Goal: Task Accomplishment & Management: Complete application form

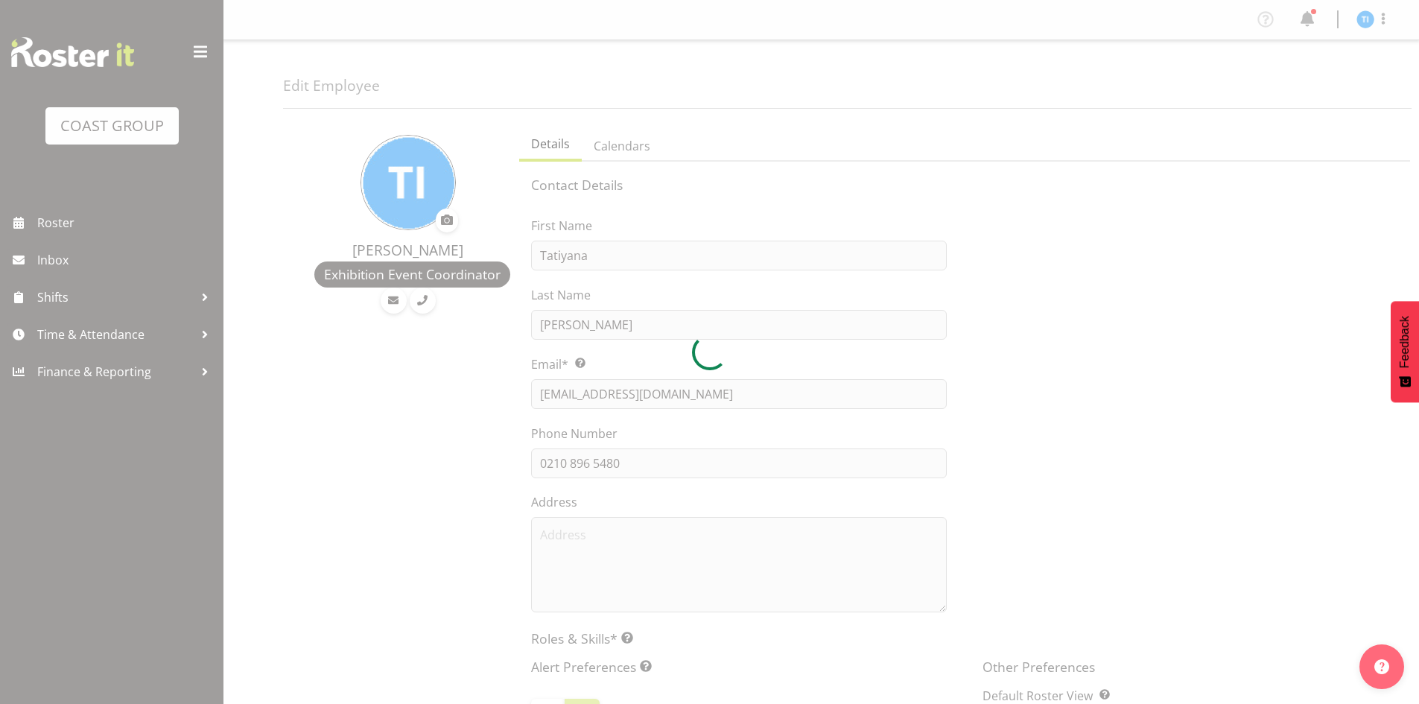
select select "TimelineWeek"
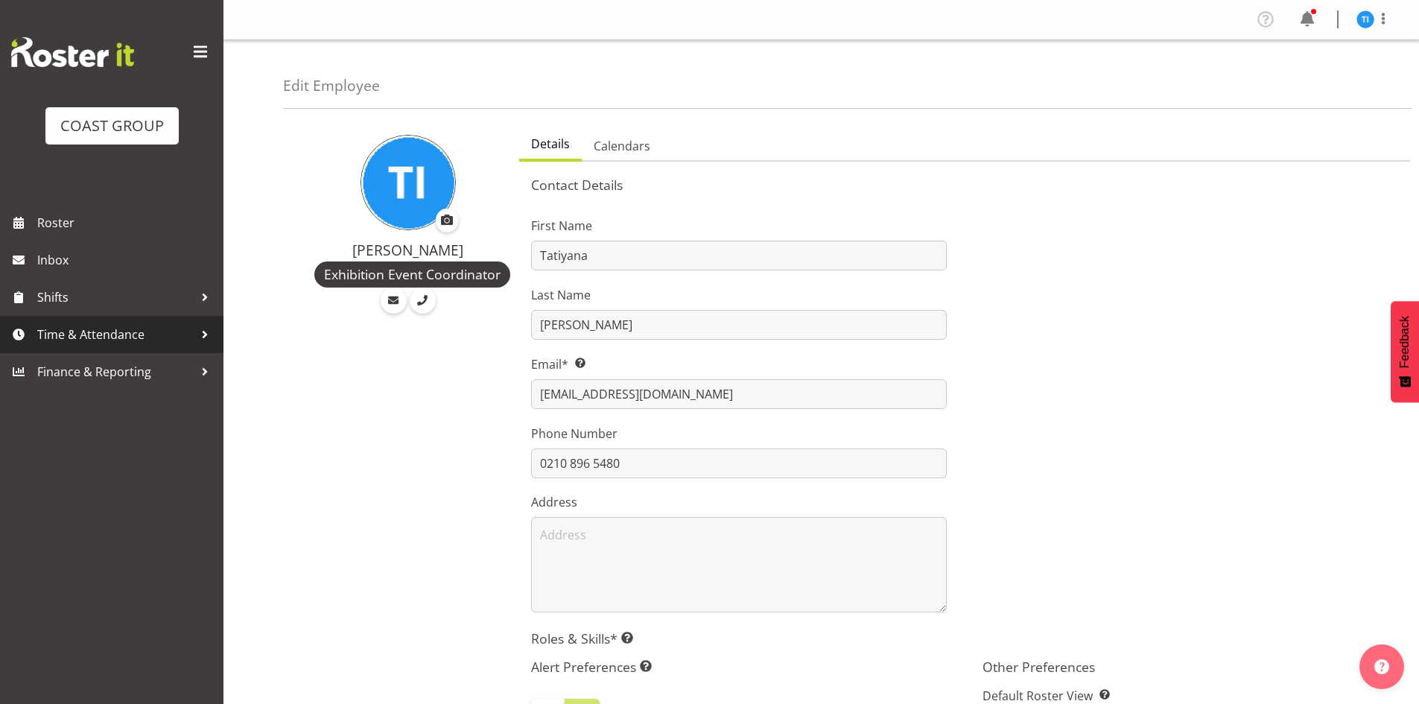
click at [176, 343] on span "Time & Attendance" at bounding box center [115, 334] width 156 height 22
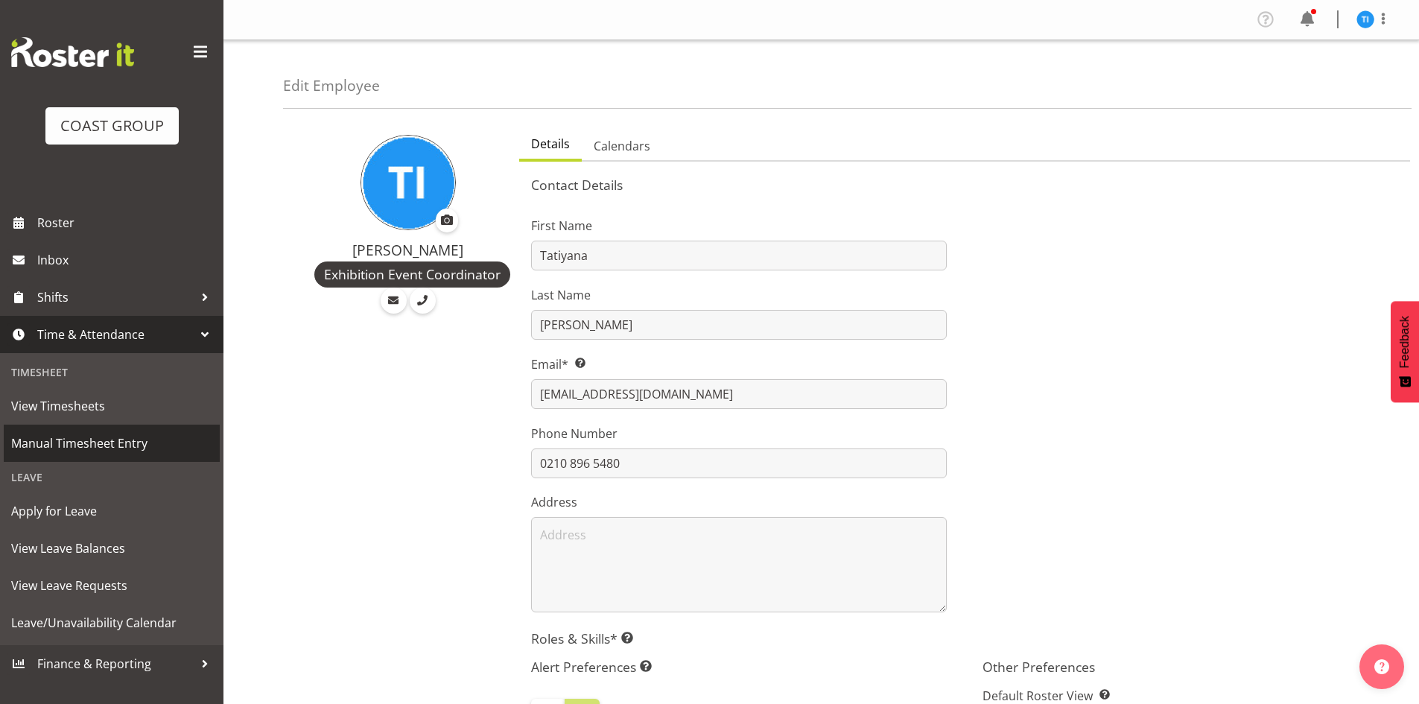
click at [154, 448] on span "Manual Timesheet Entry" at bounding box center [111, 443] width 201 height 22
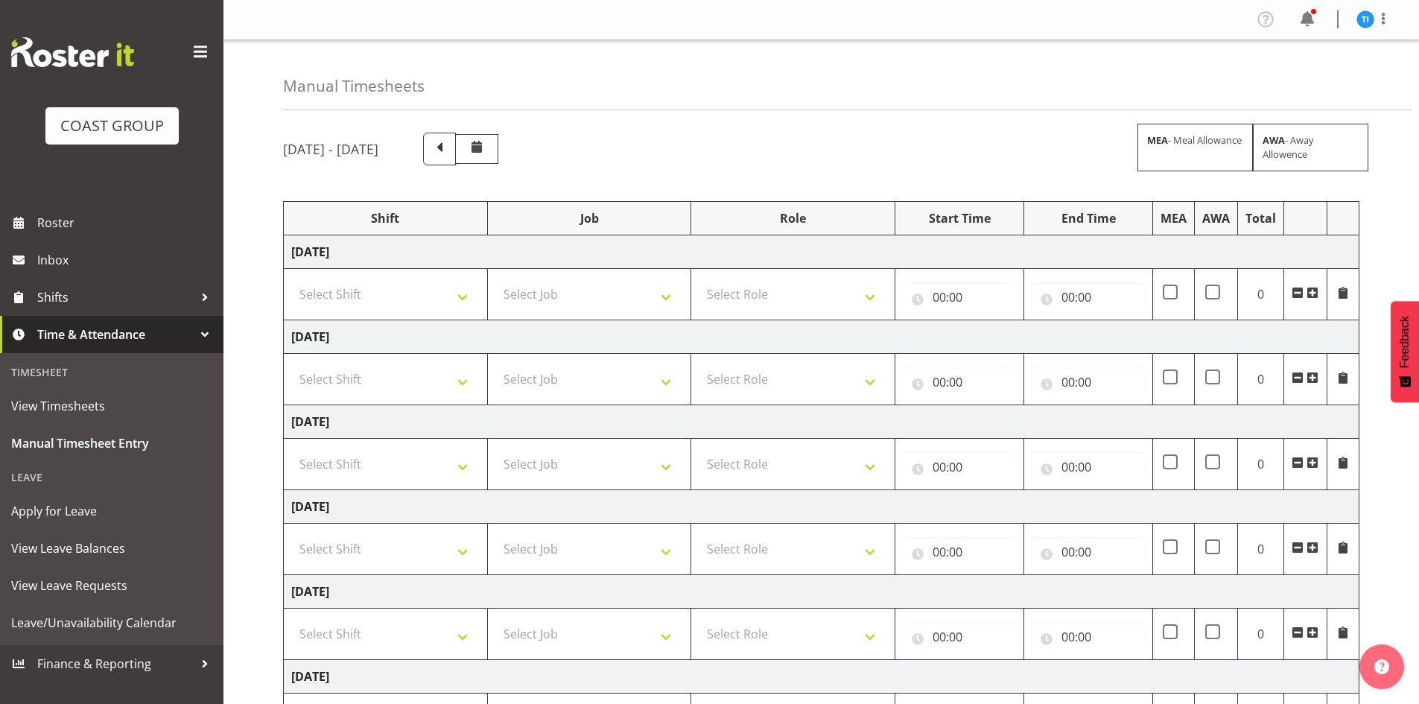
click at [1313, 293] on span at bounding box center [1313, 293] width 12 height 12
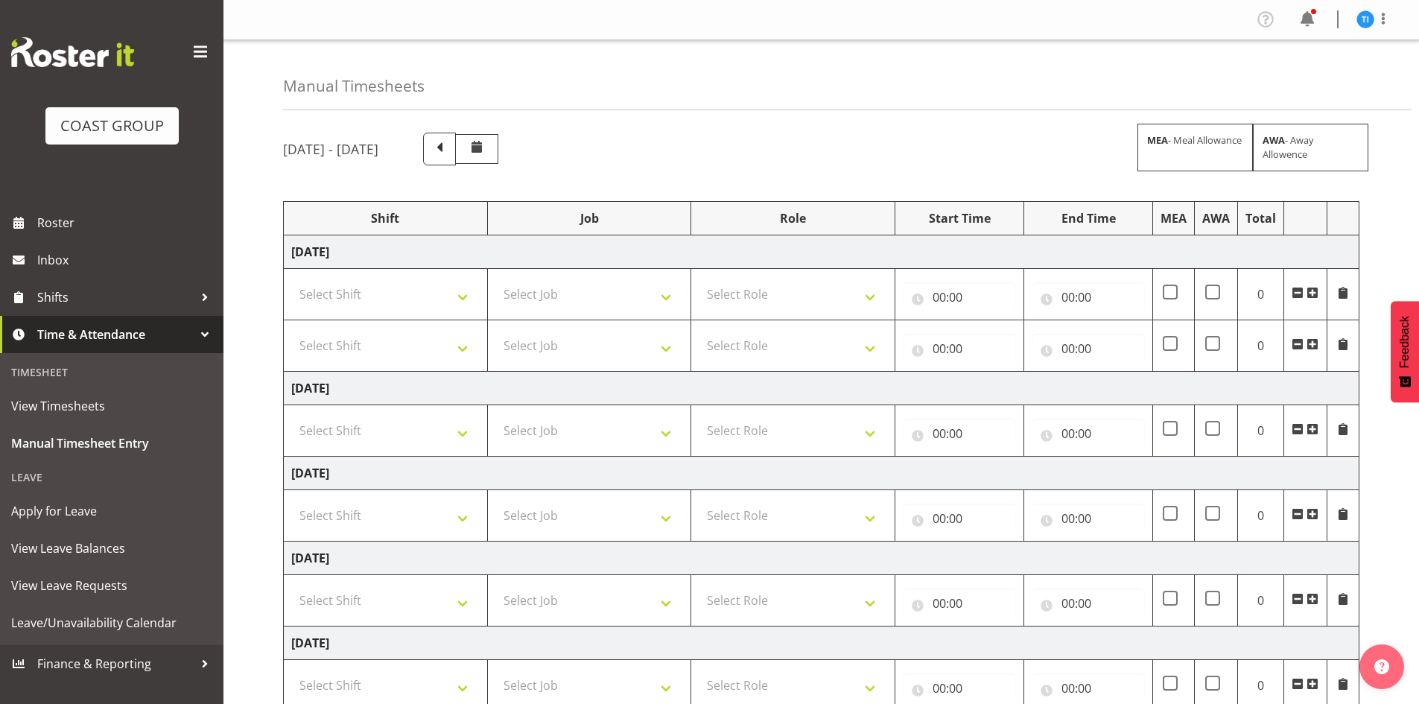
click at [1313, 293] on span at bounding box center [1313, 293] width 12 height 12
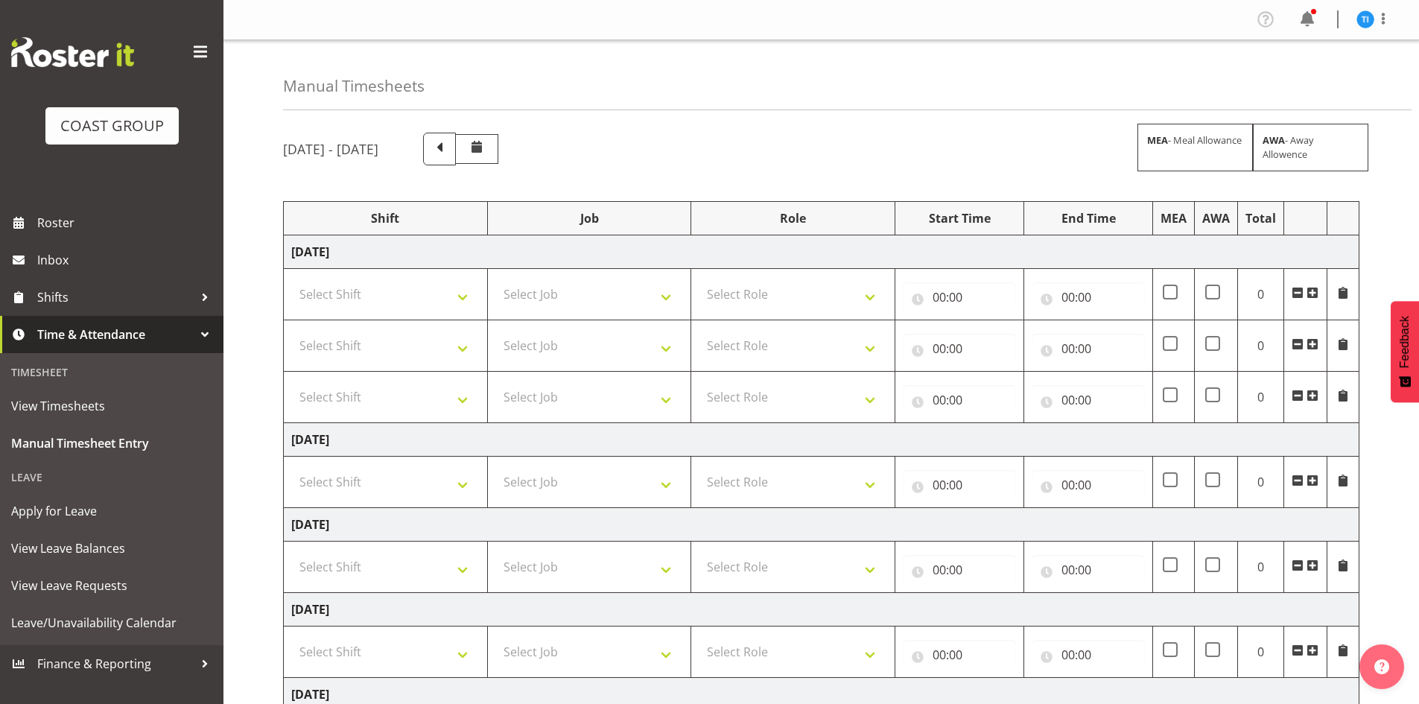
click at [1313, 293] on span at bounding box center [1313, 293] width 12 height 12
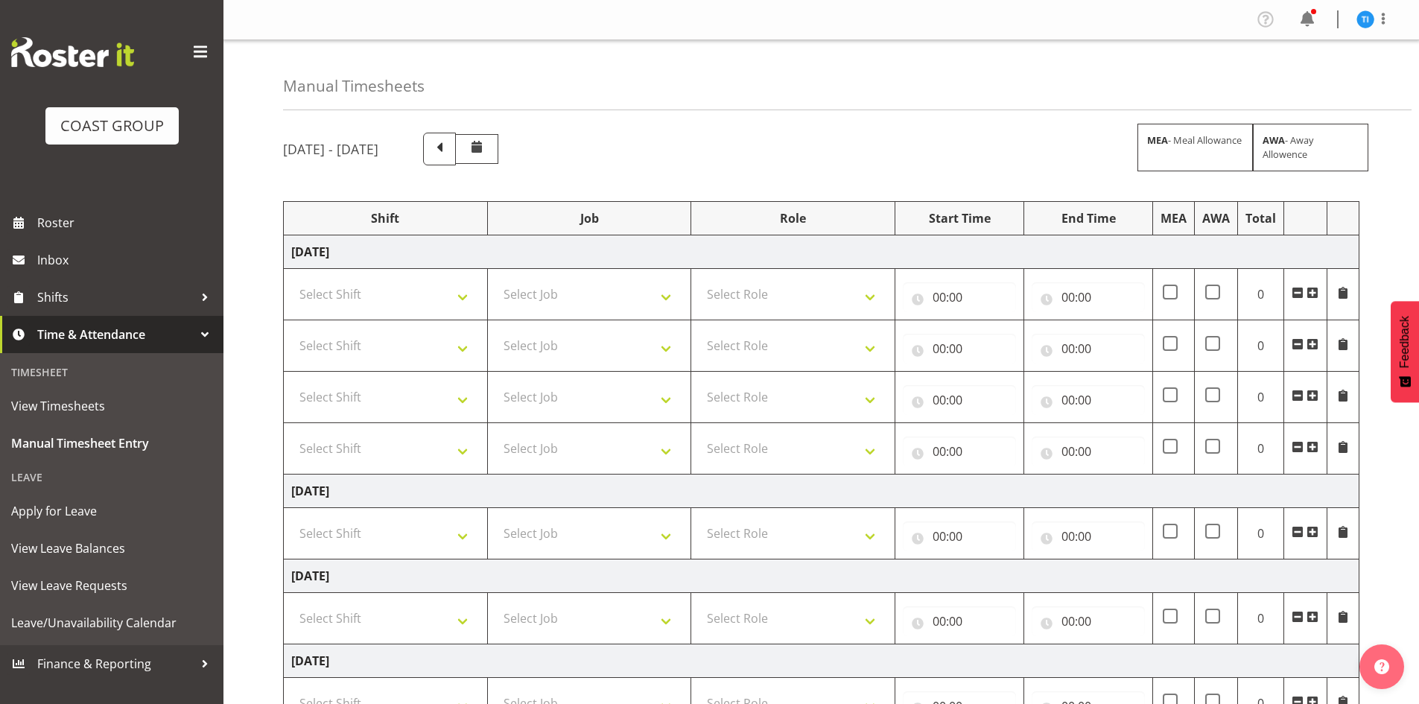
click at [1313, 293] on span at bounding box center [1313, 293] width 12 height 12
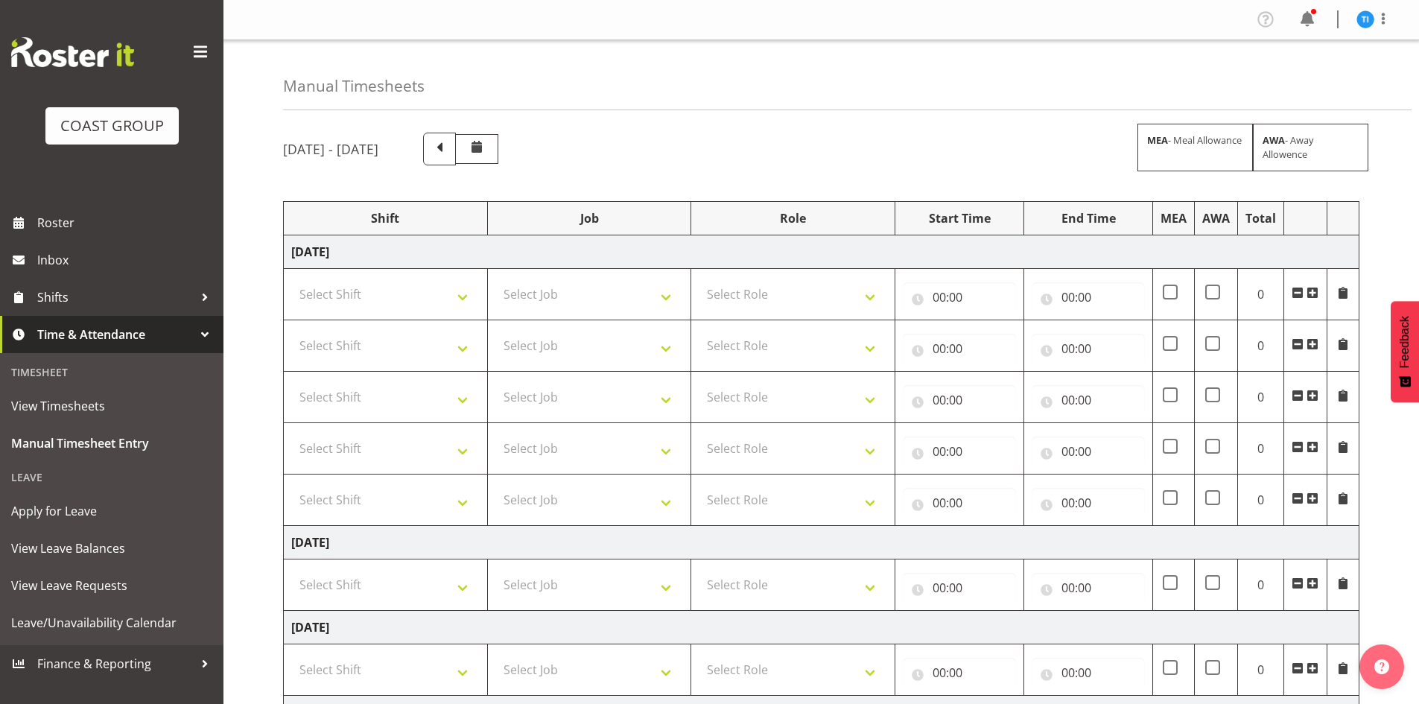
click at [1313, 293] on span at bounding box center [1313, 293] width 12 height 12
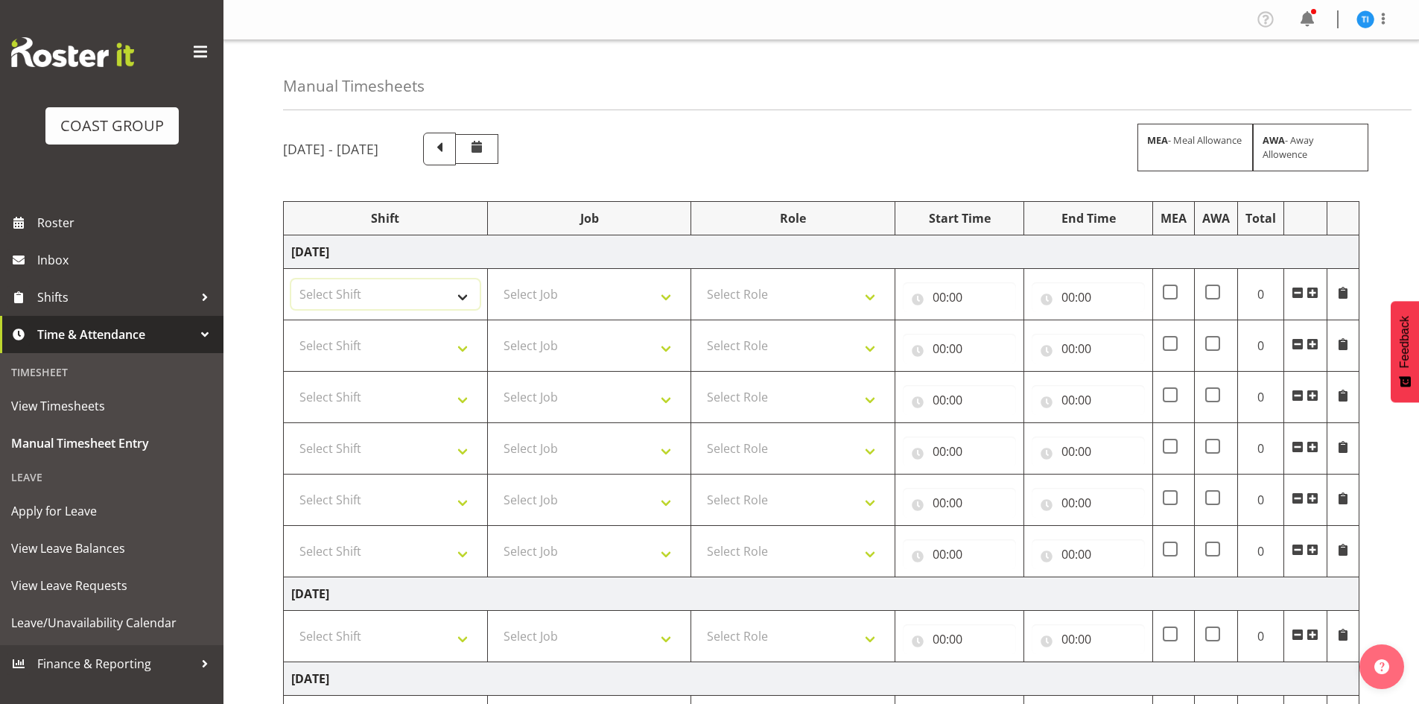
click at [365, 301] on select "Select Shift 25 Build NZPF @ Takina 7am 25 Service NZPF @ Takina [DATE] Break B…" at bounding box center [385, 294] width 188 height 30
select select "1464"
click at [365, 301] on select "25 Build NZPF @ Takina 7am 25 Service NZPF @ Takina [DATE] Break Beervana @ Sta…" at bounding box center [385, 294] width 188 height 30
click at [364, 341] on select "Select Shift 25 Build NZPF @ Takina 7am 25 Service NZPF @ Takina [DATE] Break B…" at bounding box center [385, 346] width 188 height 30
select select "1464"
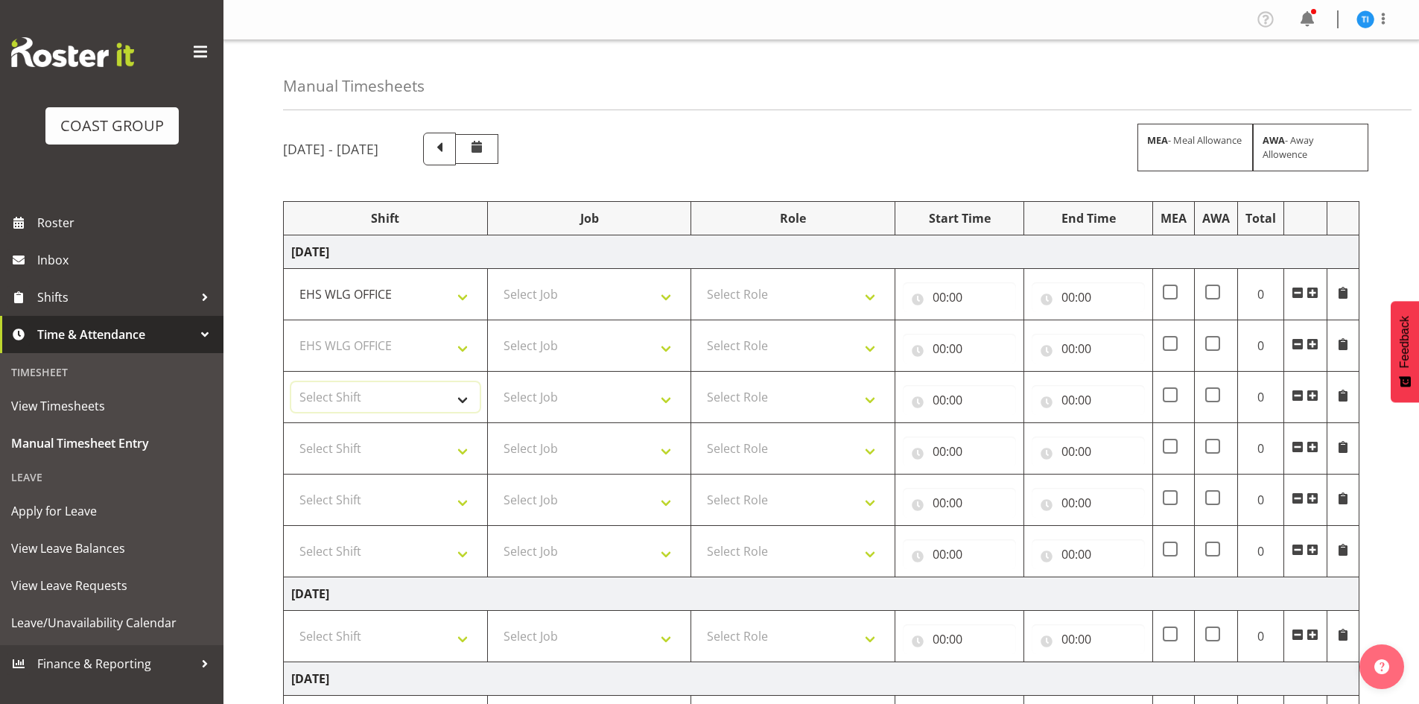
click at [351, 406] on select "Select Shift 25 Build NZPF @ Takina 7am 25 Service NZPF @ Takina [DATE] Break B…" at bounding box center [385, 397] width 188 height 30
select select "1464"
click at [346, 465] on td "Select Shift 25 Build NZPF @ Takina 7am 25 Service NZPF @ Takina [DATE] Break B…" at bounding box center [386, 448] width 204 height 51
click at [352, 453] on select "Select Shift 25 Build NZPF @ Takina 7am 25 Service NZPF @ Takina [DATE] Break B…" at bounding box center [385, 449] width 188 height 30
select select "1464"
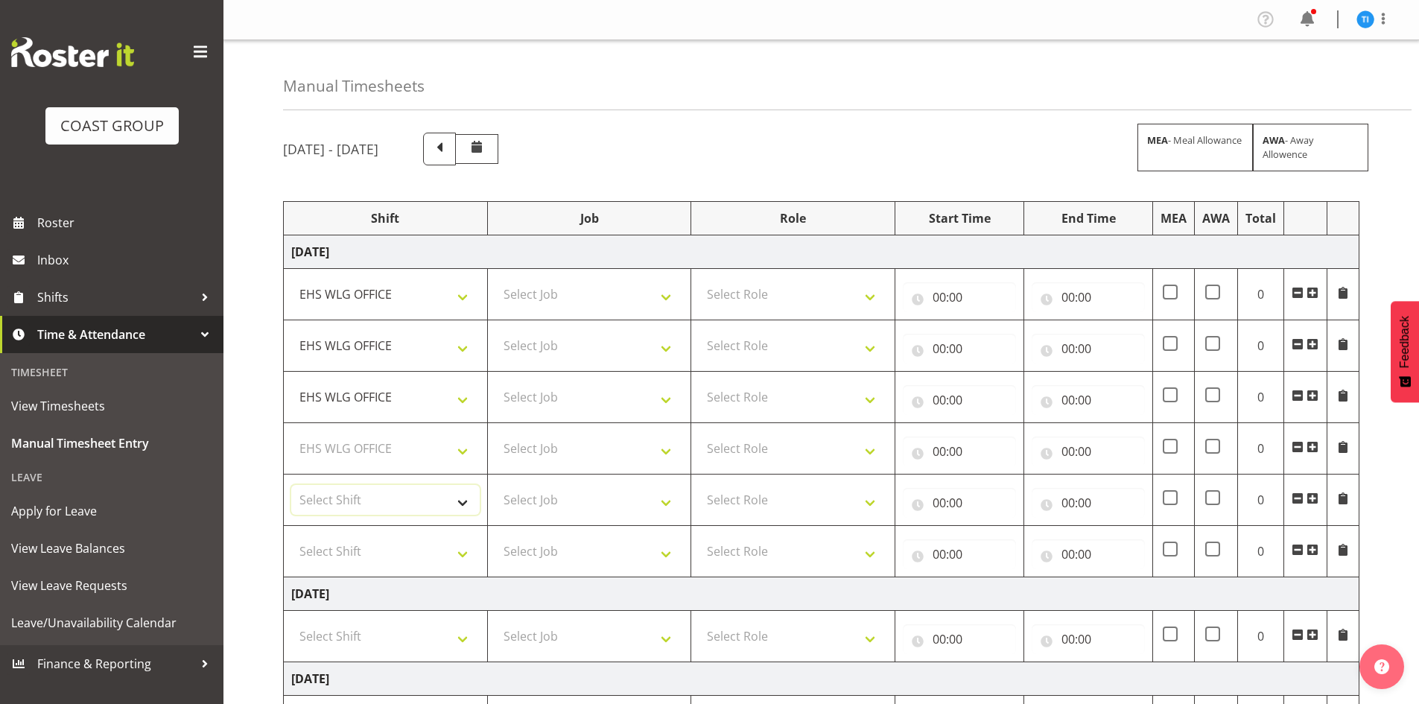
click at [349, 501] on select "Select Shift 25 Build NZPF @ Takina 7am 25 Service NZPF @ Takina [DATE] Break B…" at bounding box center [385, 500] width 188 height 30
select select "1464"
click at [353, 556] on select "Select Shift 25 Build NZPF @ Takina 7am 25 Service NZPF @ Takina [DATE] Break B…" at bounding box center [385, 551] width 188 height 30
select select "1464"
drag, startPoint x: 353, startPoint y: 556, endPoint x: 360, endPoint y: 553, distance: 7.7
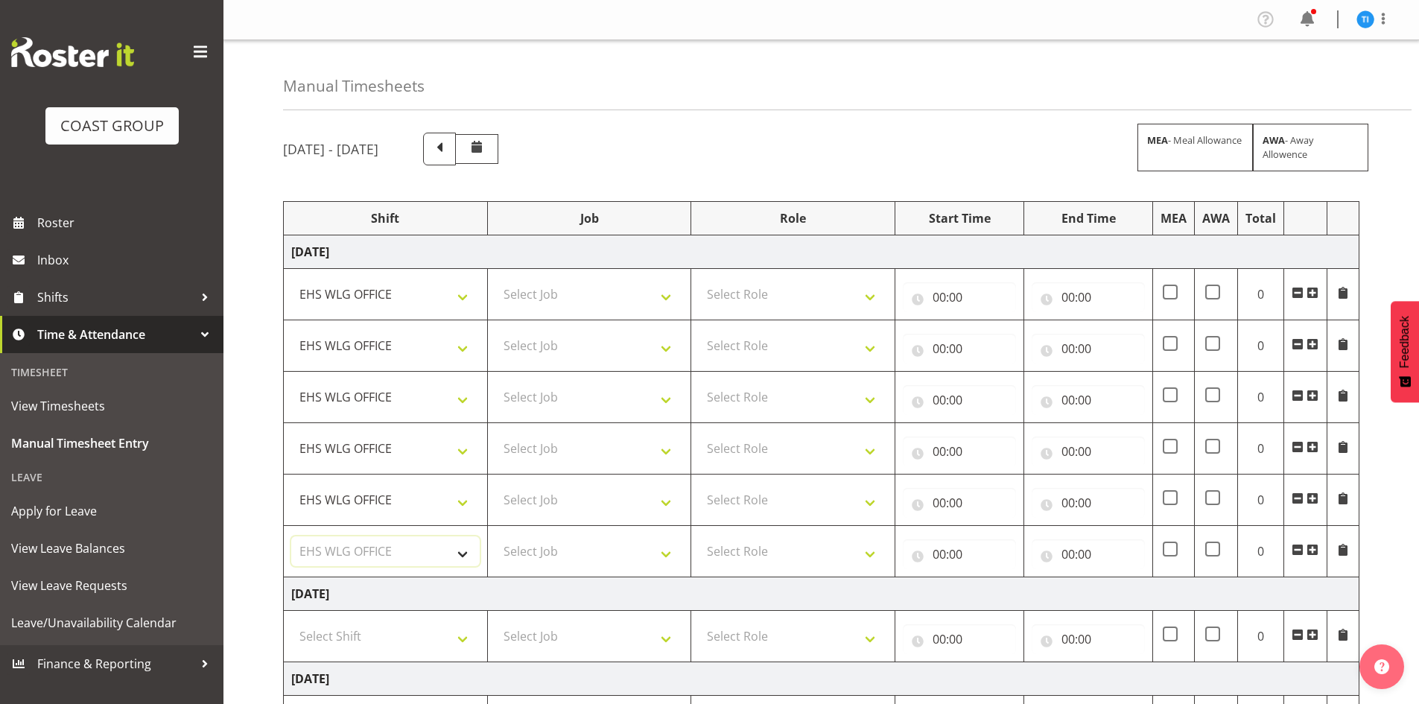
click at [353, 556] on select "Select Shift 25 Build NZPF @ Takina 7am 25 Service NZPF @ Takina [DATE] Break B…" at bounding box center [385, 551] width 188 height 30
click at [748, 288] on select "Select Role EHS WLG OPS" at bounding box center [793, 294] width 188 height 30
select select "191"
click at [748, 296] on select "Select Role EHS WLG OPS" at bounding box center [793, 294] width 188 height 30
click at [737, 349] on select "Select Role EHS WLG OPS" at bounding box center [793, 346] width 188 height 30
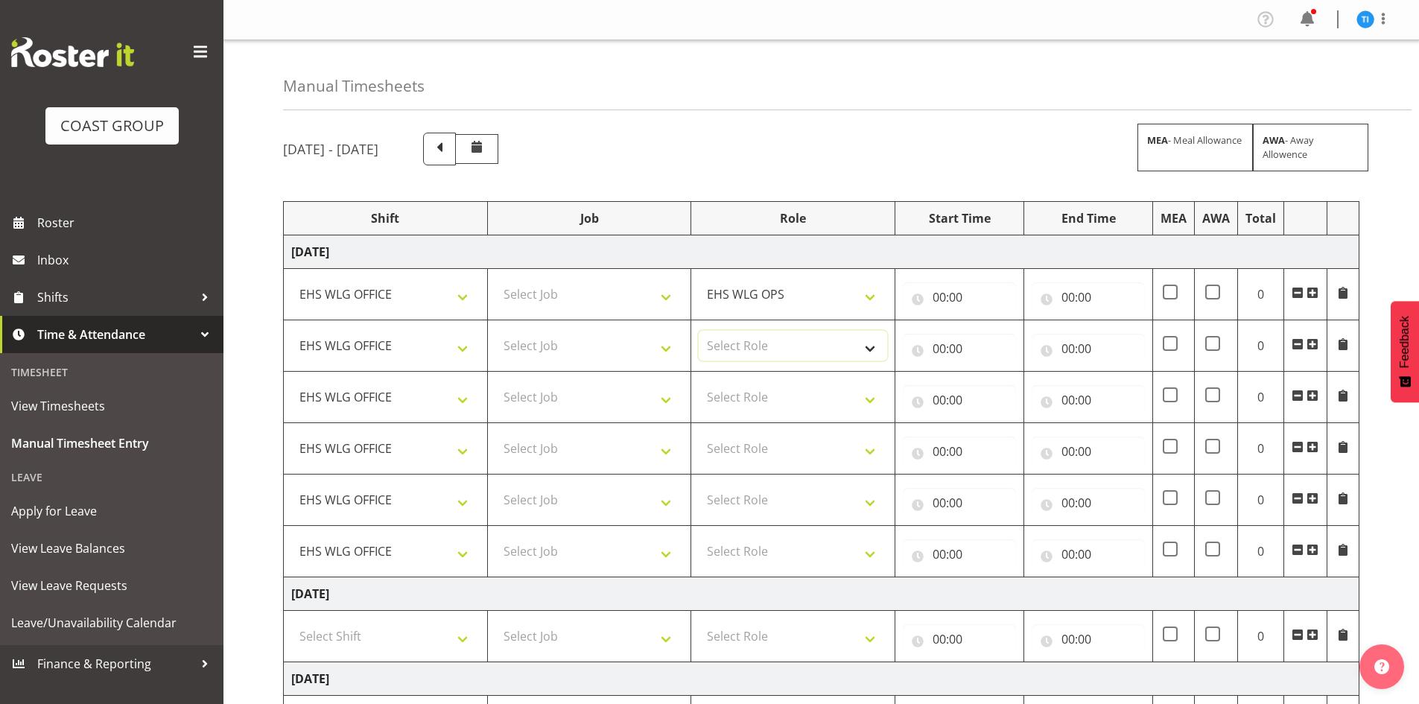
select select "191"
drag, startPoint x: 737, startPoint y: 349, endPoint x: 737, endPoint y: 357, distance: 8.2
click at [737, 349] on select "EHS WLG OPS" at bounding box center [793, 346] width 188 height 30
click at [726, 400] on select "Select Role EHS WLG OPS" at bounding box center [793, 397] width 188 height 30
select select "191"
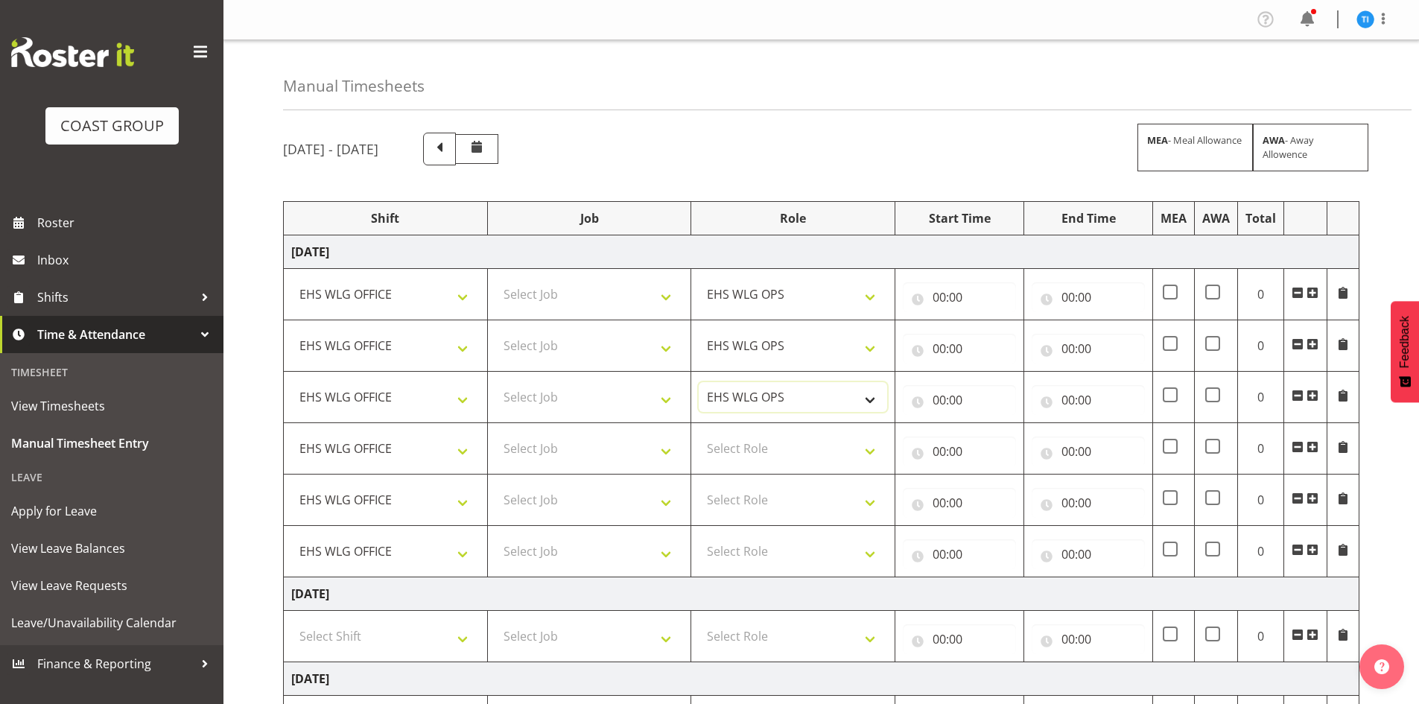
click at [726, 400] on select "EHS WLG OPS" at bounding box center [793, 397] width 188 height 30
click at [727, 454] on select "Select Role EHS WLG OPS" at bounding box center [793, 449] width 188 height 30
select select "191"
drag, startPoint x: 727, startPoint y: 454, endPoint x: 727, endPoint y: 474, distance: 20.1
click at [727, 454] on select "EHS WLG OPS" at bounding box center [793, 449] width 188 height 30
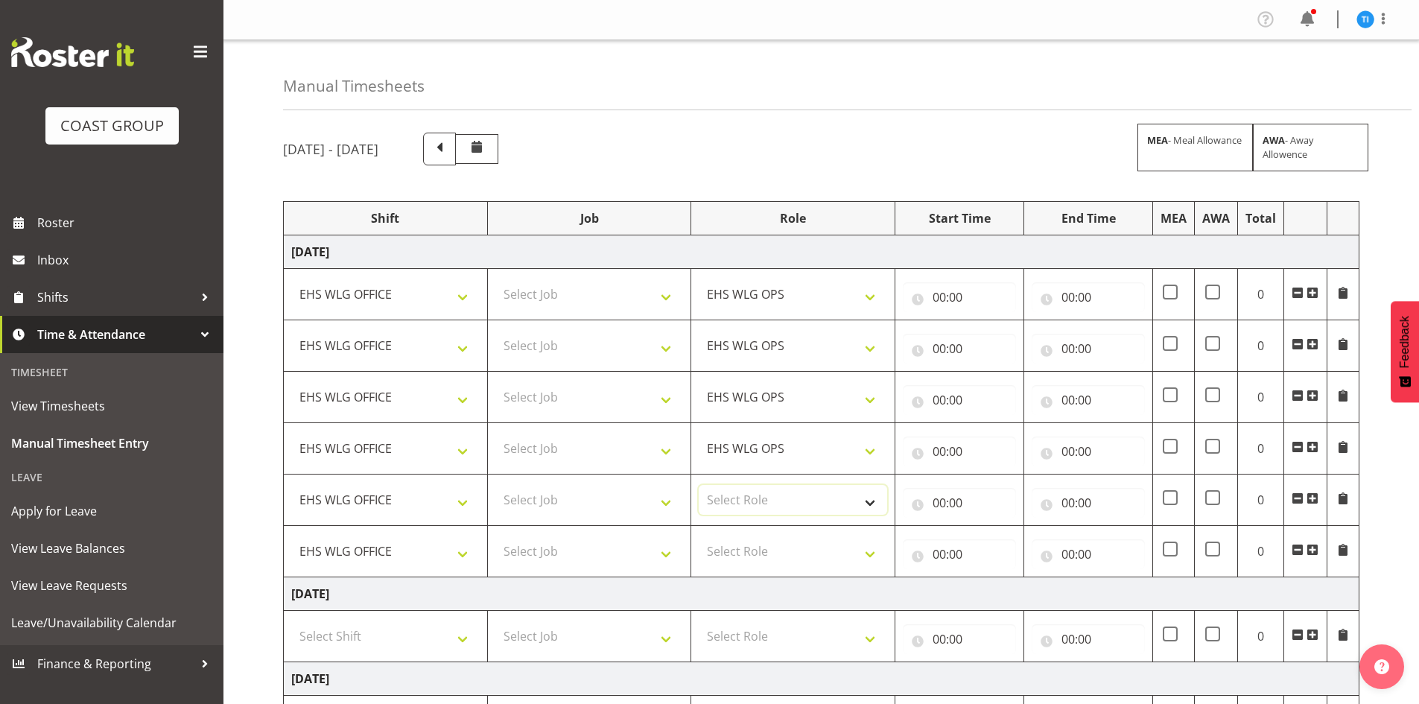
click at [726, 495] on select "Select Role EHS WLG OPS" at bounding box center [793, 500] width 188 height 30
select select "191"
click at [726, 495] on select "Select Role EHS WLG OPS" at bounding box center [793, 500] width 188 height 30
click at [726, 539] on select "Select Role EHS WLG OPS" at bounding box center [793, 551] width 188 height 30
select select "191"
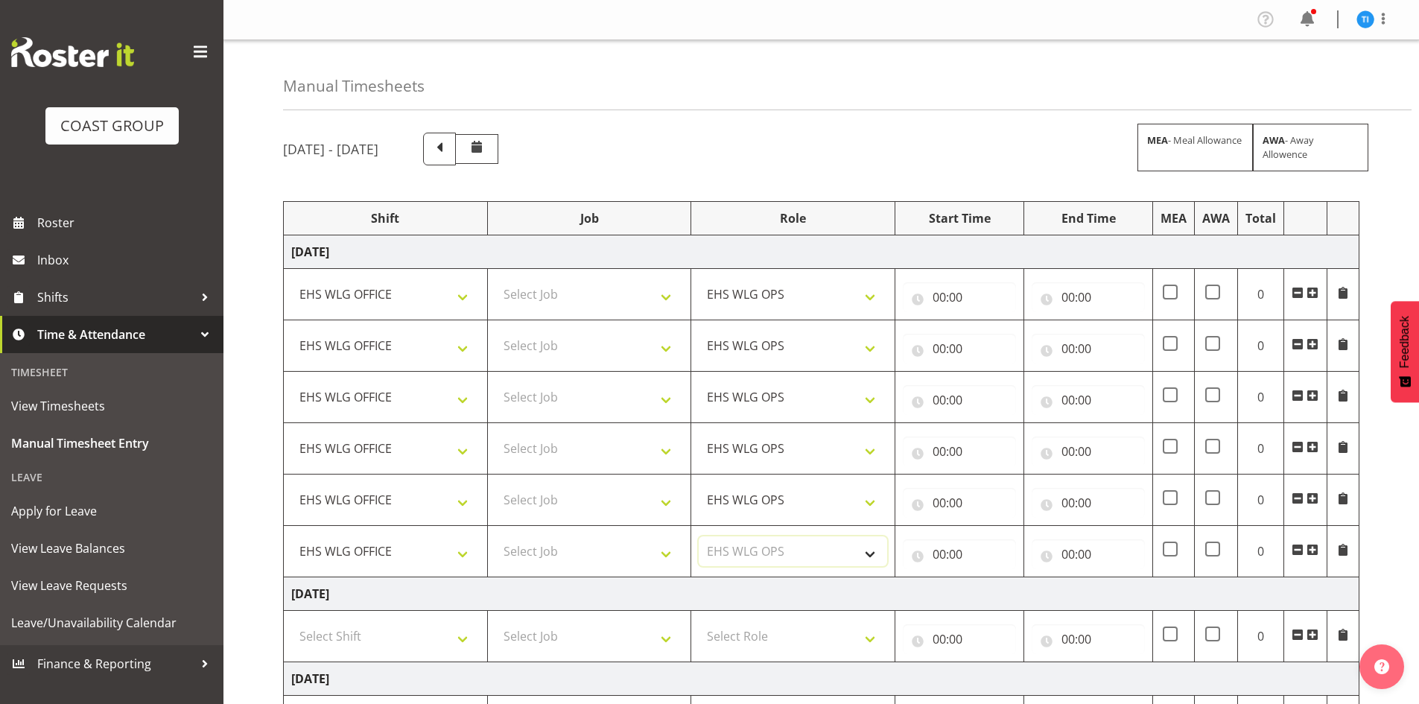
click at [726, 539] on select "Select Role EHS WLG OPS" at bounding box center [793, 551] width 188 height 30
drag, startPoint x: 590, startPoint y: 292, endPoint x: 589, endPoint y: 283, distance: 9.0
click at [590, 292] on select "Select Job 1 Carlton Events 1 [PERSON_NAME][GEOGRAPHIC_DATA] 1 [PERSON_NAME][GE…" at bounding box center [589, 294] width 188 height 30
select select "9791"
click at [495, 279] on select "Select Job 1 Carlton Events 1 [PERSON_NAME][GEOGRAPHIC_DATA] 1 [PERSON_NAME][GE…" at bounding box center [589, 294] width 188 height 30
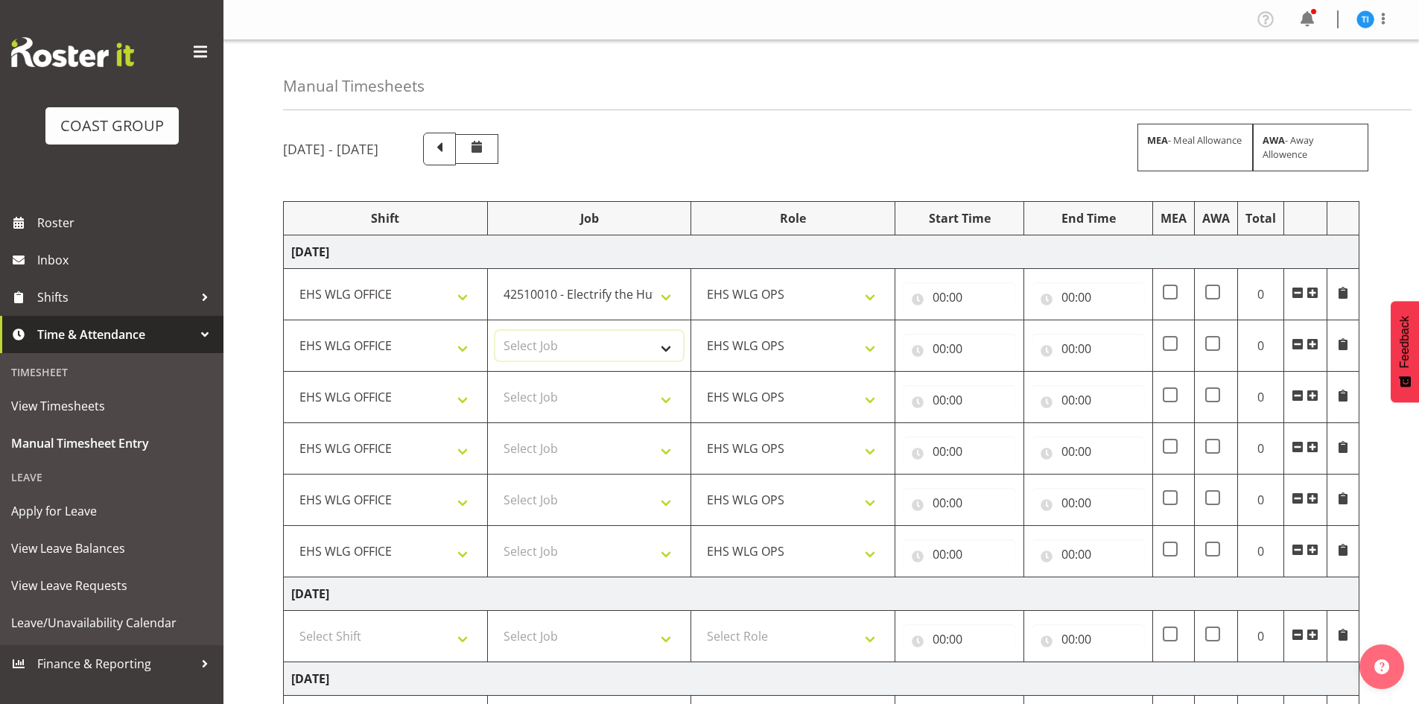
click at [582, 352] on select "Select Job 1 Carlton Events 1 [PERSON_NAME][GEOGRAPHIC_DATA] 1 [PERSON_NAME][GE…" at bounding box center [589, 346] width 188 height 30
select select "8995"
click at [495, 331] on select "Select Job 1 Carlton Events 1 [PERSON_NAME][GEOGRAPHIC_DATA] 1 [PERSON_NAME][GE…" at bounding box center [589, 346] width 188 height 30
click at [504, 388] on select "Select Job 1 Carlton Events 1 [PERSON_NAME][GEOGRAPHIC_DATA] 1 [PERSON_NAME][GE…" at bounding box center [589, 397] width 188 height 30
select select "10221"
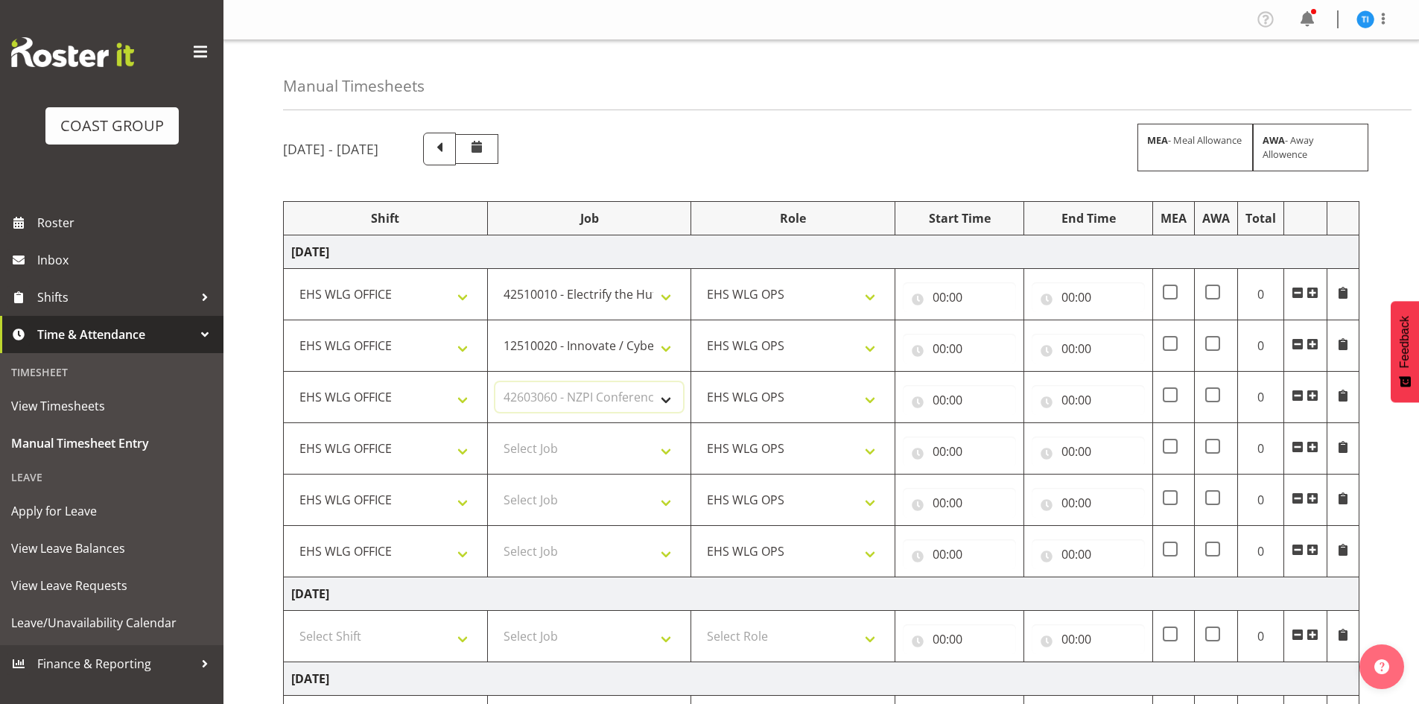
click at [495, 382] on select "Select Job 1 Carlton Events 1 [PERSON_NAME][GEOGRAPHIC_DATA] 1 [PERSON_NAME][GE…" at bounding box center [589, 397] width 188 height 30
click at [590, 438] on select "Select Job 1 Carlton Events 1 [PERSON_NAME][GEOGRAPHIC_DATA] 1 [PERSON_NAME][GE…" at bounding box center [589, 449] width 188 height 30
select select "9129"
click at [495, 434] on select "Select Job 1 Carlton Events 1 [PERSON_NAME][GEOGRAPHIC_DATA] 1 [PERSON_NAME][GE…" at bounding box center [589, 449] width 188 height 30
click at [1310, 550] on span at bounding box center [1313, 550] width 12 height 12
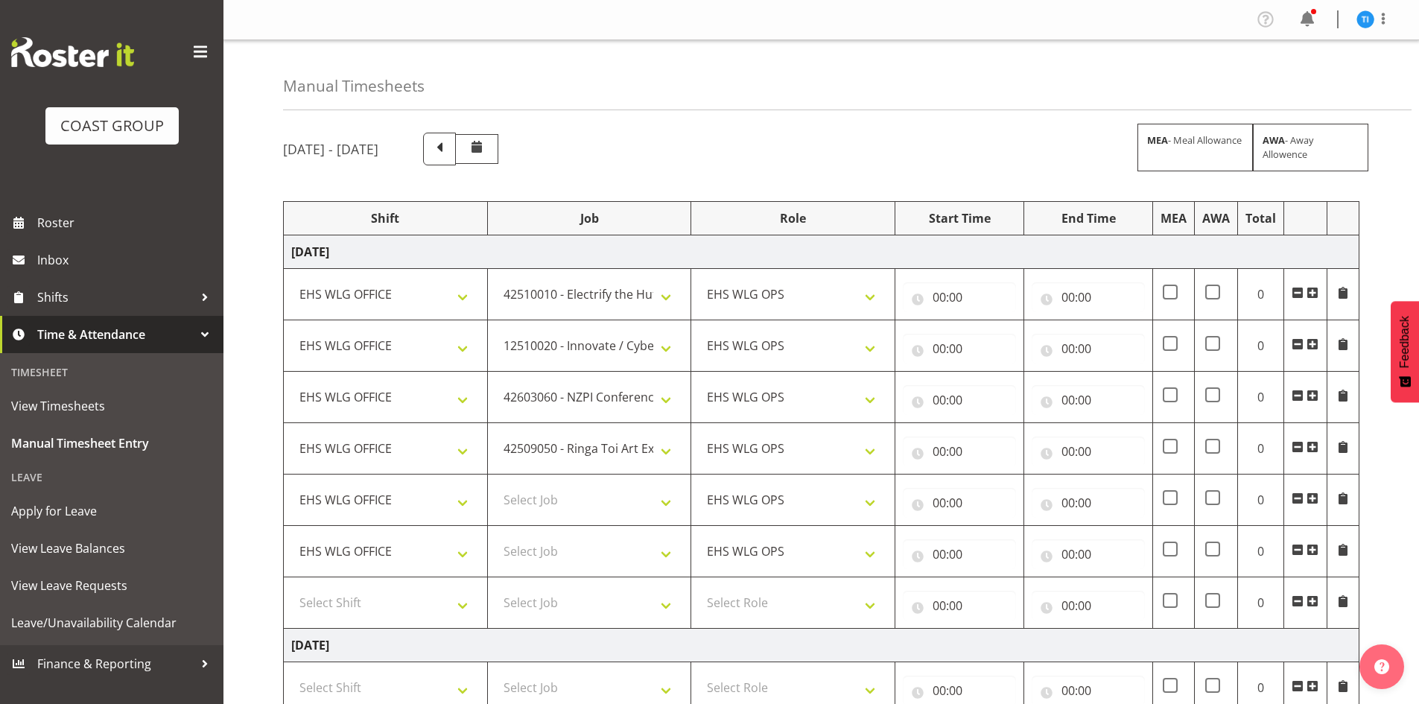
click at [1310, 550] on span at bounding box center [1313, 550] width 12 height 12
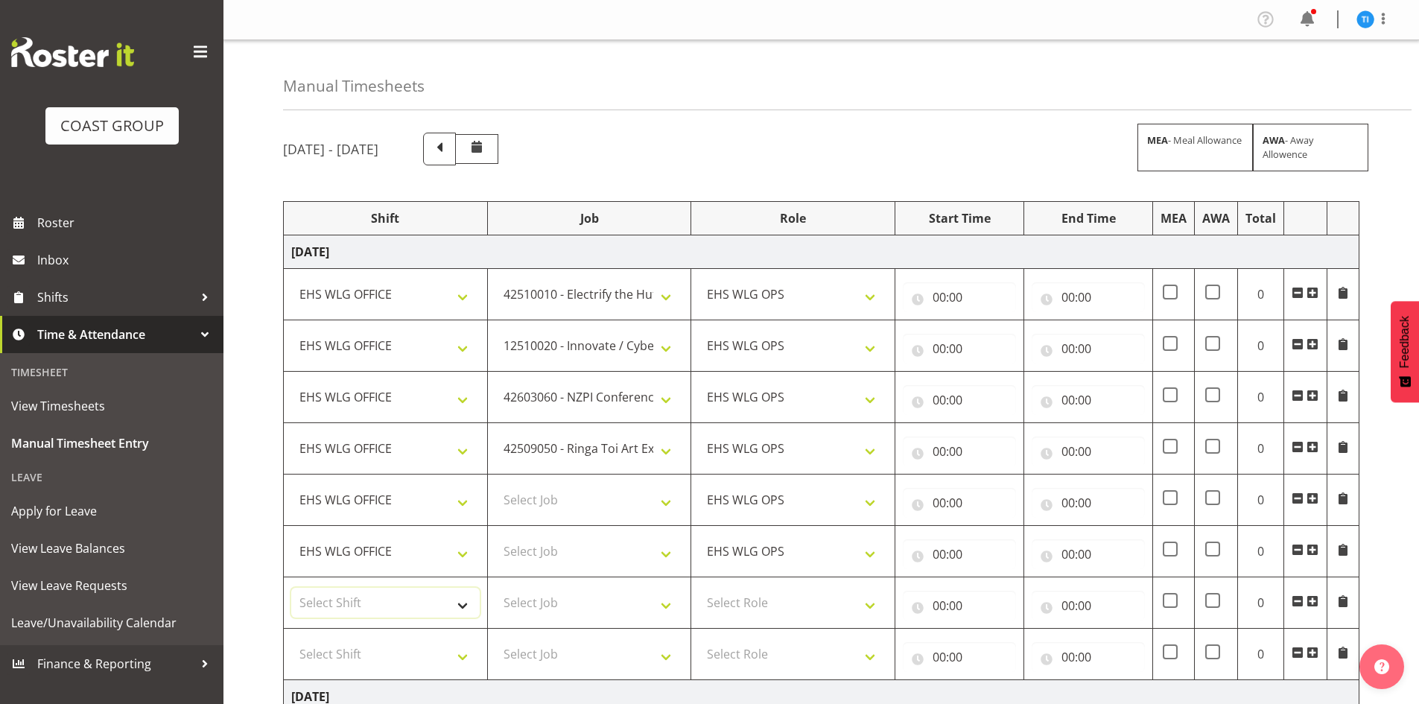
click at [392, 611] on select "Select Shift 25 Build NZPF @ Takina 7am 25 Service NZPF @ Takina [DATE] Break B…" at bounding box center [385, 603] width 188 height 30
select select "1464"
click at [392, 610] on select "Select Shift 25 Build NZPF @ Takina 7am 25 Service NZPF @ Takina [DATE] Break B…" at bounding box center [385, 603] width 188 height 30
click at [369, 642] on select "Select Shift 25 Build NZPF @ Takina 7am 25 Service NZPF @ Takina [DATE] Break B…" at bounding box center [385, 654] width 188 height 30
select select "1464"
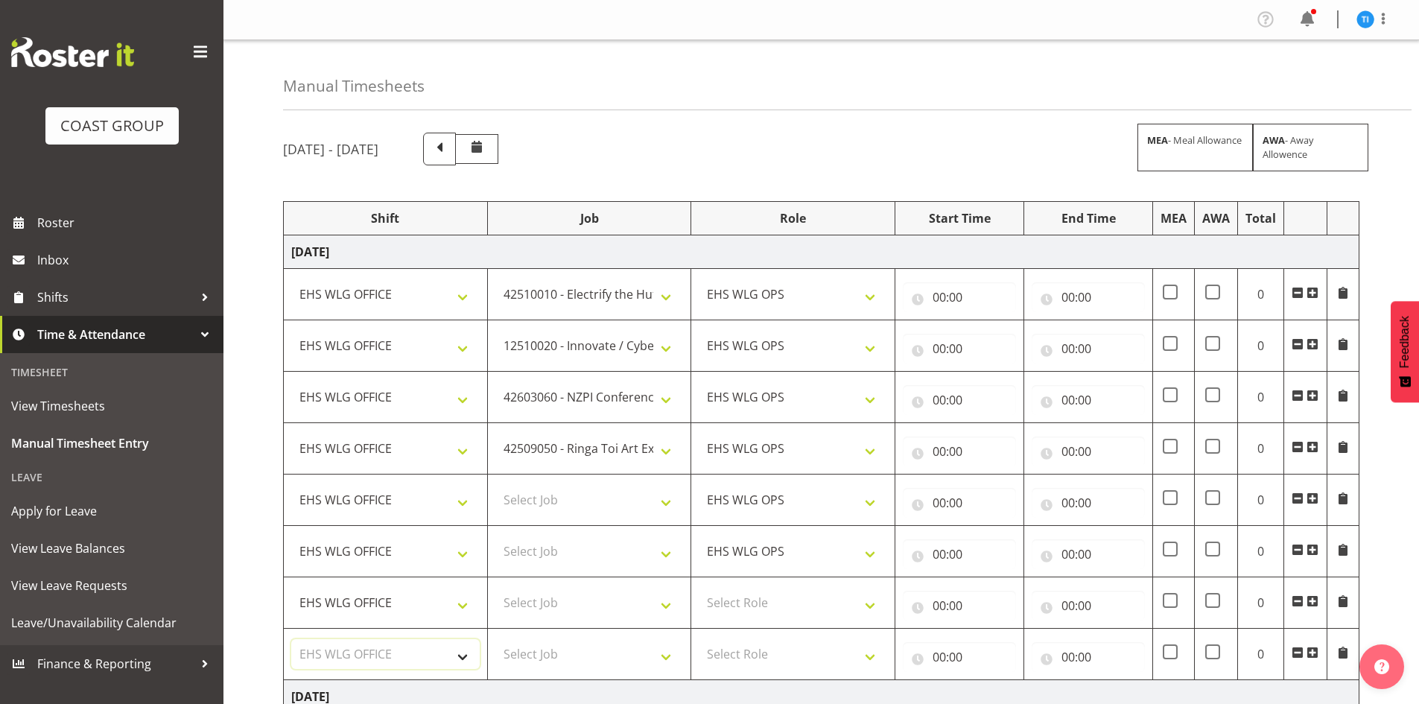
drag, startPoint x: 369, startPoint y: 642, endPoint x: 387, endPoint y: 640, distance: 18.0
click at [369, 642] on select "Select Shift 25 Build NZPF @ Takina 7am 25 Service NZPF @ Takina [DATE] Break B…" at bounding box center [385, 654] width 188 height 30
click at [728, 606] on select "Select Role EHS WLG OPS" at bounding box center [793, 603] width 188 height 30
select select "191"
click at [728, 606] on select "Select Role EHS WLG OPS" at bounding box center [793, 603] width 188 height 30
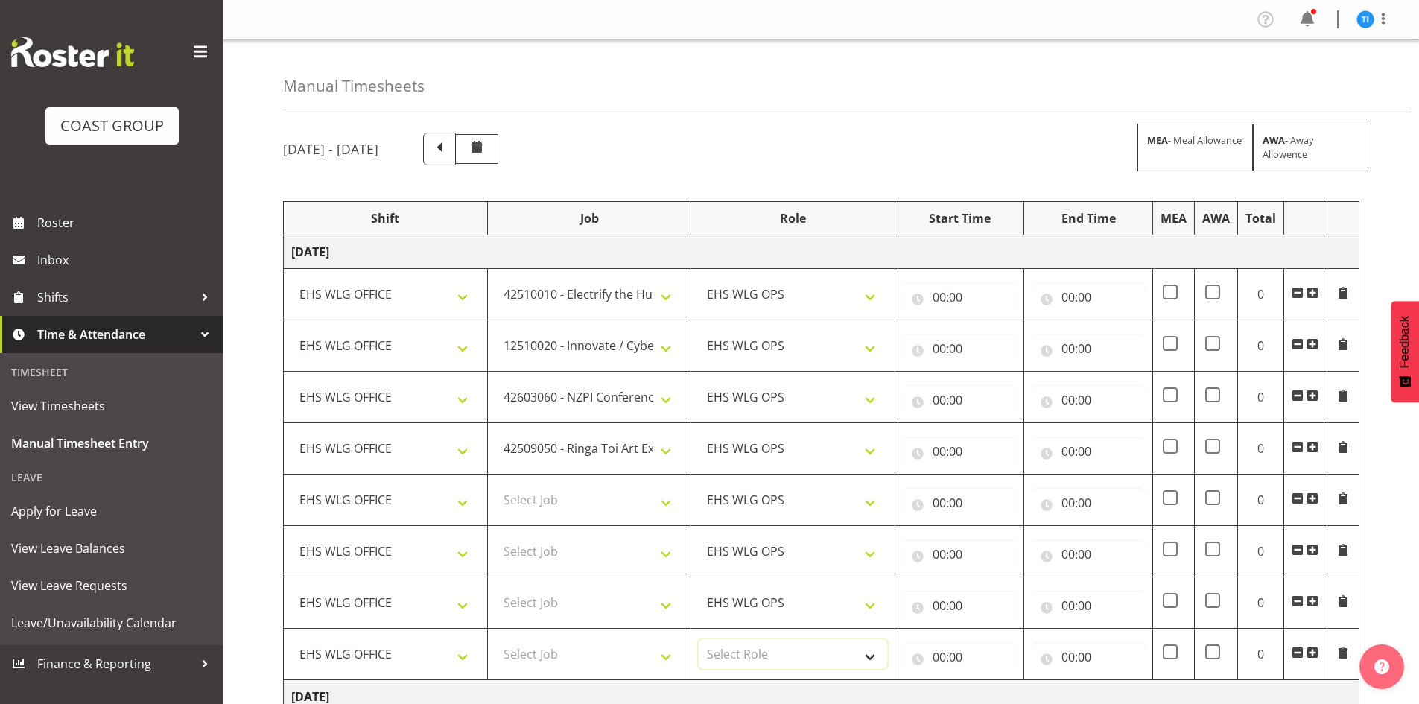
click at [729, 652] on select "Select Role EHS WLG OPS" at bounding box center [793, 654] width 188 height 30
select select "191"
click at [729, 651] on select "Select Role EHS WLG OPS" at bounding box center [793, 654] width 188 height 30
click at [578, 486] on select "Select Job 1 Carlton Events 1 [PERSON_NAME][GEOGRAPHIC_DATA] 1 [PERSON_NAME][GE…" at bounding box center [589, 500] width 188 height 30
click at [578, 485] on select "Select Job 1 Carlton Events 1 [PERSON_NAME][GEOGRAPHIC_DATA] 1 [PERSON_NAME][GE…" at bounding box center [589, 500] width 188 height 30
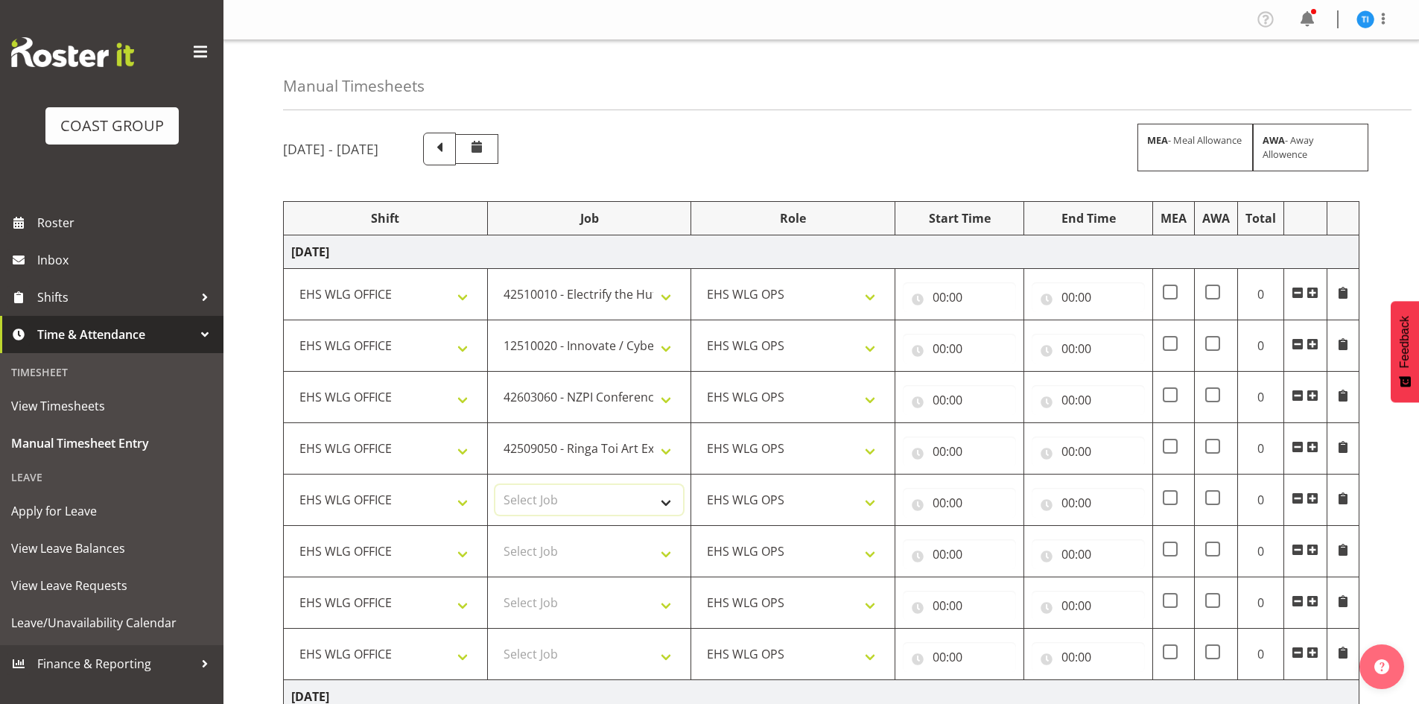
click at [638, 510] on select "Select Job 1 Carlton Events 1 [PERSON_NAME][GEOGRAPHIC_DATA] 1 [PERSON_NAME][GE…" at bounding box center [589, 500] width 188 height 30
select select "9735"
click at [495, 485] on select "Select Job 1 Carlton Events 1 [PERSON_NAME][GEOGRAPHIC_DATA] 1 [PERSON_NAME][GE…" at bounding box center [589, 500] width 188 height 30
click at [576, 541] on select "Select Job 1 Carlton Events 1 [PERSON_NAME][GEOGRAPHIC_DATA] 1 [PERSON_NAME][GE…" at bounding box center [589, 551] width 188 height 30
select select "10729"
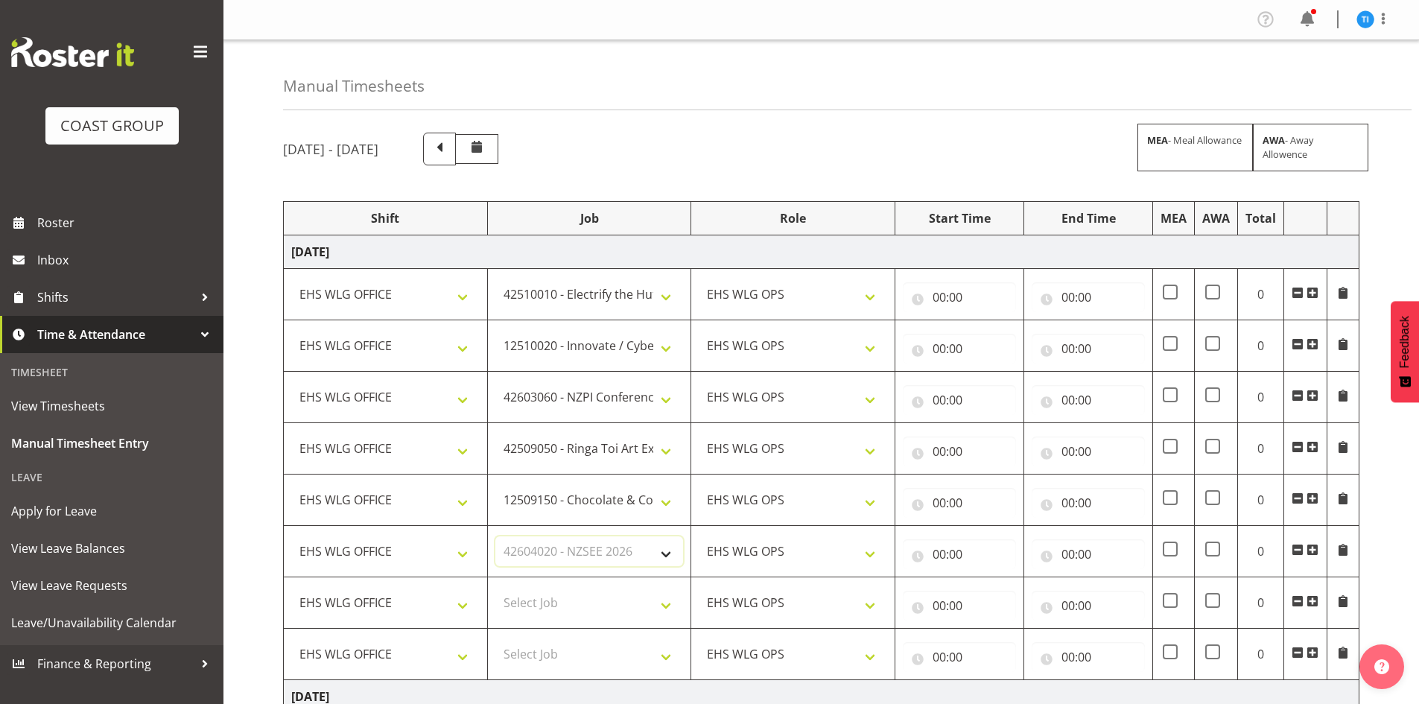
click at [495, 536] on select "Select Job 1 Carlton Events 1 [PERSON_NAME][GEOGRAPHIC_DATA] 1 [PERSON_NAME][GE…" at bounding box center [589, 551] width 188 height 30
click at [533, 600] on select "Select Job 1 Carlton Events 1 [PERSON_NAME][GEOGRAPHIC_DATA] 1 [PERSON_NAME][GE…" at bounding box center [589, 603] width 188 height 30
select select "8963"
click at [495, 588] on select "Select Job 1 Carlton Events 1 [PERSON_NAME][GEOGRAPHIC_DATA] 1 [PERSON_NAME][GE…" at bounding box center [589, 603] width 188 height 30
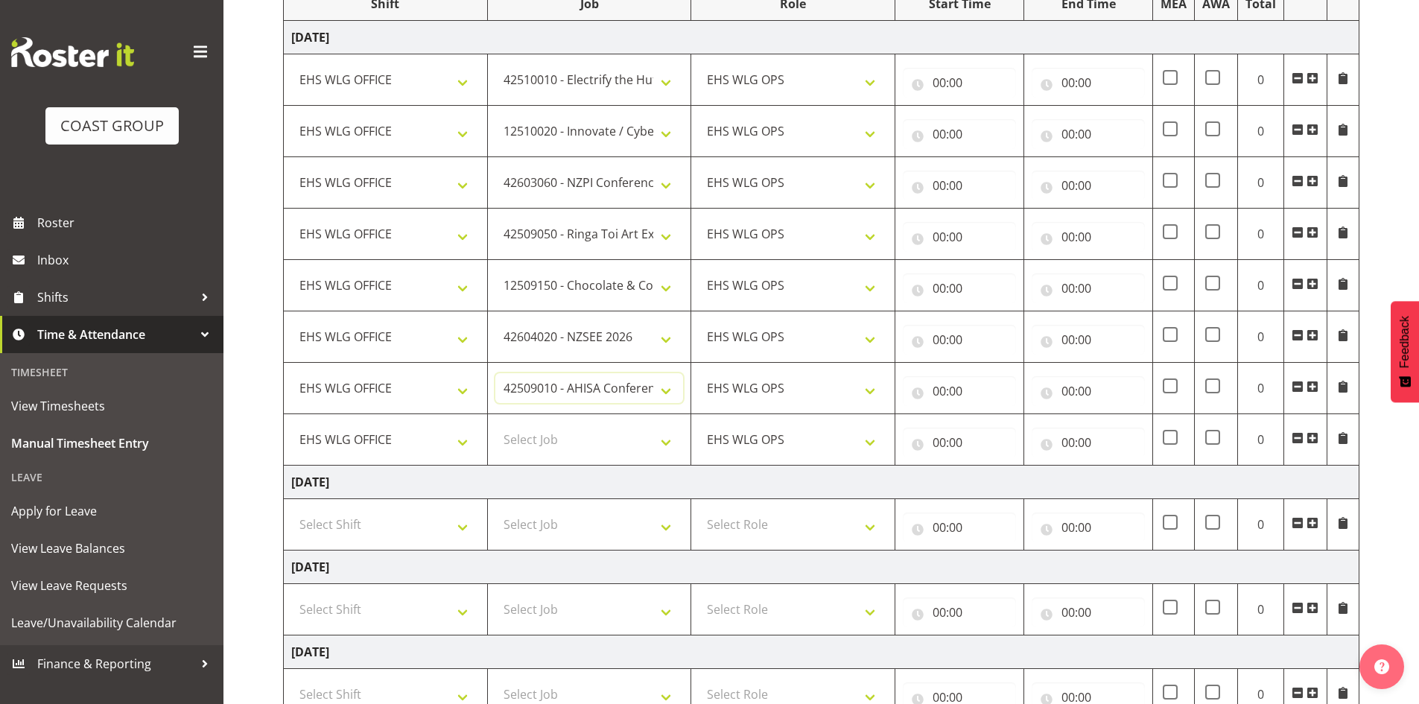
scroll to position [223, 0]
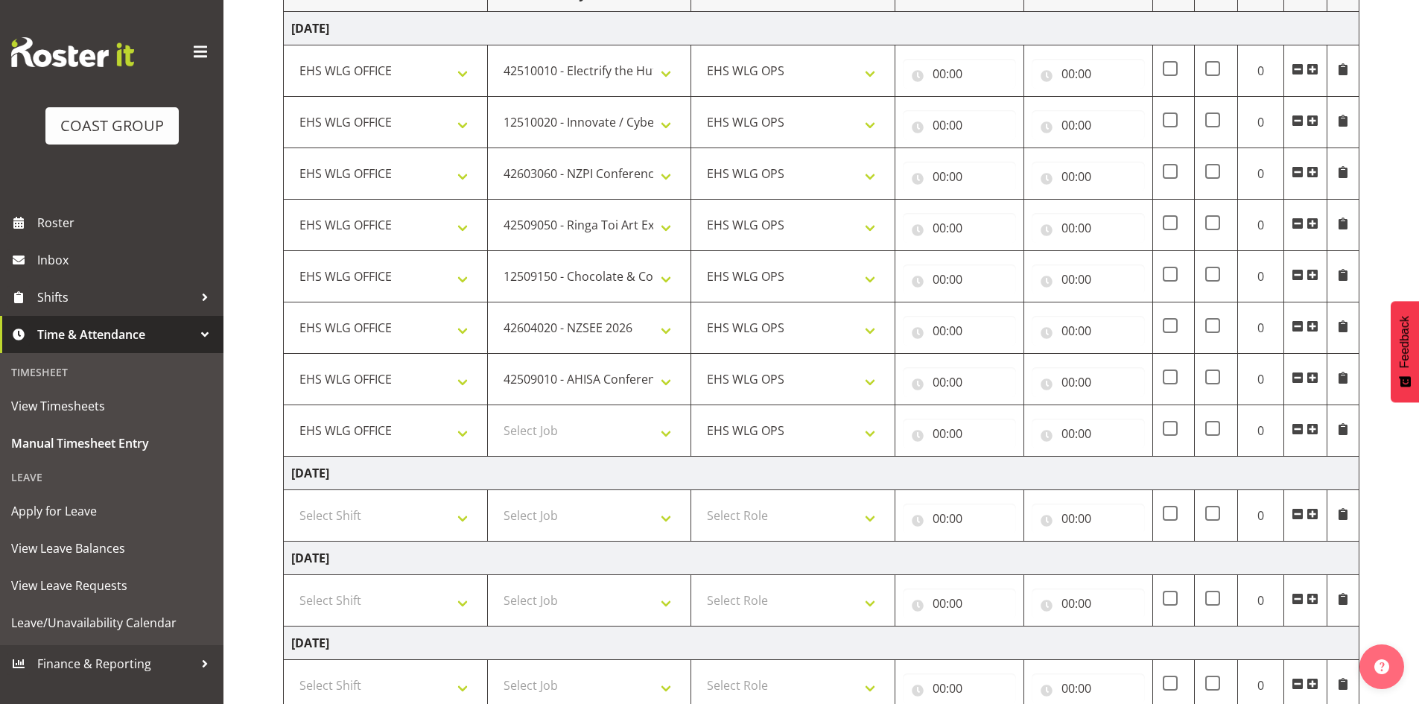
click at [1310, 423] on span at bounding box center [1313, 429] width 12 height 12
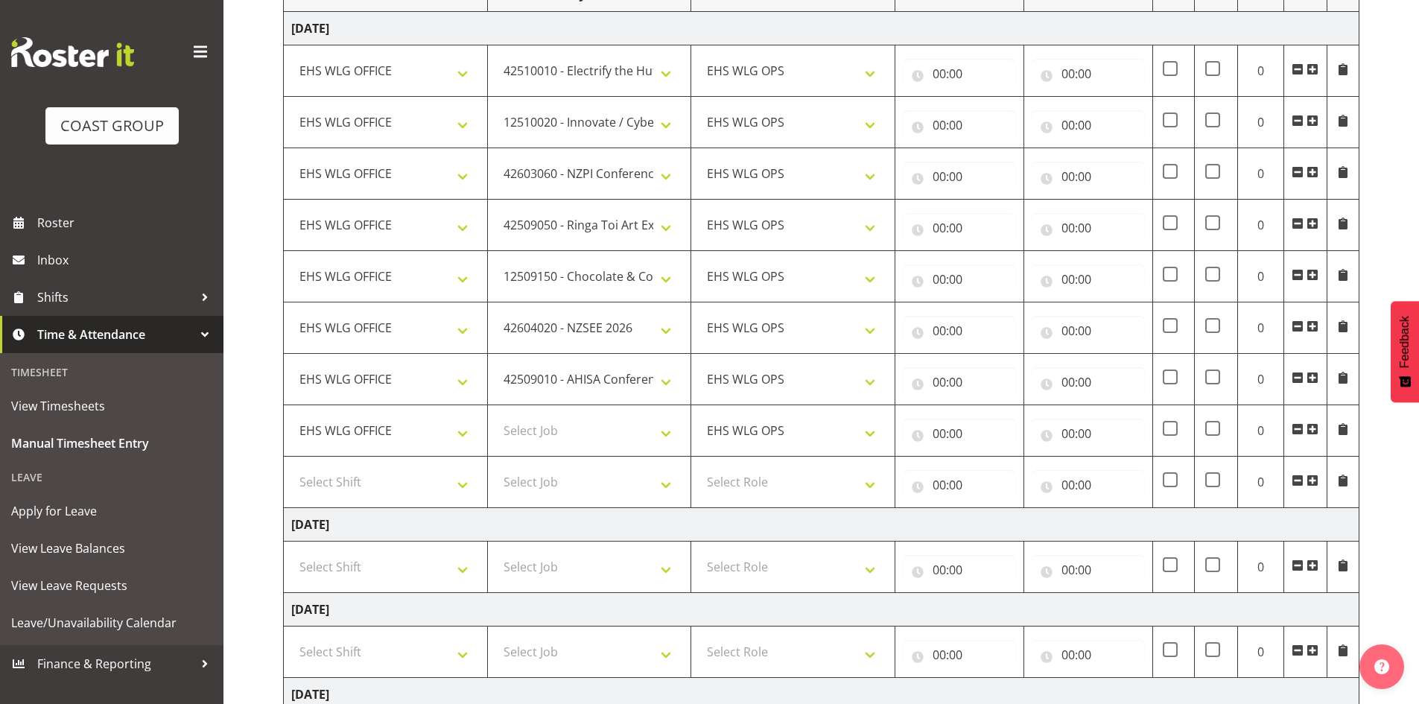
click at [1310, 423] on span at bounding box center [1313, 429] width 12 height 12
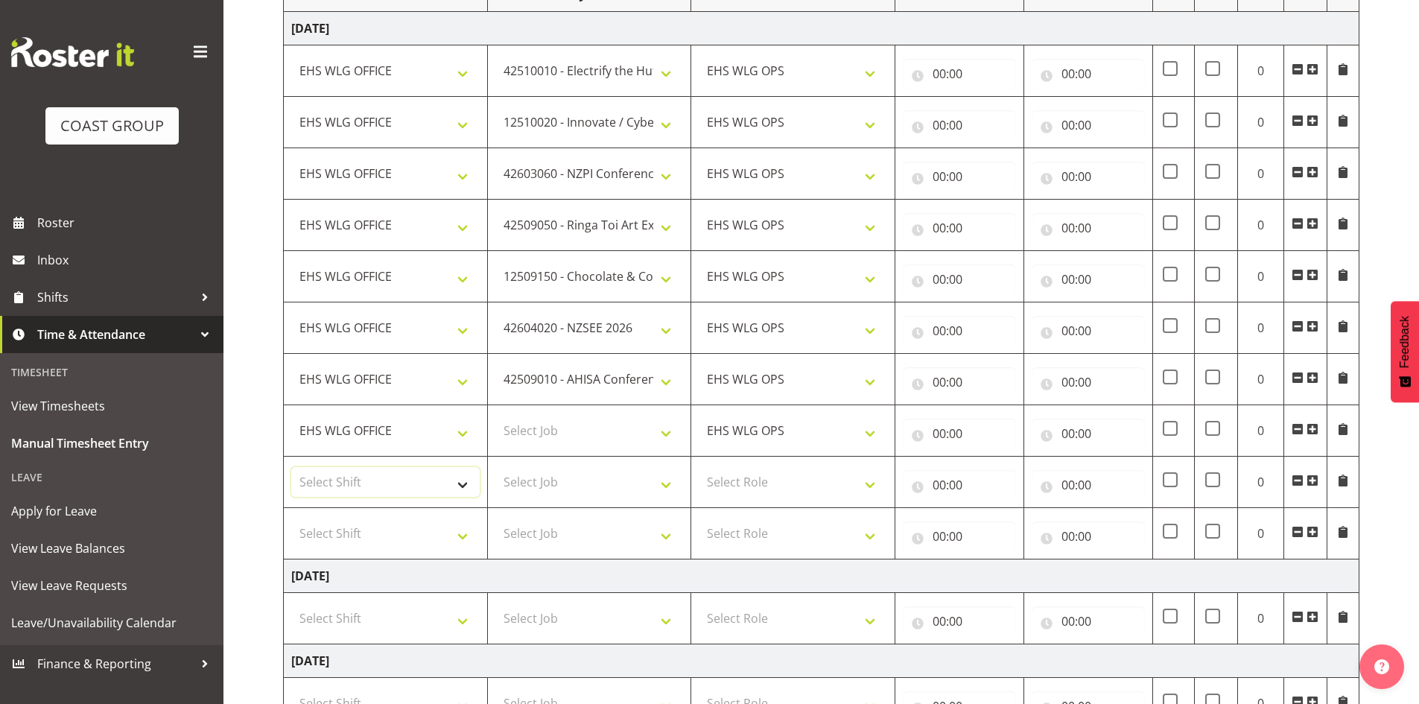
click at [407, 489] on select "Select Shift 25 Build NZPF @ Takina 7am 25 Service NZPF @ Takina [DATE] Break B…" at bounding box center [385, 482] width 188 height 30
select select "1464"
click at [311, 483] on select "Select Shift 25 Build NZPF @ Takina 7am 25 Service NZPF @ Takina [DATE] Break B…" at bounding box center [385, 482] width 188 height 30
click at [340, 555] on td "Select Shift 25 Build NZPF @ Takina 7am 25 Service NZPF @ Takina [DATE] Break B…" at bounding box center [386, 533] width 204 height 51
click at [345, 547] on select "Select Shift 25 Build NZPF @ Takina 7am 25 Service NZPF @ Takina [DATE] Break B…" at bounding box center [385, 533] width 188 height 30
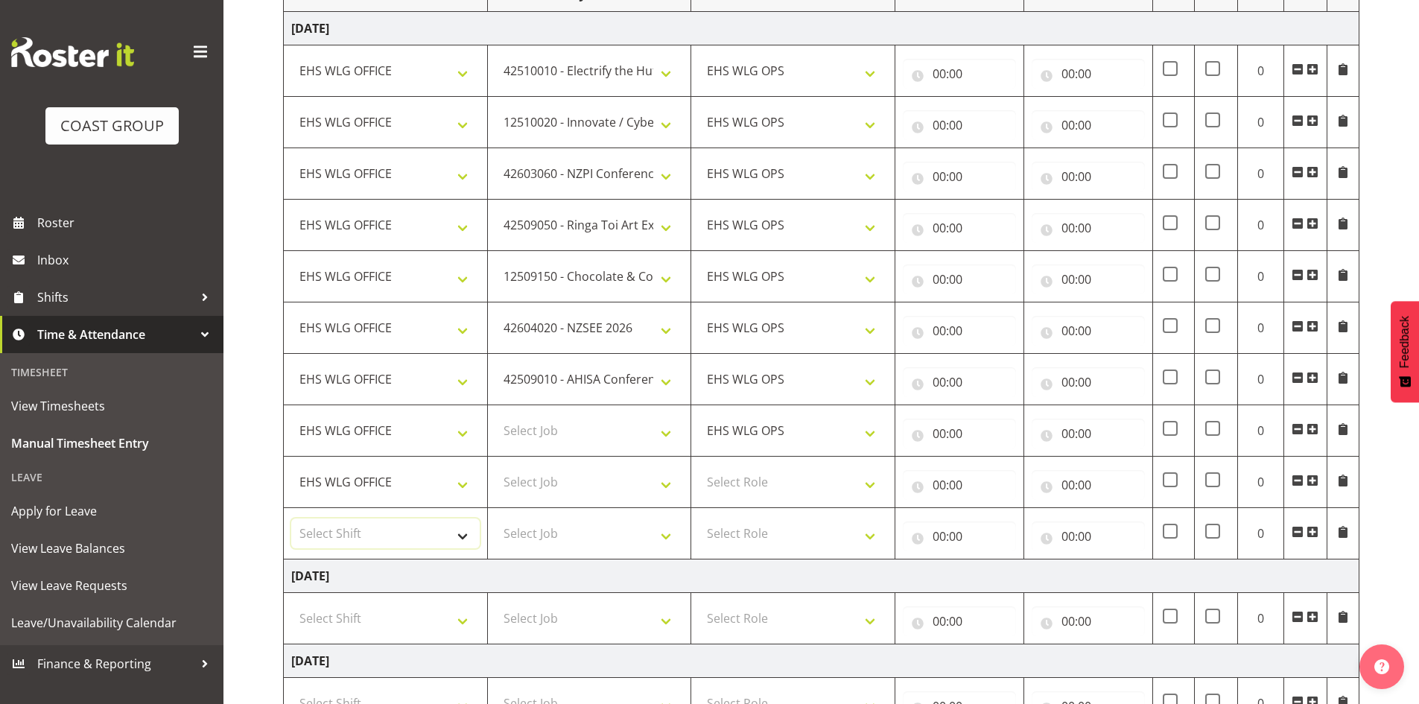
select select "1464"
click at [345, 547] on select "Select Shift 25 Build NZPF @ Takina 7am 25 Service NZPF @ Takina [DATE] Break B…" at bounding box center [385, 533] width 188 height 30
click at [752, 486] on select "Select Role EHS WLG OPS" at bounding box center [793, 482] width 188 height 30
select select "191"
drag, startPoint x: 752, startPoint y: 486, endPoint x: 752, endPoint y: 499, distance: 13.4
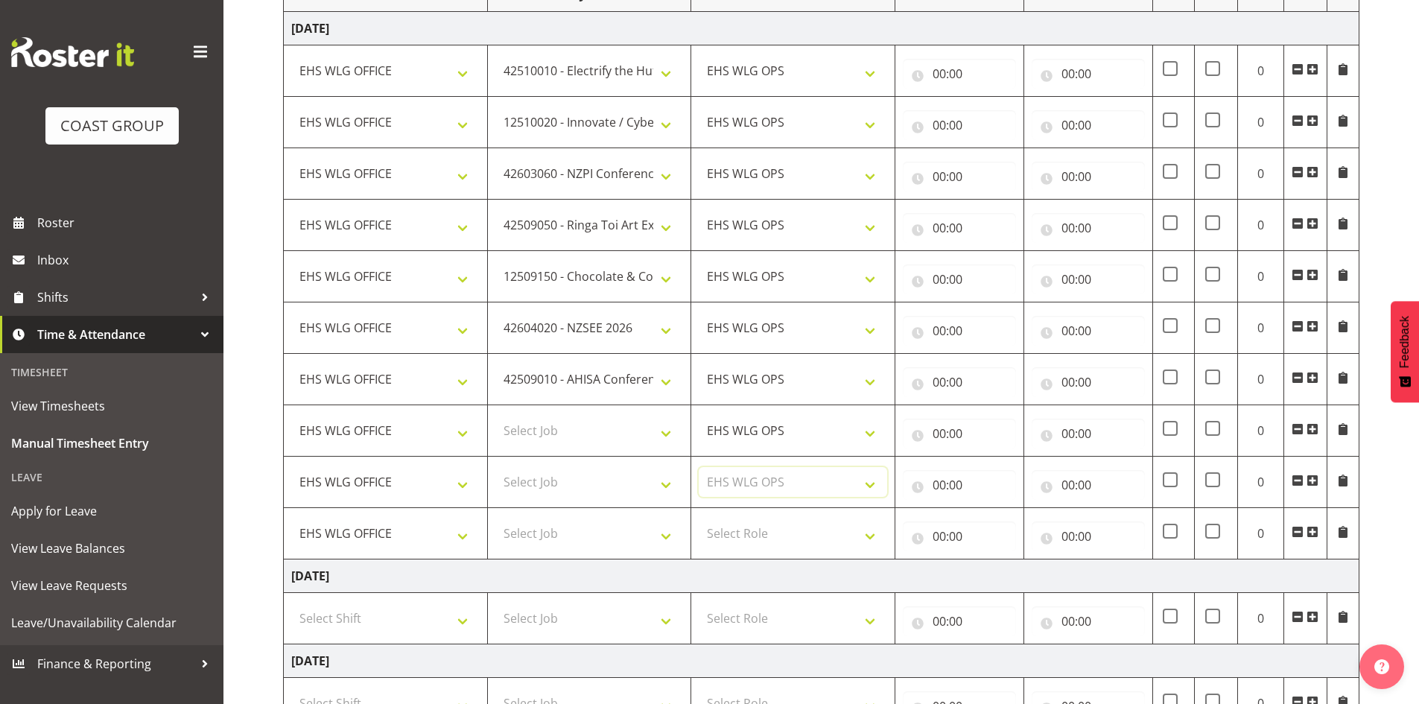
click at [752, 486] on select "Select Role EHS WLG OPS" at bounding box center [793, 482] width 188 height 30
click at [747, 535] on select "Select Role EHS WLG OPS" at bounding box center [793, 533] width 188 height 30
select select "191"
click at [747, 534] on select "Select Role EHS WLG OPS" at bounding box center [793, 533] width 188 height 30
click at [589, 420] on select "Select Job 1 Carlton Events 1 [PERSON_NAME][GEOGRAPHIC_DATA] 1 [PERSON_NAME][GE…" at bounding box center [589, 431] width 188 height 30
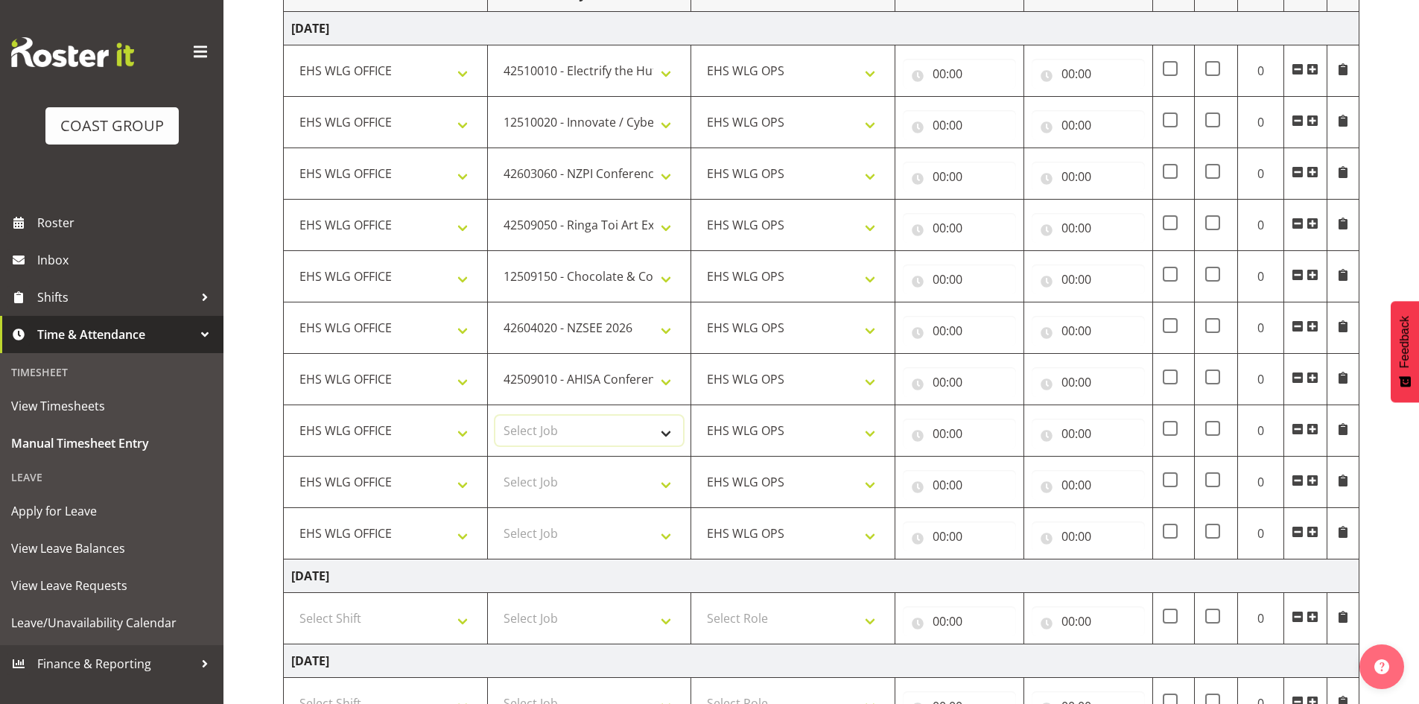
select select "9844"
click at [495, 416] on select "Select Job 1 Carlton Events 1 [PERSON_NAME][GEOGRAPHIC_DATA] 1 [PERSON_NAME][GE…" at bounding box center [589, 431] width 188 height 30
click at [509, 474] on select "Select Job 1 Carlton Events 1 [PERSON_NAME][GEOGRAPHIC_DATA] 1 [PERSON_NAME][GE…" at bounding box center [589, 482] width 188 height 30
select select "8679"
click at [495, 467] on select "Select Job 1 Carlton Events 1 [PERSON_NAME][GEOGRAPHIC_DATA] 1 [PERSON_NAME][GE…" at bounding box center [589, 482] width 188 height 30
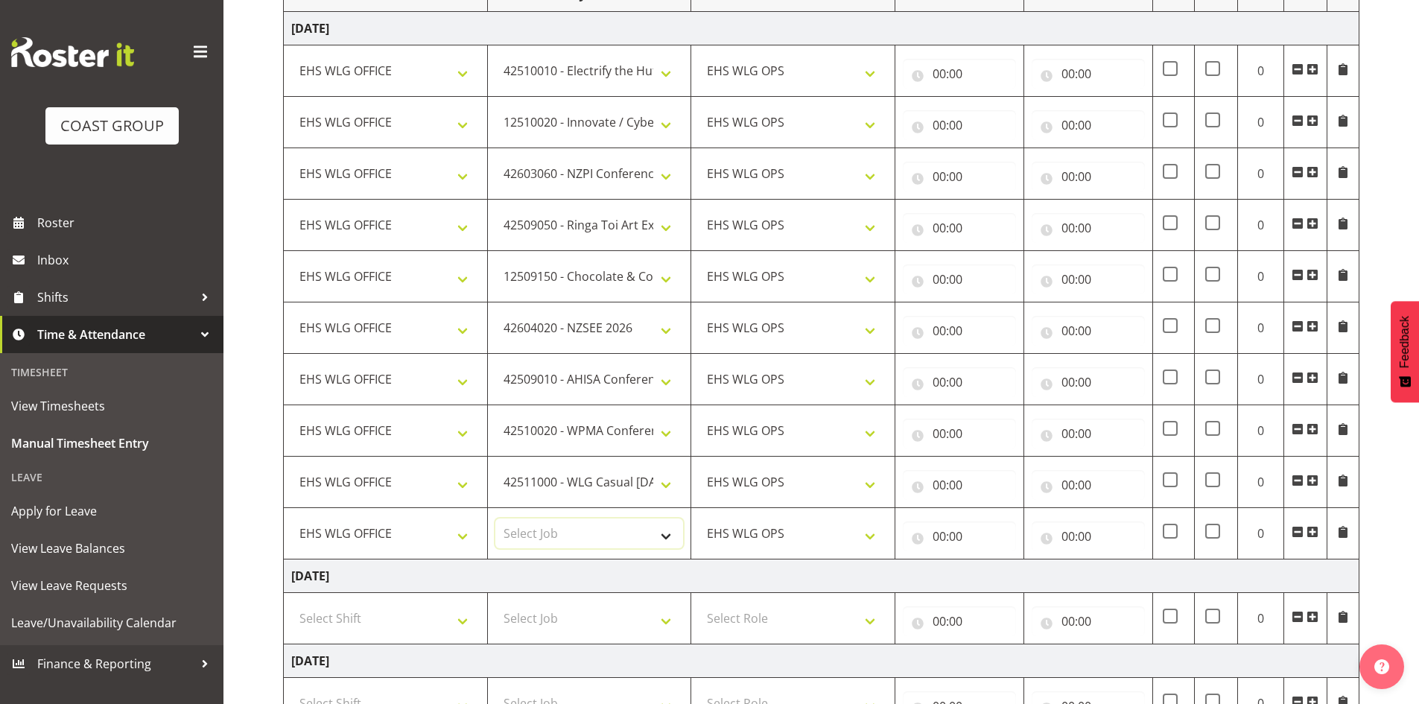
click at [560, 537] on select "Select Job 1 Carlton Events 1 [PERSON_NAME][GEOGRAPHIC_DATA] 1 [PERSON_NAME][GE…" at bounding box center [589, 533] width 188 height 30
select select "9421"
click at [495, 518] on select "Select Job 1 Carlton Events 1 [PERSON_NAME][GEOGRAPHIC_DATA] 1 [PERSON_NAME][GE…" at bounding box center [589, 533] width 188 height 30
click at [1310, 528] on span at bounding box center [1313, 532] width 12 height 12
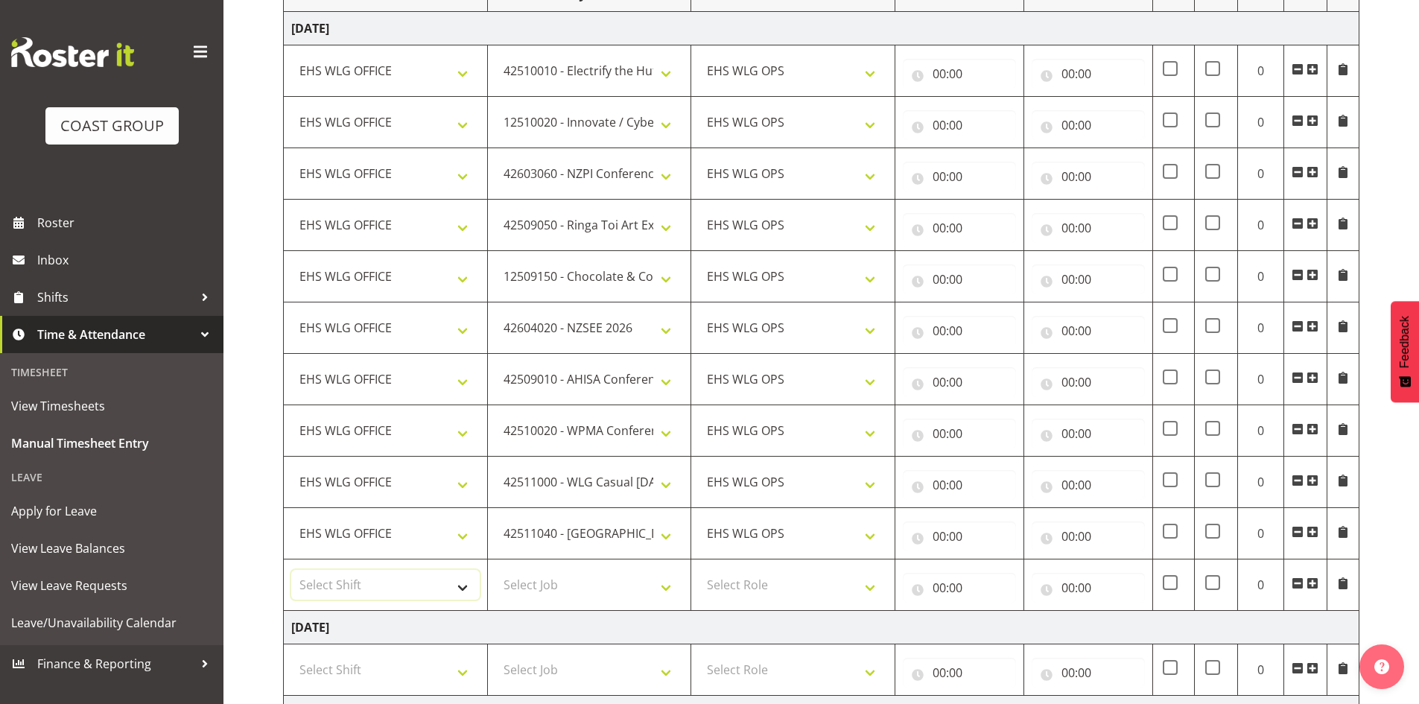
click at [346, 588] on select "Select Shift 25 Build NZPF @ Takina 7am 25 Service NZPF @ Takina [DATE] Break B…" at bounding box center [385, 585] width 188 height 30
select select "1464"
drag, startPoint x: 326, startPoint y: 574, endPoint x: 335, endPoint y: 573, distance: 9.8
click at [326, 574] on select "Select Shift 25 Build NZPF @ Takina 7am 25 Service NZPF @ Takina [DATE] Break B…" at bounding box center [385, 585] width 188 height 30
click at [576, 580] on select "Select Job 1 Carlton Events 1 [PERSON_NAME][GEOGRAPHIC_DATA] 1 [PERSON_NAME][GE…" at bounding box center [589, 585] width 188 height 30
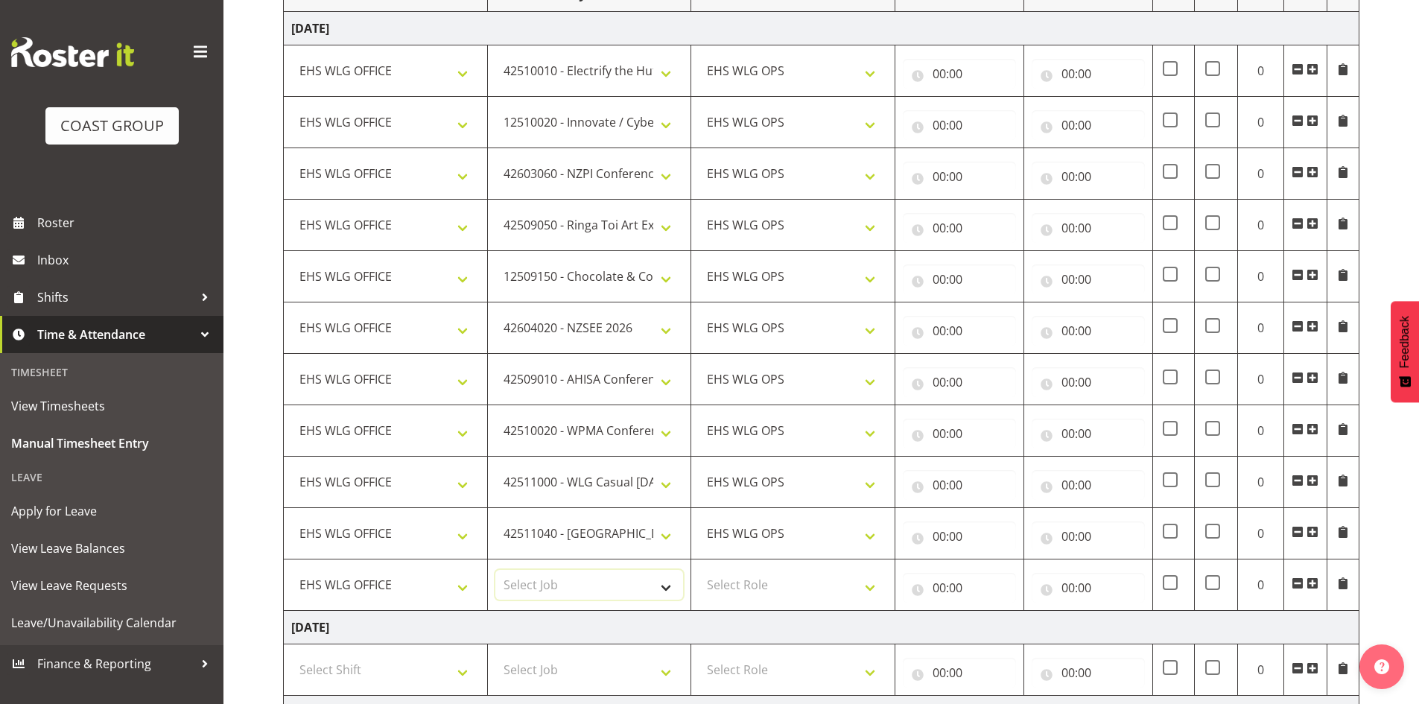
select select "69"
click at [495, 570] on select "Select Job 1 Carlton Events 1 [PERSON_NAME][GEOGRAPHIC_DATA] 1 [PERSON_NAME][GE…" at bounding box center [589, 585] width 188 height 30
click at [812, 567] on td "Select Role EHS WLG OPS" at bounding box center [793, 584] width 204 height 51
click at [800, 588] on select "Select Role EHS WLG OPS" at bounding box center [793, 585] width 188 height 30
select select "191"
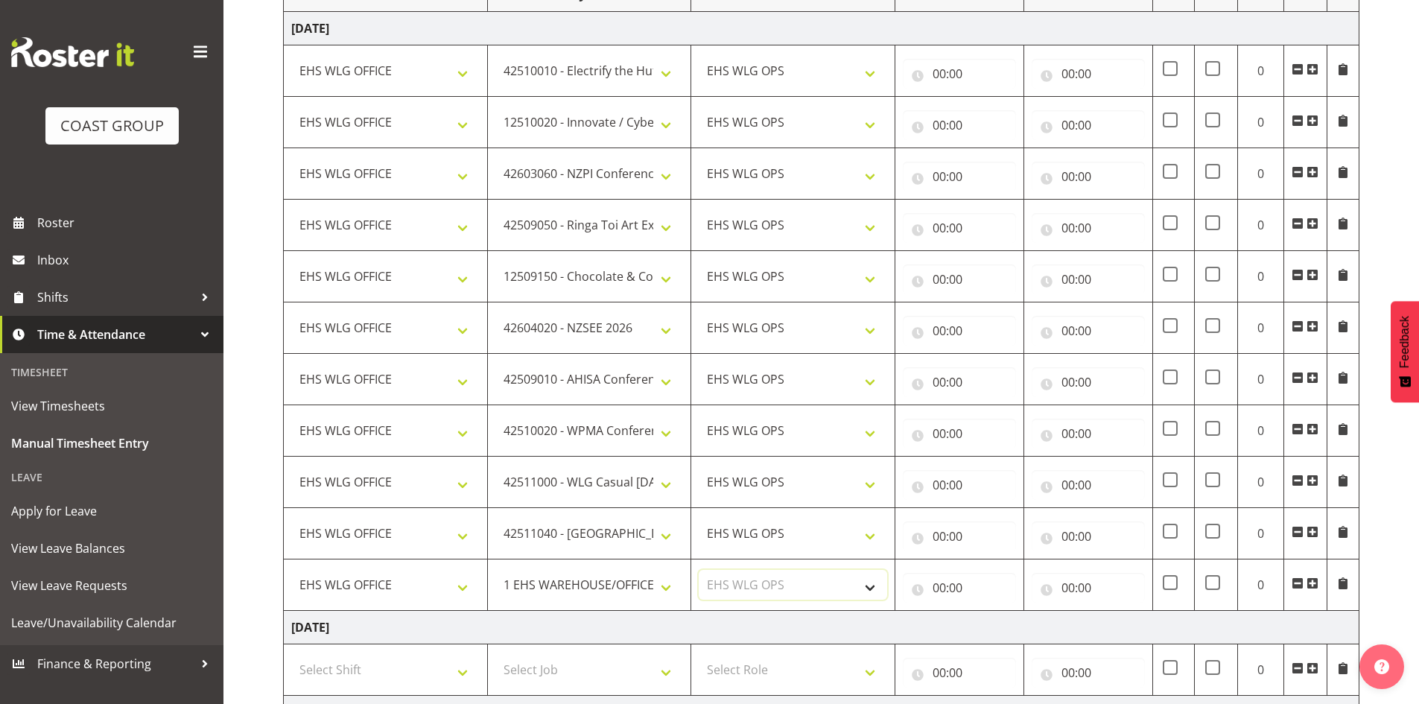
click at [699, 570] on select "Select Role EHS WLG OPS" at bounding box center [793, 585] width 188 height 30
click at [936, 69] on input "00:00" at bounding box center [959, 74] width 113 height 30
click at [996, 112] on select "00 01 02 03 04 05 06 07 08 09 10 11 12 13 14 15 16 17 18 19 20 21 22 23" at bounding box center [1005, 113] width 34 height 30
select select "7"
click at [988, 98] on select "00 01 02 03 04 05 06 07 08 09 10 11 12 13 14 15 16 17 18 19 20 21 22 23" at bounding box center [1005, 113] width 34 height 30
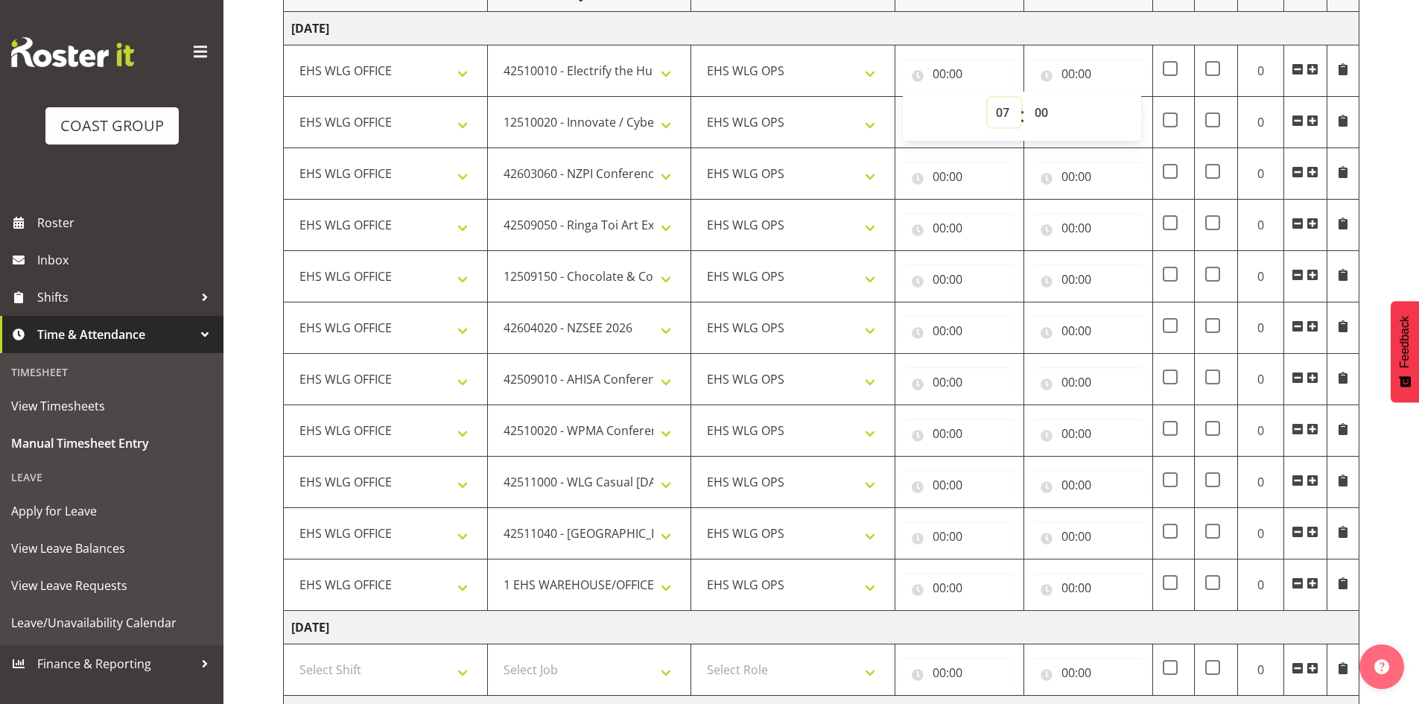
type input "07:00"
drag, startPoint x: 1041, startPoint y: 110, endPoint x: 1040, endPoint y: 118, distance: 9.0
click at [1041, 110] on select "00 01 02 03 04 05 06 07 08 09 10 11 12 13 14 15 16 17 18 19 20 21 22 23 24 25 2…" at bounding box center [1043, 113] width 34 height 30
select select "30"
click at [1026, 98] on select "00 01 02 03 04 05 06 07 08 09 10 11 12 13 14 15 16 17 18 19 20 21 22 23 24 25 2…" at bounding box center [1043, 113] width 34 height 30
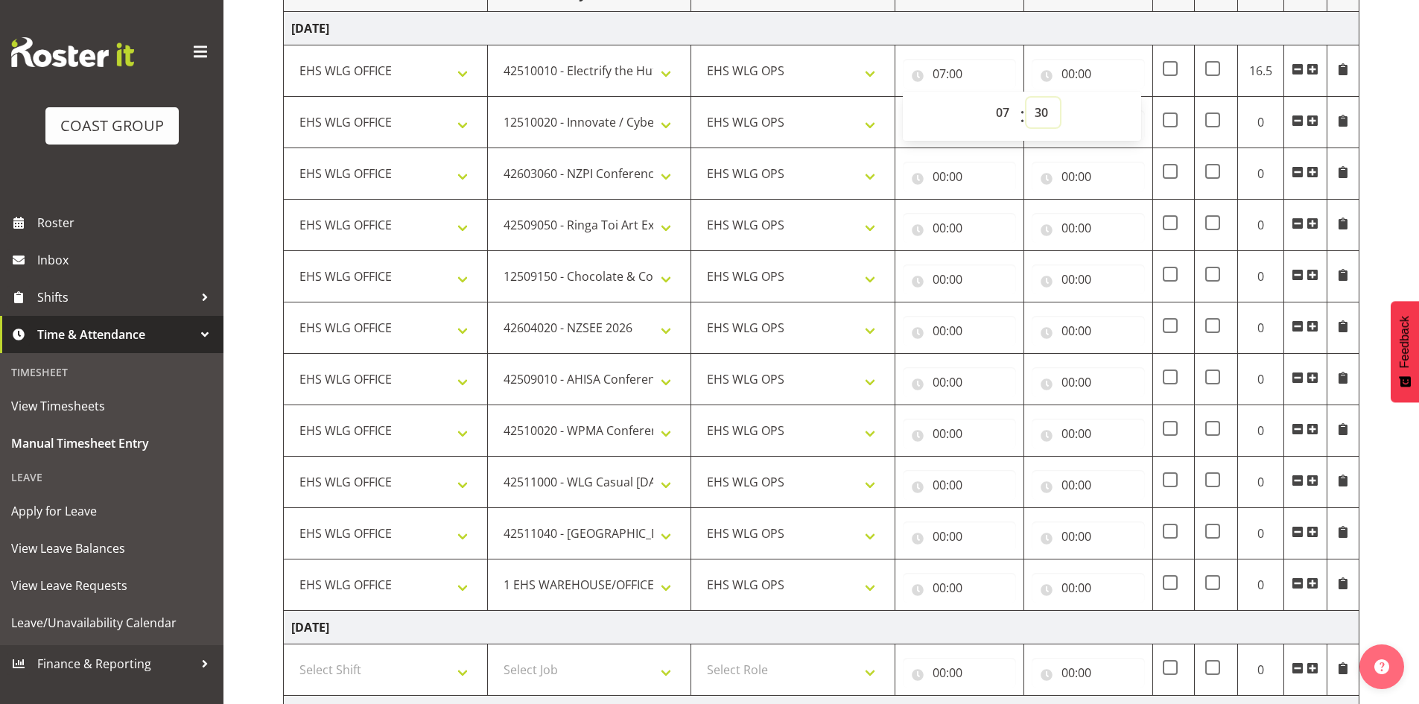
type input "07:30"
click at [1066, 68] on input "00:00" at bounding box center [1088, 74] width 113 height 30
click at [1123, 108] on select "00 01 02 03 04 05 06 07 08 09 10 11 12 13 14 15 16 17 18 19 20 21 22 23" at bounding box center [1134, 113] width 34 height 30
select select "8"
click at [1117, 98] on select "00 01 02 03 04 05 06 07 08 09 10 11 12 13 14 15 16 17 18 19 20 21 22 23" at bounding box center [1134, 113] width 34 height 30
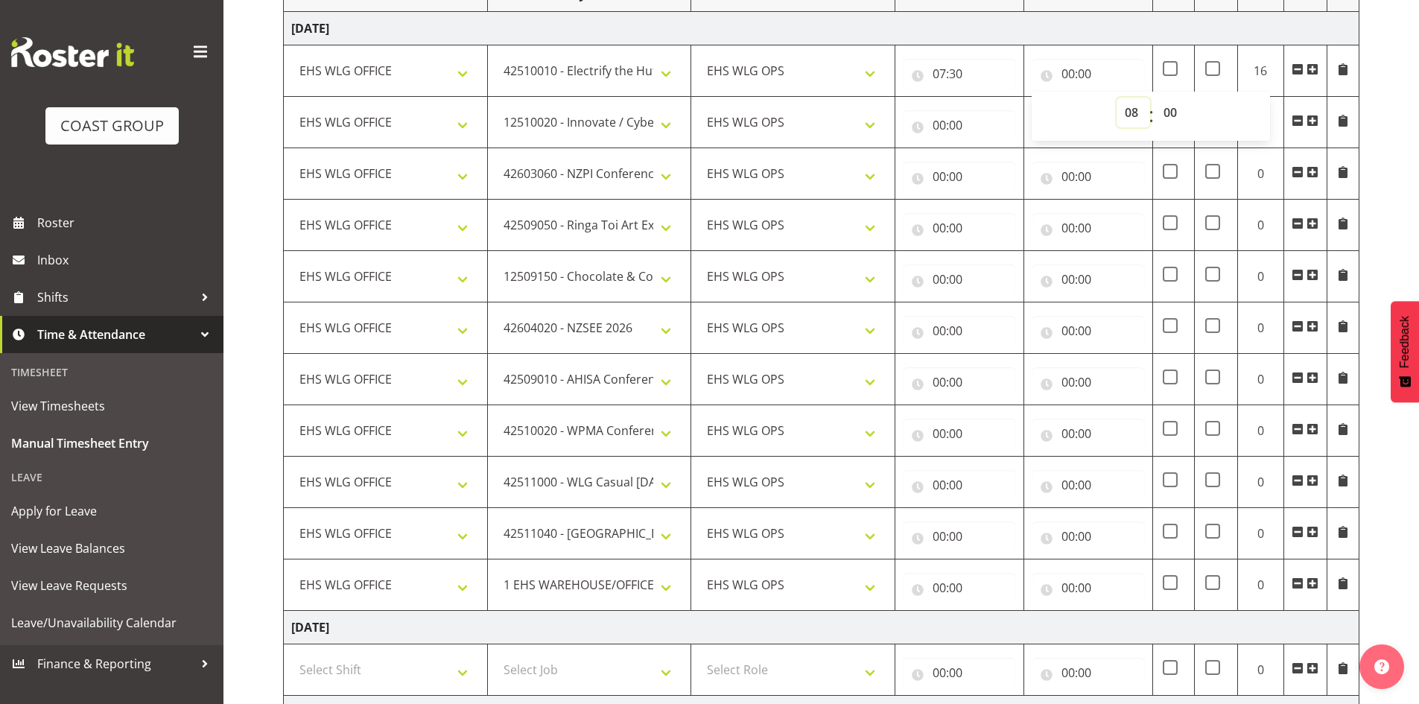
type input "08:00"
click at [944, 127] on input "00:00" at bounding box center [959, 125] width 113 height 30
click at [988, 157] on select "00 01 02 03 04 05 06 07 08 09 10 11 12 13 14 15 16 17 18 19 20 21 22 23" at bounding box center [1005, 164] width 34 height 30
select select "8"
click at [988, 149] on select "00 01 02 03 04 05 06 07 08 09 10 11 12 13 14 15 16 17 18 19 20 21 22 23" at bounding box center [1005, 164] width 34 height 30
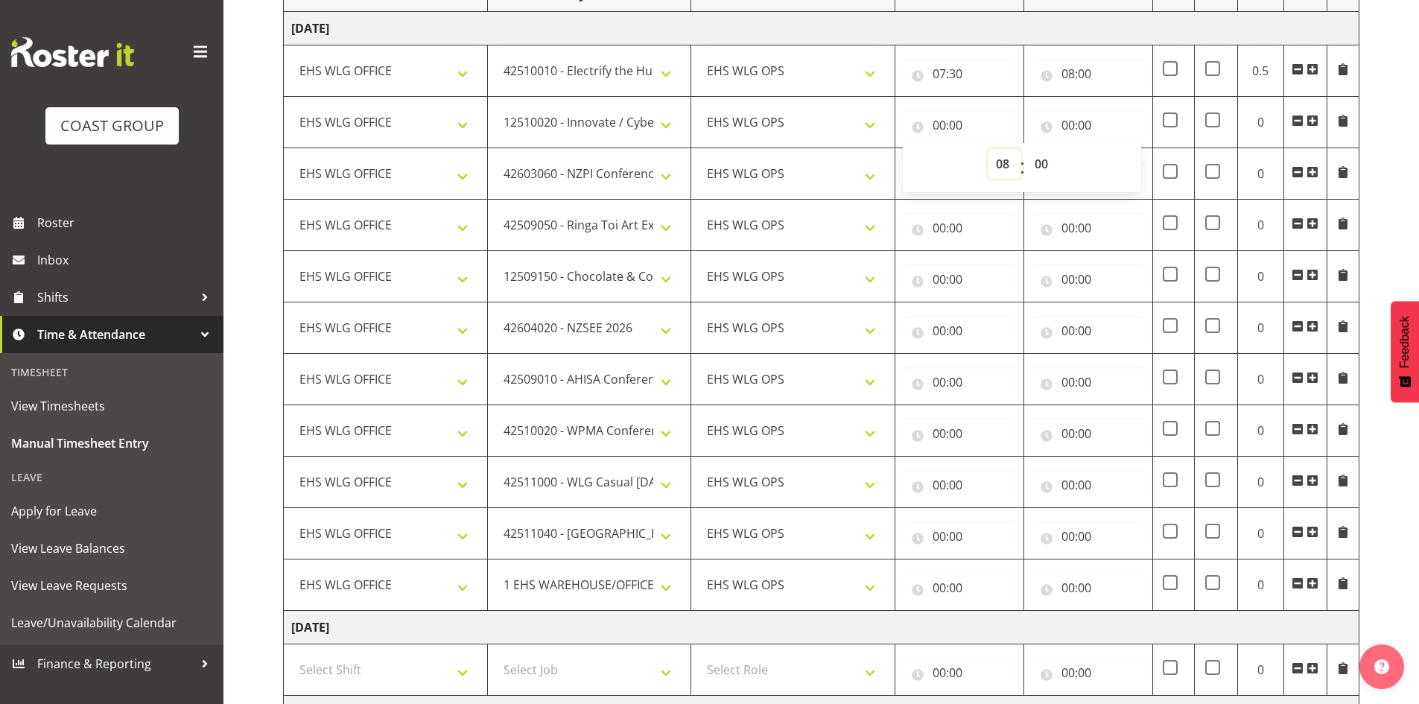
type input "08:00"
click at [1070, 125] on input "00:00" at bounding box center [1088, 125] width 113 height 30
click at [1135, 168] on select "00 01 02 03 04 05 06 07 08 09 10 11 12 13 14 15 16 17 18 19 20 21 22 23" at bounding box center [1134, 164] width 34 height 30
select select "9"
click at [1117, 149] on select "00 01 02 03 04 05 06 07 08 09 10 11 12 13 14 15 16 17 18 19 20 21 22 23" at bounding box center [1134, 164] width 34 height 30
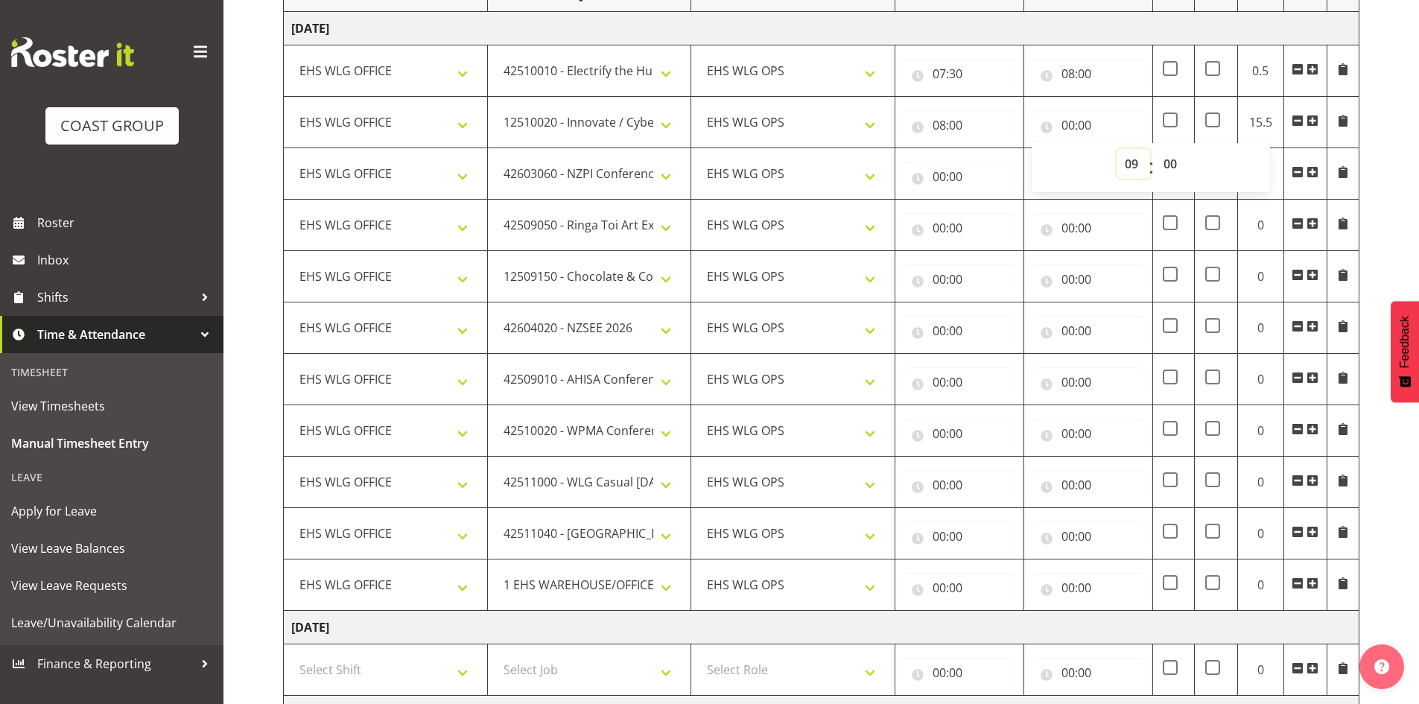
type input "09:00"
click at [1167, 156] on select "00 01 02 03 04 05 06 07 08 09 10 11 12 13 14 15 16 17 18 19 20 21 22 23 24 25 2…" at bounding box center [1172, 164] width 34 height 30
select select "30"
click at [1155, 149] on select "00 01 02 03 04 05 06 07 08 09 10 11 12 13 14 15 16 17 18 19 20 21 22 23 24 25 2…" at bounding box center [1172, 164] width 34 height 30
type input "09:30"
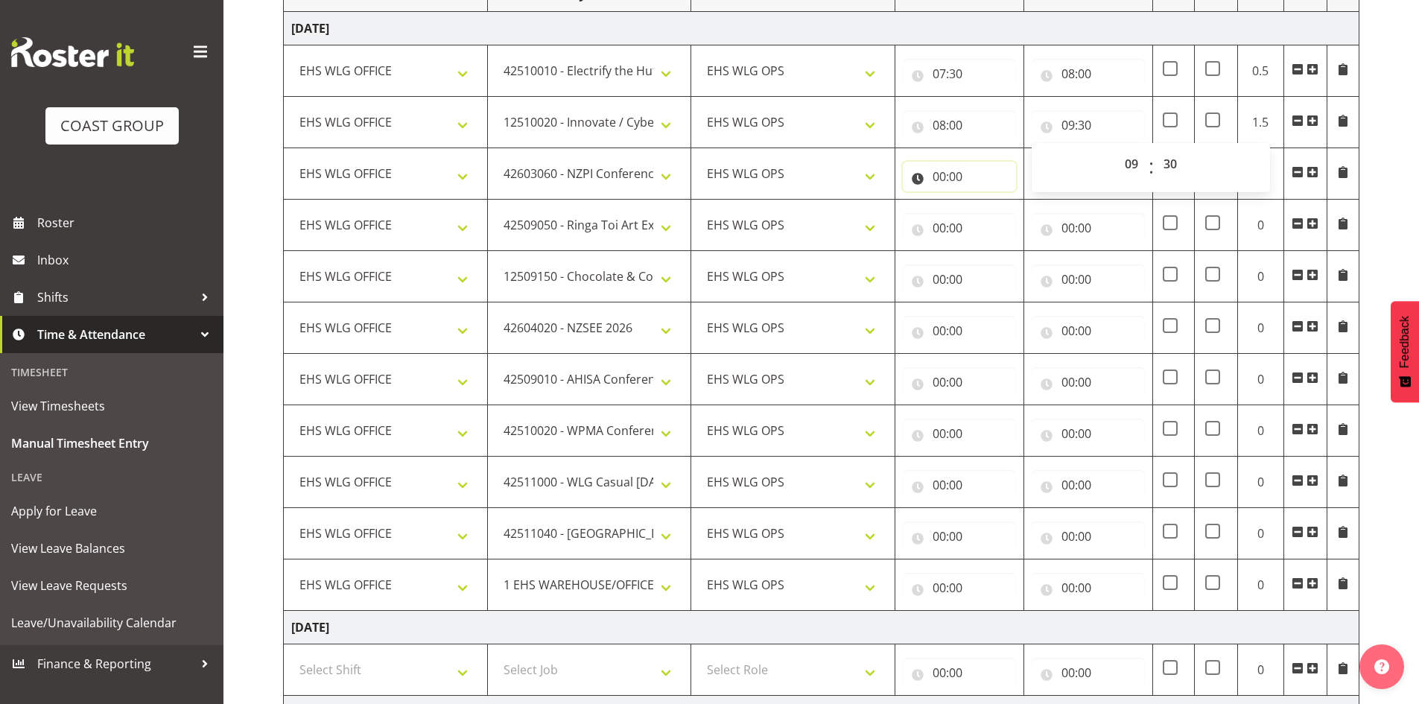
click at [937, 170] on input "00:00" at bounding box center [959, 177] width 113 height 30
click at [1001, 210] on select "00 01 02 03 04 05 06 07 08 09 10 11 12 13 14 15 16 17 18 19 20 21 22 23" at bounding box center [1005, 215] width 34 height 30
select select "9"
click at [988, 200] on select "00 01 02 03 04 05 06 07 08 09 10 11 12 13 14 15 16 17 18 19 20 21 22 23" at bounding box center [1005, 215] width 34 height 30
type input "09:00"
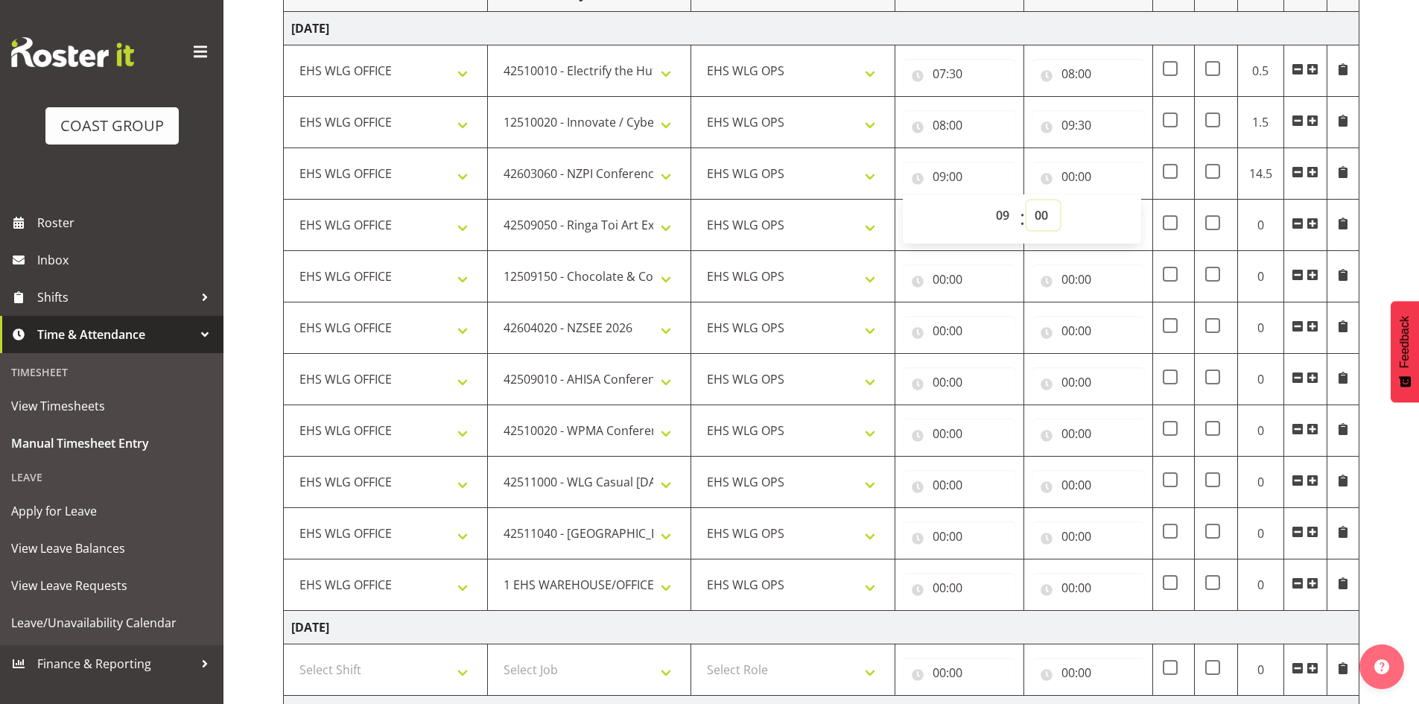
click at [1049, 215] on select "00 01 02 03 04 05 06 07 08 09 10 11 12 13 14 15 16 17 18 19 20 21 22 23 24 25 2…" at bounding box center [1043, 215] width 34 height 30
select select "30"
click at [1026, 200] on select "00 01 02 03 04 05 06 07 08 09 10 11 12 13 14 15 16 17 18 19 20 21 22 23 24 25 2…" at bounding box center [1043, 215] width 34 height 30
type input "09:30"
click at [1066, 175] on input "00:00" at bounding box center [1088, 177] width 113 height 30
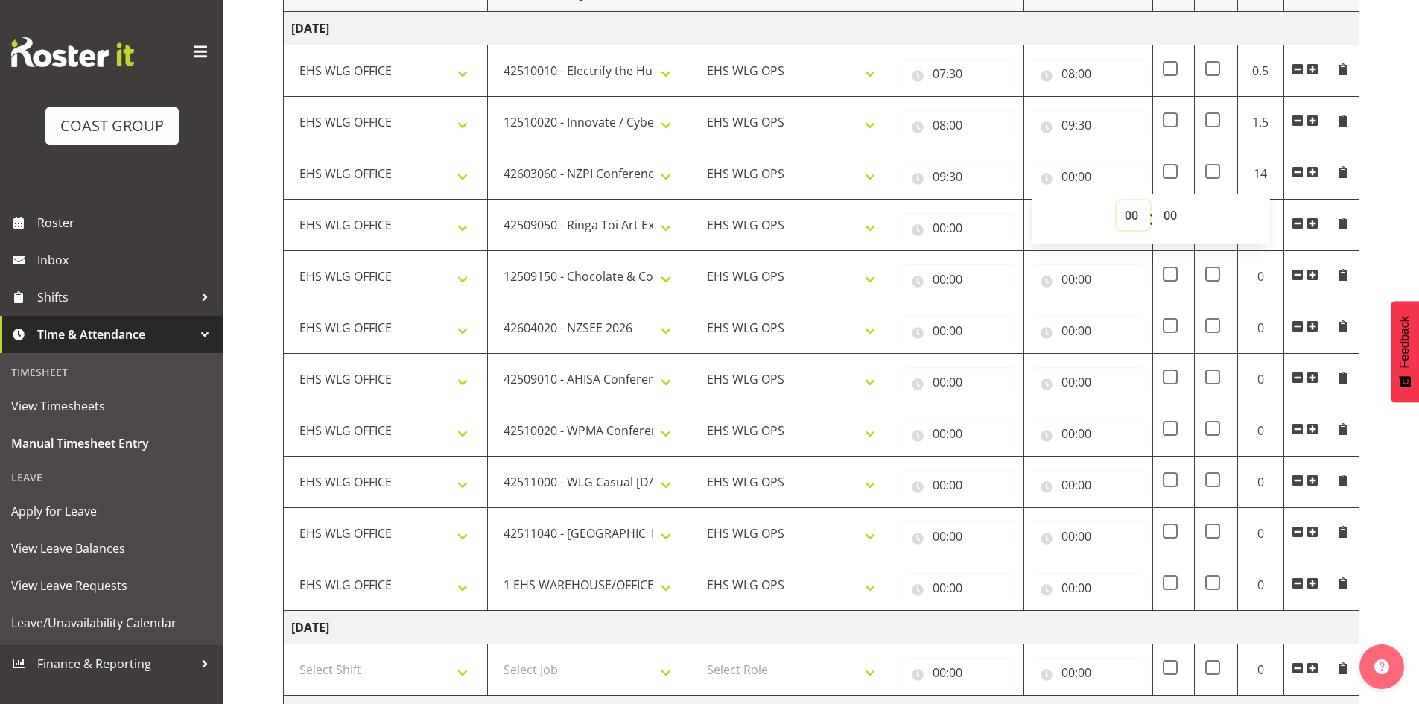
click at [1135, 212] on select "00 01 02 03 04 05 06 07 08 09 10 11 12 13 14 15 16 17 18 19 20 21 22 23" at bounding box center [1134, 215] width 34 height 30
select select "10"
click at [1117, 200] on select "00 01 02 03 04 05 06 07 08 09 10 11 12 13 14 15 16 17 18 19 20 21 22 23" at bounding box center [1134, 215] width 34 height 30
type input "10:00"
click at [1177, 214] on select "00 01 02 03 04 05 06 07 08 09 10 11 12 13 14 15 16 17 18 19 20 21 22 23 24 25 2…" at bounding box center [1172, 215] width 34 height 30
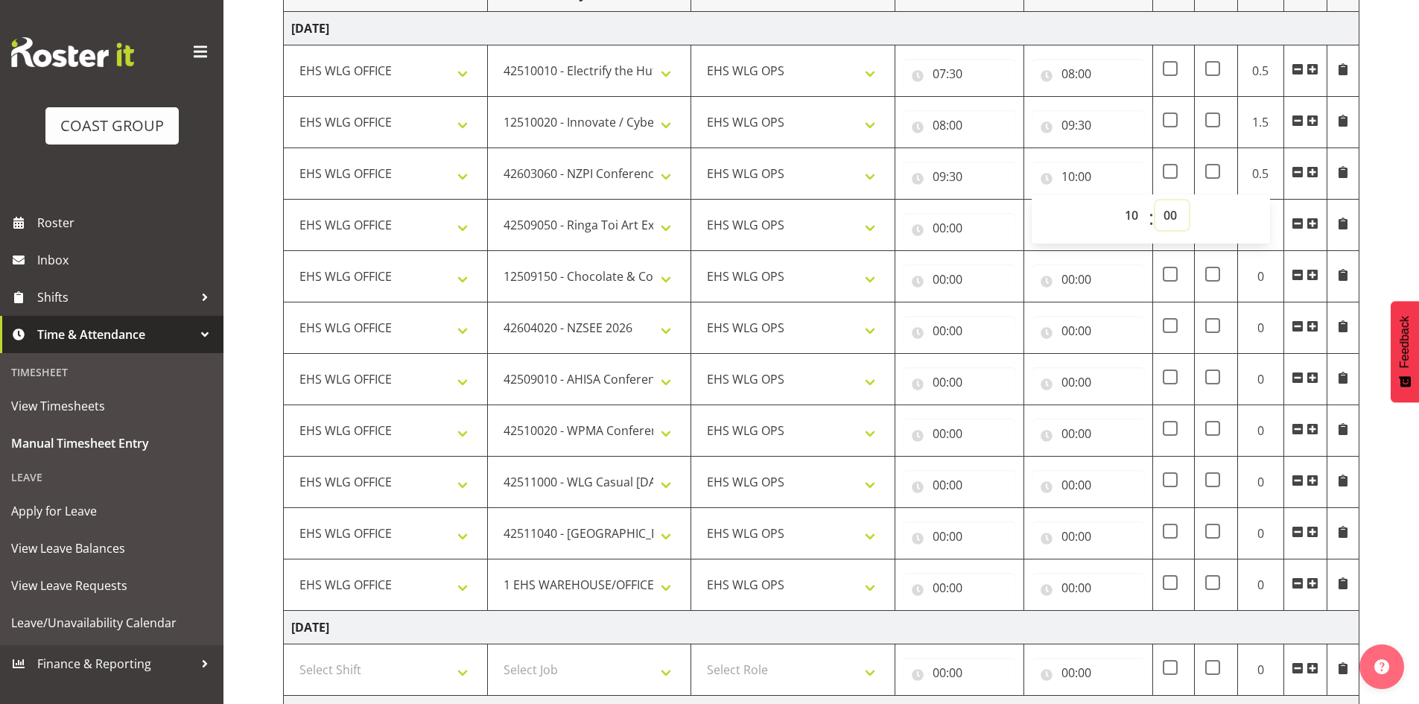
click at [1175, 214] on select "00 01 02 03 04 05 06 07 08 09 10 11 12 13 14 15 16 17 18 19 20 21 22 23 24 25 2…" at bounding box center [1172, 215] width 34 height 30
click at [936, 226] on input "00:00" at bounding box center [959, 228] width 113 height 30
click at [997, 267] on select "00 01 02 03 04 05 06 07 08 09 10 11 12 13 14 15 16 17 18 19 20 21 22 23" at bounding box center [1005, 267] width 34 height 30
select select "10"
click at [988, 252] on select "00 01 02 03 04 05 06 07 08 09 10 11 12 13 14 15 16 17 18 19 20 21 22 23" at bounding box center [1005, 267] width 34 height 30
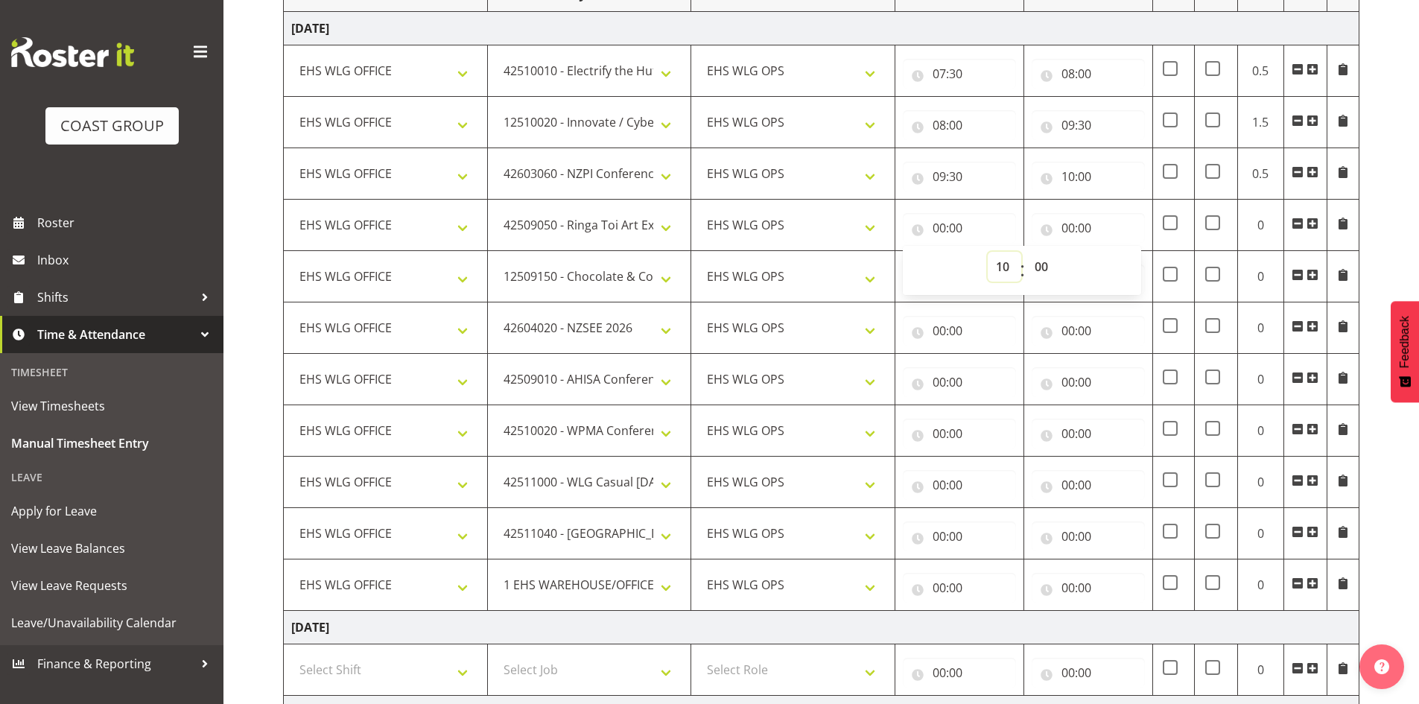
type input "10:00"
click at [1068, 232] on input "00:00" at bounding box center [1088, 228] width 113 height 30
click at [1118, 267] on select "00 01 02 03 04 05 06 07 08 09 10 11 12 13 14 15 16 17 18 19 20 21 22 23" at bounding box center [1134, 267] width 34 height 30
select select "10"
click at [1117, 252] on select "00 01 02 03 04 05 06 07 08 09 10 11 12 13 14 15 16 17 18 19 20 21 22 23" at bounding box center [1134, 267] width 34 height 30
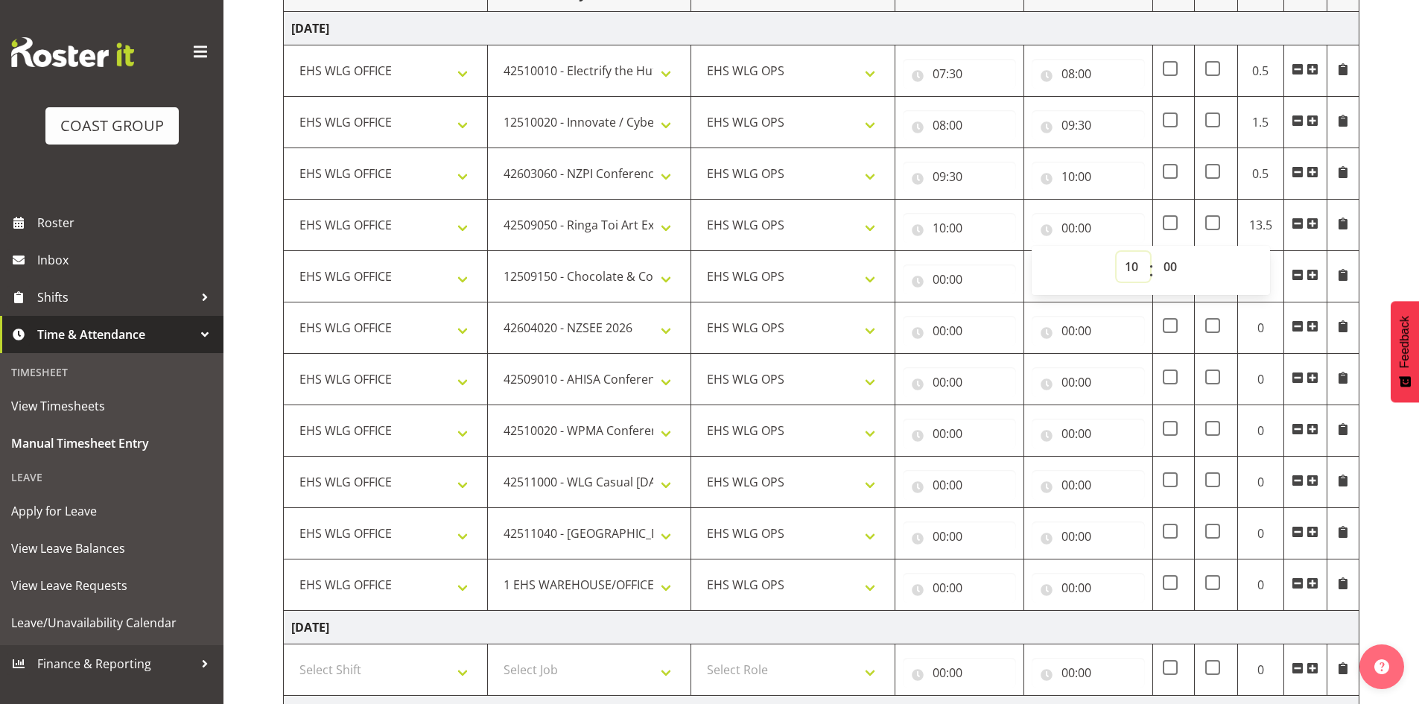
type input "10:00"
click at [1172, 266] on select "00 01 02 03 04 05 06 07 08 09 10 11 12 13 14 15 16 17 18 19 20 21 22 23 24 25 2…" at bounding box center [1172, 267] width 34 height 30
select select "30"
click at [1155, 252] on select "00 01 02 03 04 05 06 07 08 09 10 11 12 13 14 15 16 17 18 19 20 21 22 23 24 25 2…" at bounding box center [1172, 267] width 34 height 30
type input "10:30"
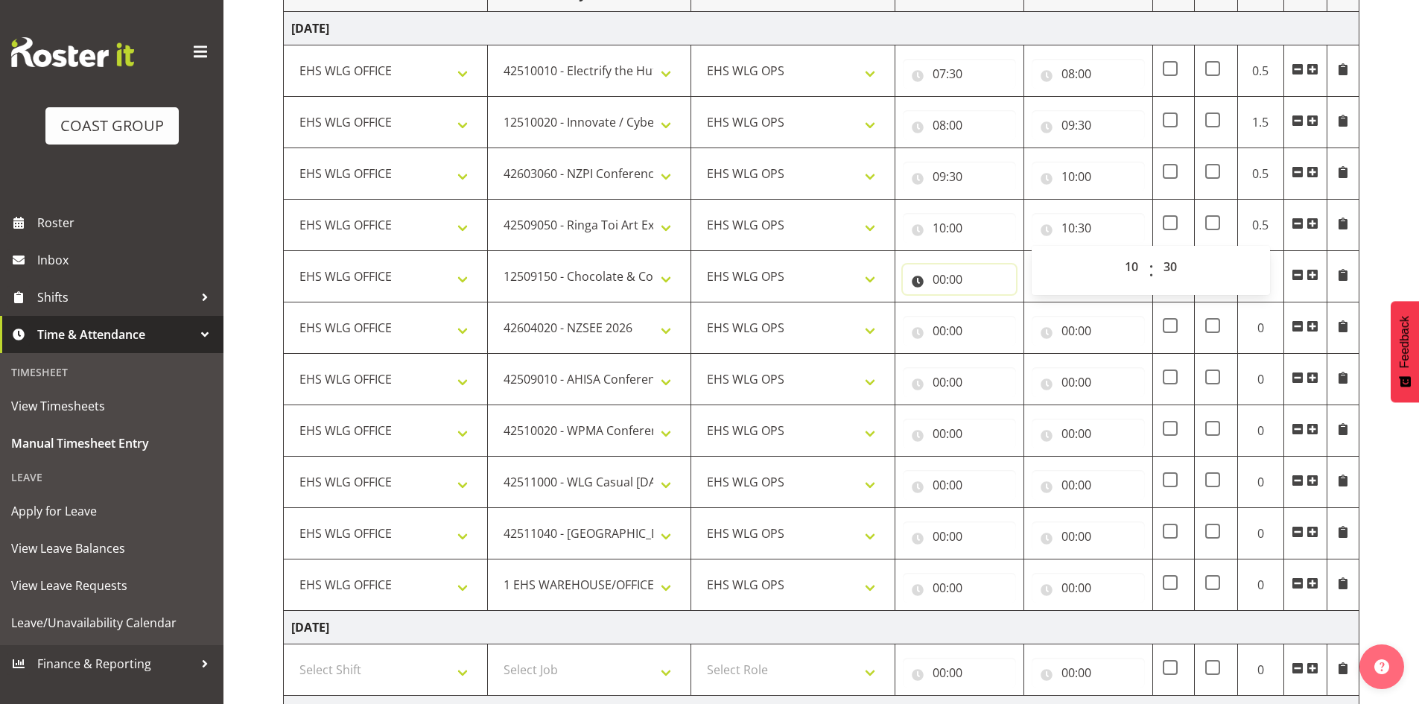
click at [933, 281] on input "00:00" at bounding box center [959, 279] width 113 height 30
click at [1001, 316] on select "00 01 02 03 04 05 06 07 08 09 10 11 12 13 14 15 16 17 18 19 20 21 22 23" at bounding box center [1005, 318] width 34 height 30
select select "10"
click at [988, 303] on select "00 01 02 03 04 05 06 07 08 09 10 11 12 13 14 15 16 17 18 19 20 21 22 23" at bounding box center [1005, 318] width 34 height 30
type input "10:00"
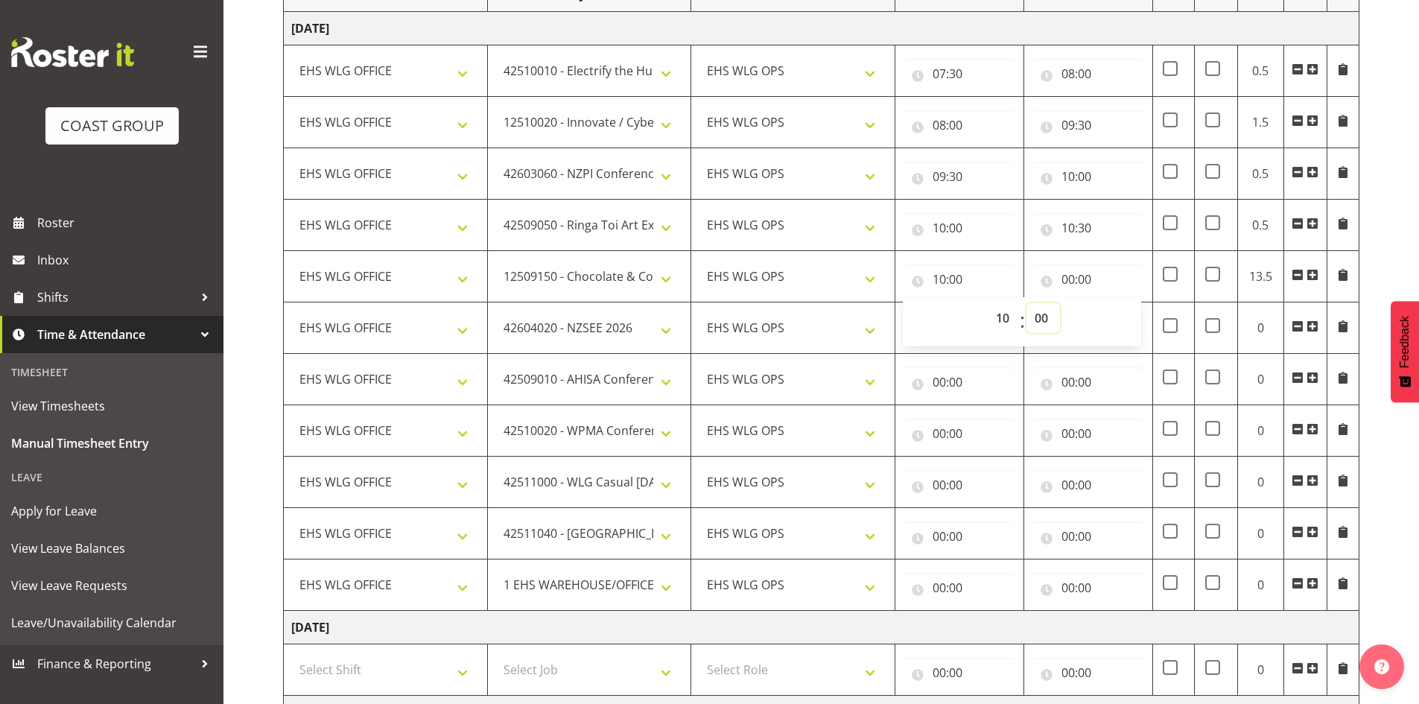
click at [1037, 315] on select "00 01 02 03 04 05 06 07 08 09 10 11 12 13 14 15 16 17 18 19 20 21 22 23 24 25 2…" at bounding box center [1043, 318] width 34 height 30
select select "30"
click at [1026, 303] on select "00 01 02 03 04 05 06 07 08 09 10 11 12 13 14 15 16 17 18 19 20 21 22 23 24 25 2…" at bounding box center [1043, 318] width 34 height 30
type input "10:30"
click at [1066, 271] on input "00:00" at bounding box center [1088, 279] width 113 height 30
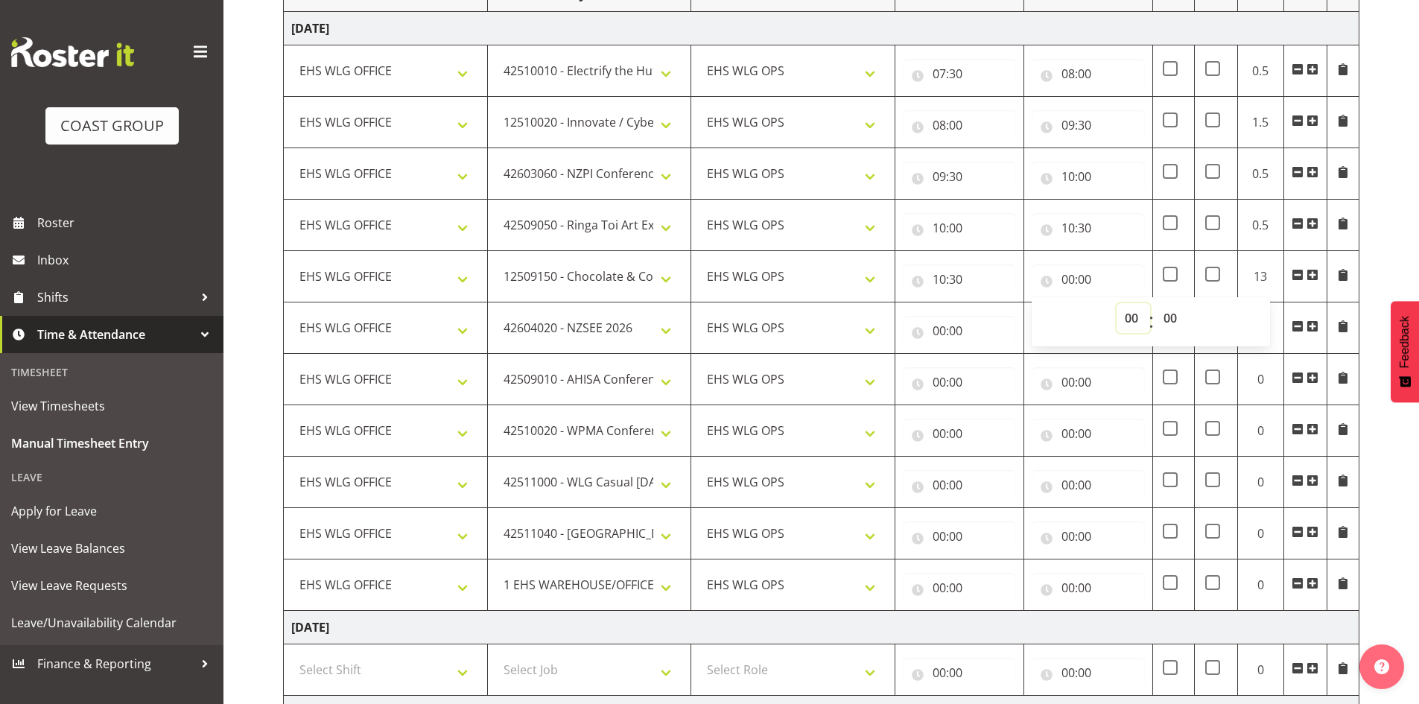
click at [1140, 320] on select "00 01 02 03 04 05 06 07 08 09 10 11 12 13 14 15 16 17 18 19 20 21 22 23" at bounding box center [1134, 318] width 34 height 30
select select "11"
click at [1117, 303] on select "00 01 02 03 04 05 06 07 08 09 10 11 12 13 14 15 16 17 18 19 20 21 22 23" at bounding box center [1134, 318] width 34 height 30
type input "11:00"
click at [935, 325] on input "00:00" at bounding box center [959, 331] width 113 height 30
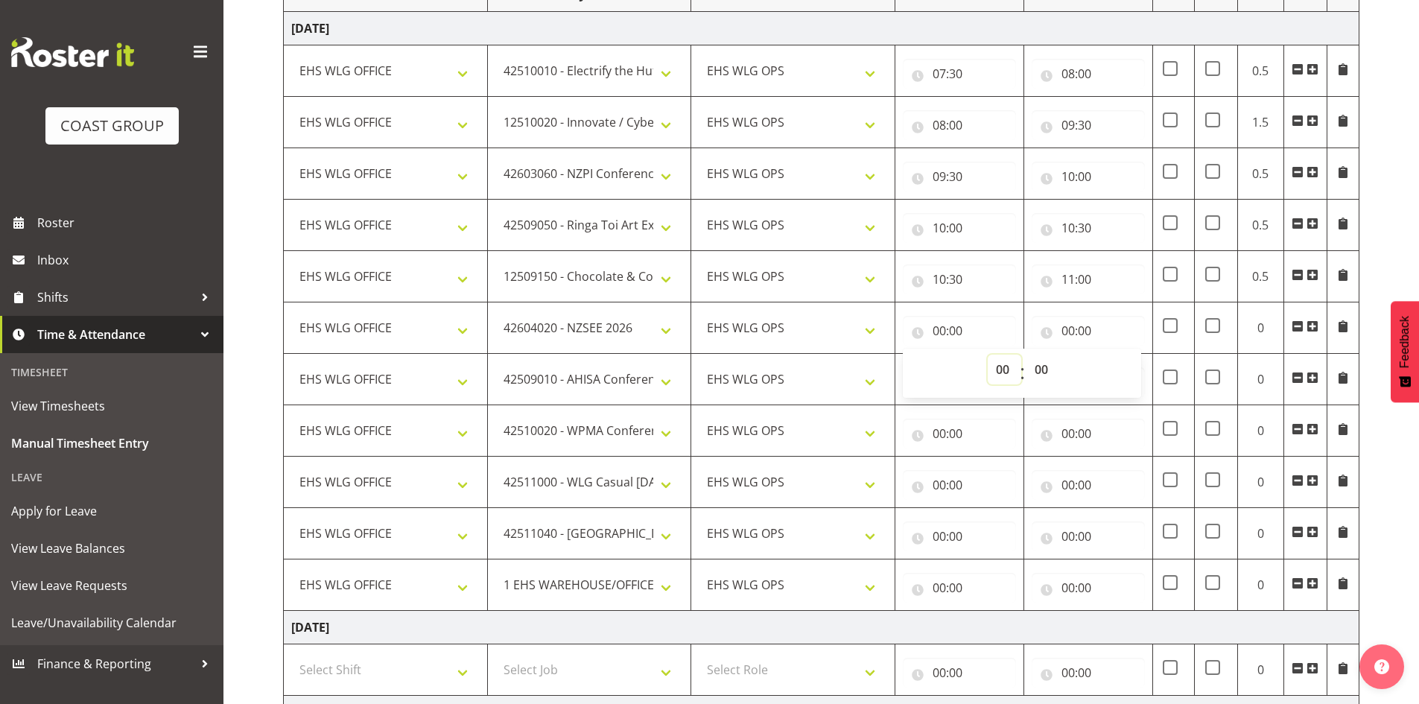
click at [1015, 366] on select "00 01 02 03 04 05 06 07 08 09 10 11 12 13 14 15 16 17 18 19 20 21 22 23" at bounding box center [1005, 370] width 34 height 30
select select "11"
click at [988, 355] on select "00 01 02 03 04 05 06 07 08 09 10 11 12 13 14 15 16 17 18 19 20 21 22 23" at bounding box center [1005, 370] width 34 height 30
type input "11:00"
click at [1067, 330] on input "00:00" at bounding box center [1088, 331] width 113 height 30
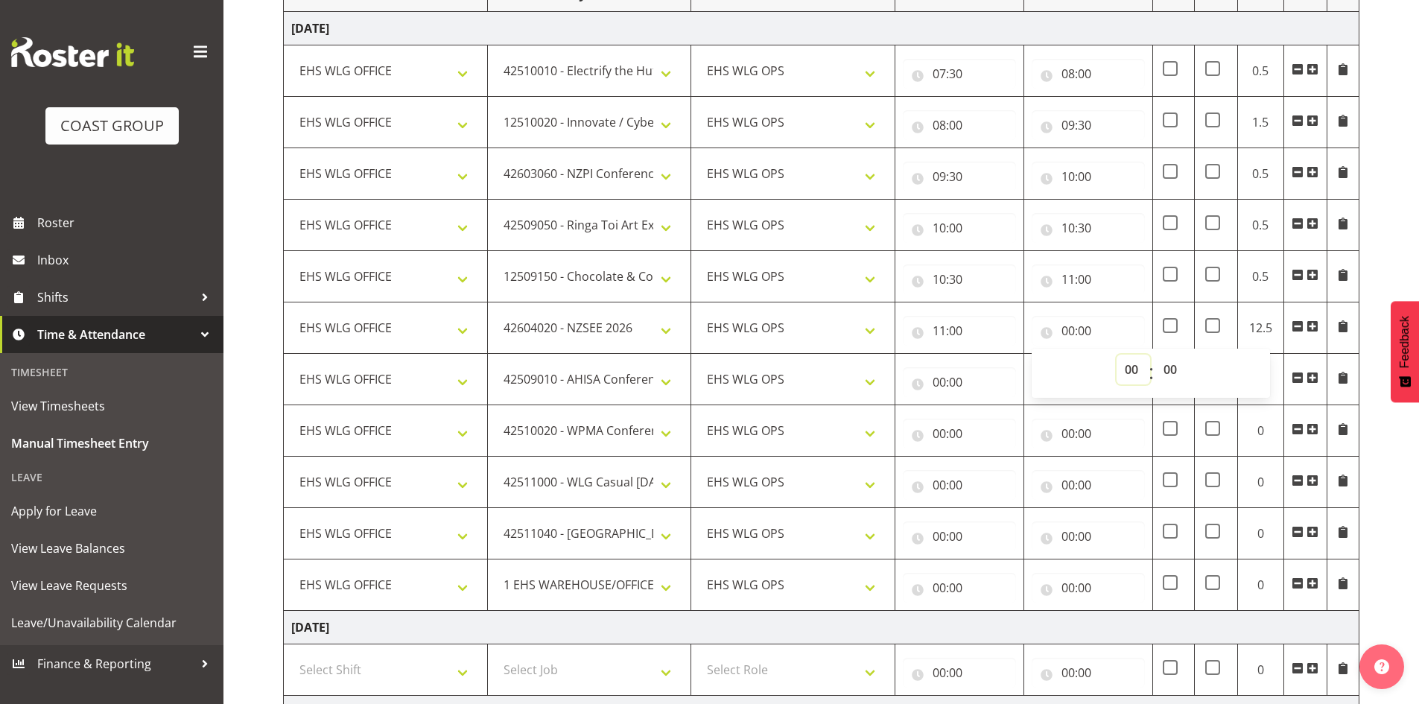
click at [1135, 362] on select "00 01 02 03 04 05 06 07 08 09 10 11 12 13 14 15 16 17 18 19 20 21 22 23" at bounding box center [1134, 370] width 34 height 30
select select "12"
click at [1117, 355] on select "00 01 02 03 04 05 06 07 08 09 10 11 12 13 14 15 16 17 18 19 20 21 22 23" at bounding box center [1134, 370] width 34 height 30
type input "12:00"
click at [937, 381] on input "00:00" at bounding box center [959, 382] width 113 height 30
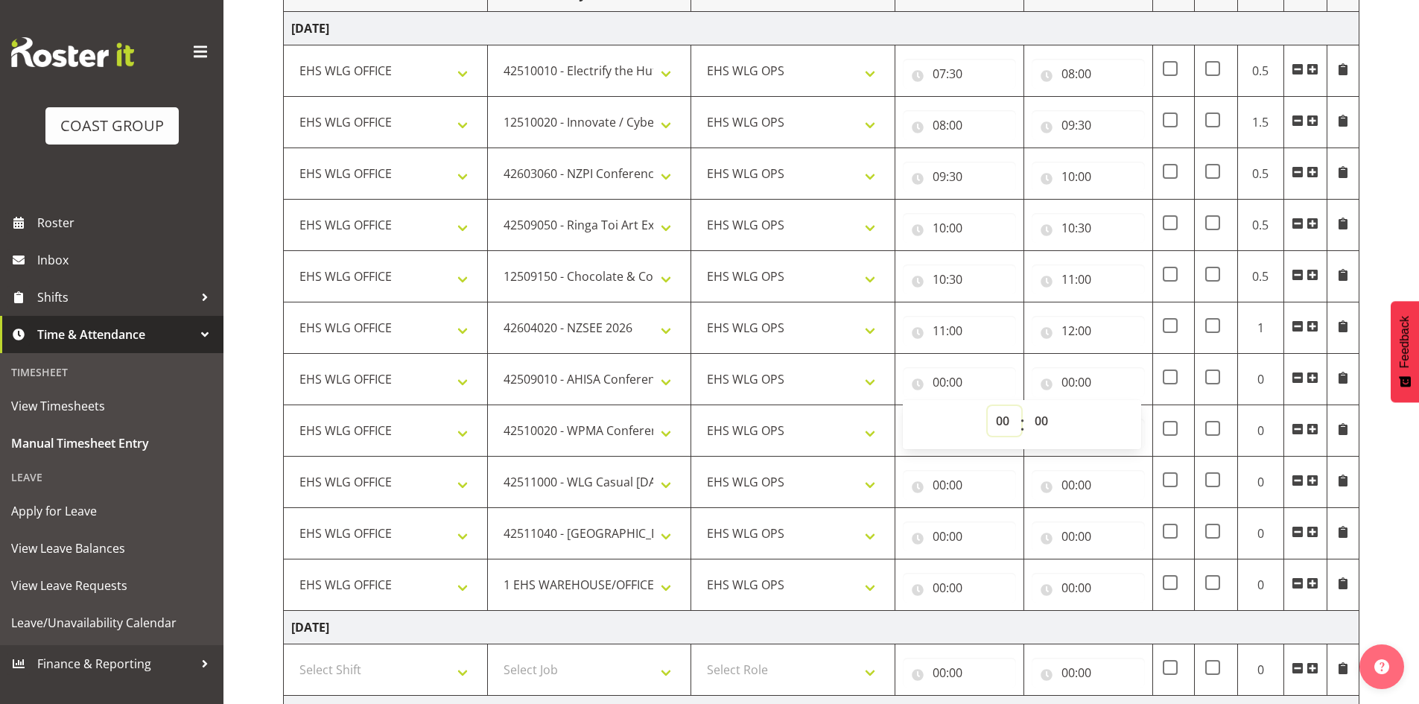
click at [1000, 411] on select "00 01 02 03 04 05 06 07 08 09 10 11 12 13 14 15 16 17 18 19 20 21 22 23" at bounding box center [1005, 421] width 34 height 30
select select "12"
click at [988, 406] on select "00 01 02 03 04 05 06 07 08 09 10 11 12 13 14 15 16 17 18 19 20 21 22 23" at bounding box center [1005, 421] width 34 height 30
type input "12:00"
click at [1070, 372] on input "00:00" at bounding box center [1088, 382] width 113 height 30
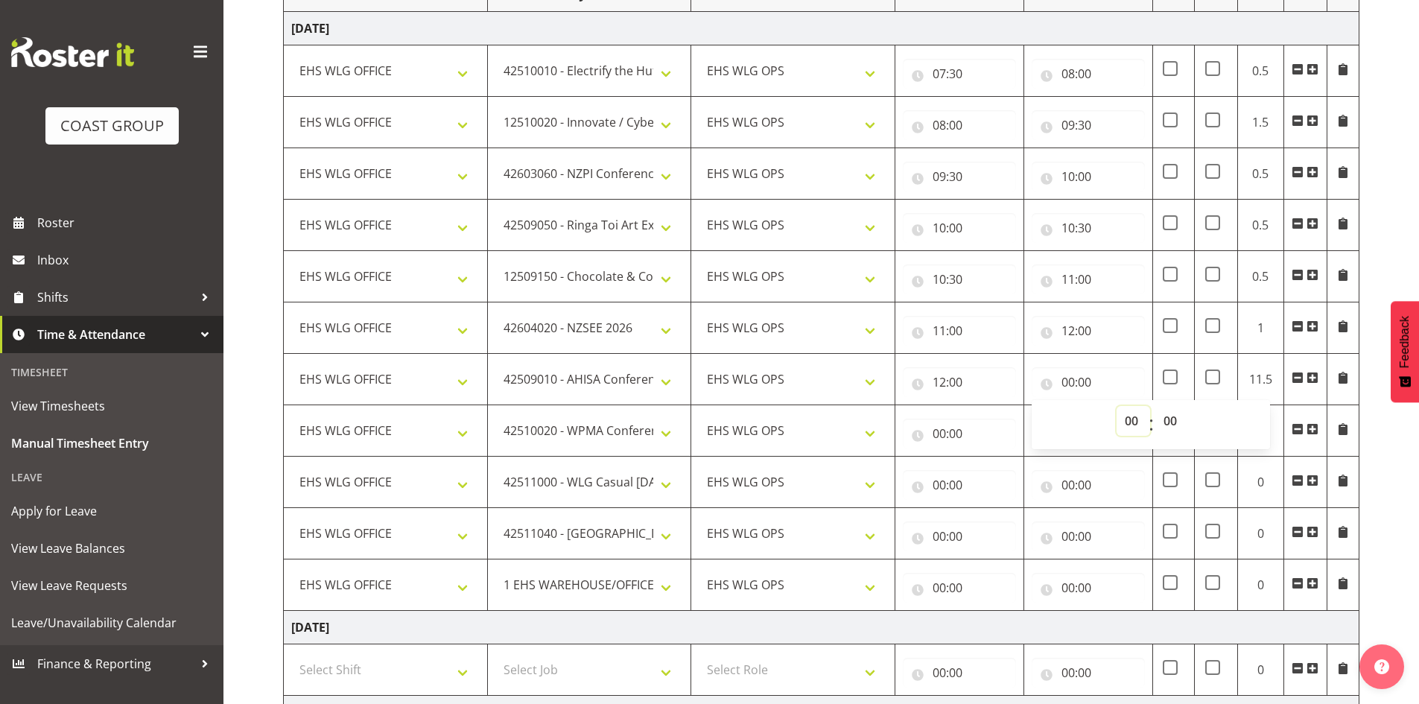
click at [1135, 416] on select "00 01 02 03 04 05 06 07 08 09 10 11 12 13 14 15 16 17 18 19 20 21 22 23" at bounding box center [1134, 421] width 34 height 30
select select "12"
click at [1117, 406] on select "00 01 02 03 04 05 06 07 08 09 10 11 12 13 14 15 16 17 18 19 20 21 22 23" at bounding box center [1134, 421] width 34 height 30
type input "12:00"
click at [1176, 415] on select "00 01 02 03 04 05 06 07 08 09 10 11 12 13 14 15 16 17 18 19 20 21 22 23 24 25 2…" at bounding box center [1172, 421] width 34 height 30
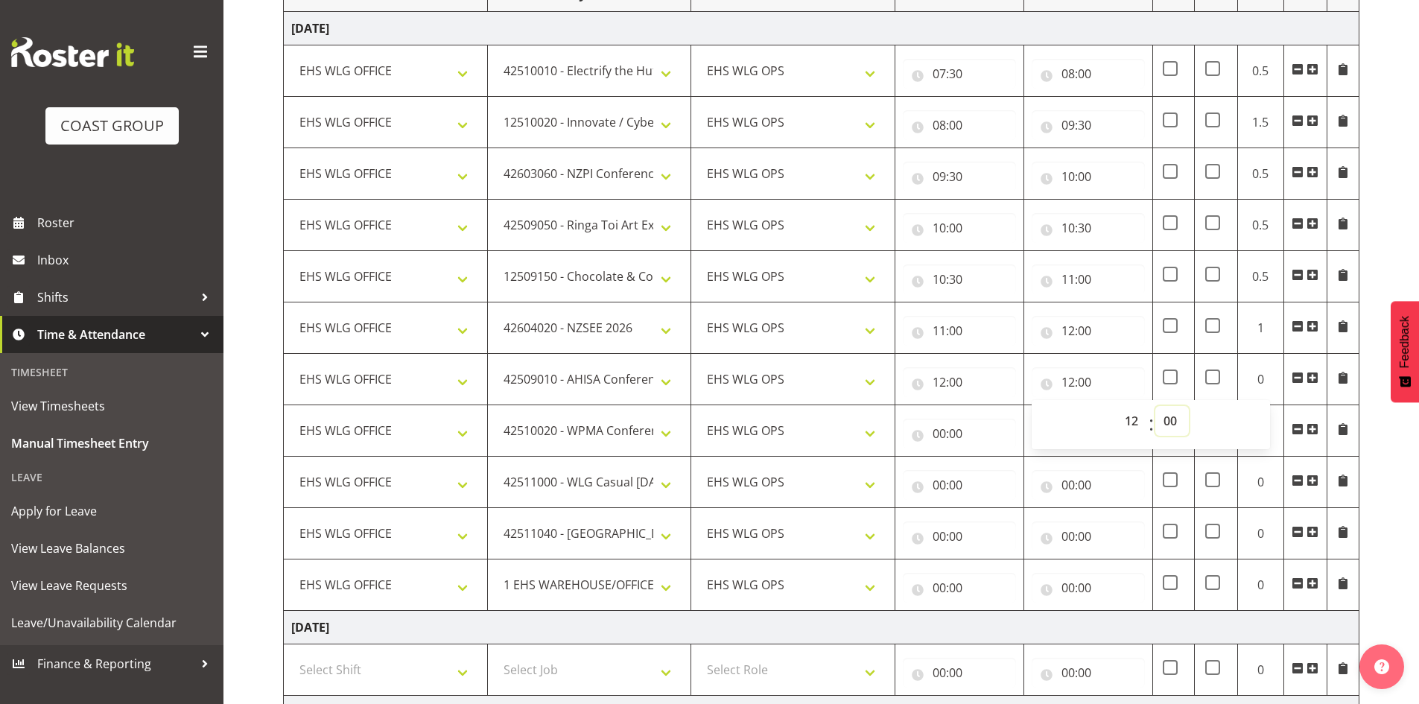
select select "30"
click at [1155, 406] on select "00 01 02 03 04 05 06 07 08 09 10 11 12 13 14 15 16 17 18 19 20 21 22 23 24 25 2…" at bounding box center [1172, 421] width 34 height 30
type input "12:30"
click at [936, 439] on input "00:00" at bounding box center [959, 434] width 113 height 30
click at [989, 468] on select "00 01 02 03 04 05 06 07 08 09 10 11 12 13 14 15 16 17 18 19 20 21 22 23" at bounding box center [1005, 472] width 34 height 30
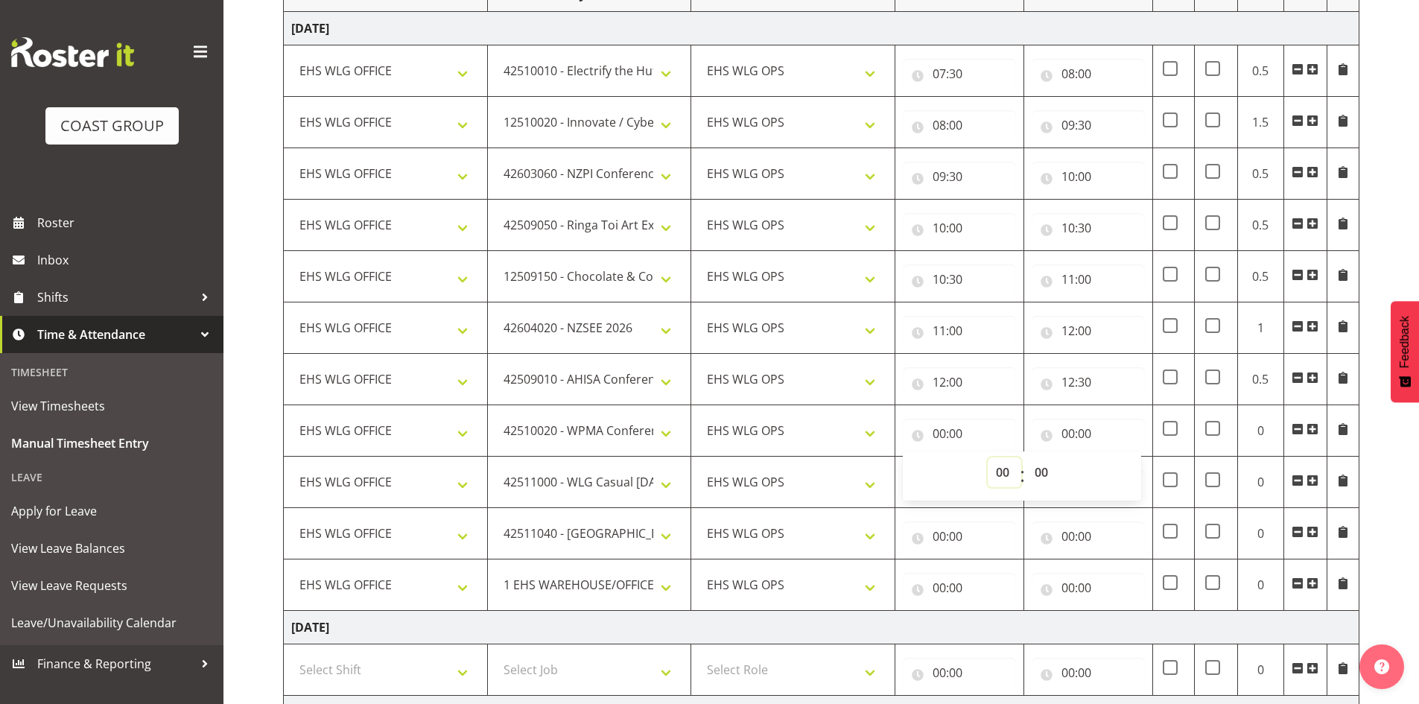
select select "12"
click at [988, 457] on select "00 01 02 03 04 05 06 07 08 09 10 11 12 13 14 15 16 17 18 19 20 21 22 23" at bounding box center [1005, 472] width 34 height 30
type input "12:00"
click at [1041, 470] on select "00 01 02 03 04 05 06 07 08 09 10 11 12 13 14 15 16 17 18 19 20 21 22 23 24 25 2…" at bounding box center [1043, 472] width 34 height 30
select select "30"
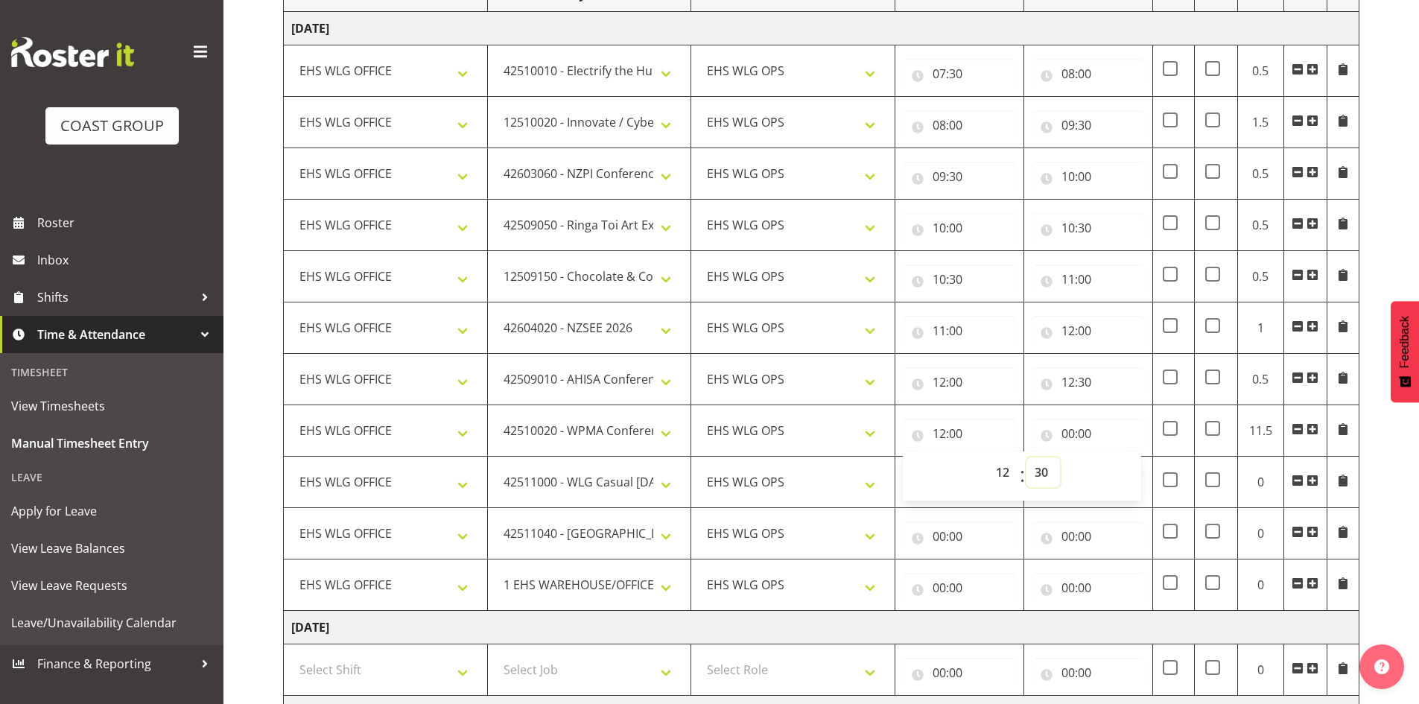
click at [1026, 457] on select "00 01 02 03 04 05 06 07 08 09 10 11 12 13 14 15 16 17 18 19 20 21 22 23 24 25 2…" at bounding box center [1043, 472] width 34 height 30
type input "12:30"
click at [1067, 433] on input "00:00" at bounding box center [1088, 434] width 113 height 30
click at [1123, 462] on select "00 01 02 03 04 05 06 07 08 09 10 11 12 13 14 15 16 17 18 19 20 21 22 23" at bounding box center [1134, 472] width 34 height 30
select select "13"
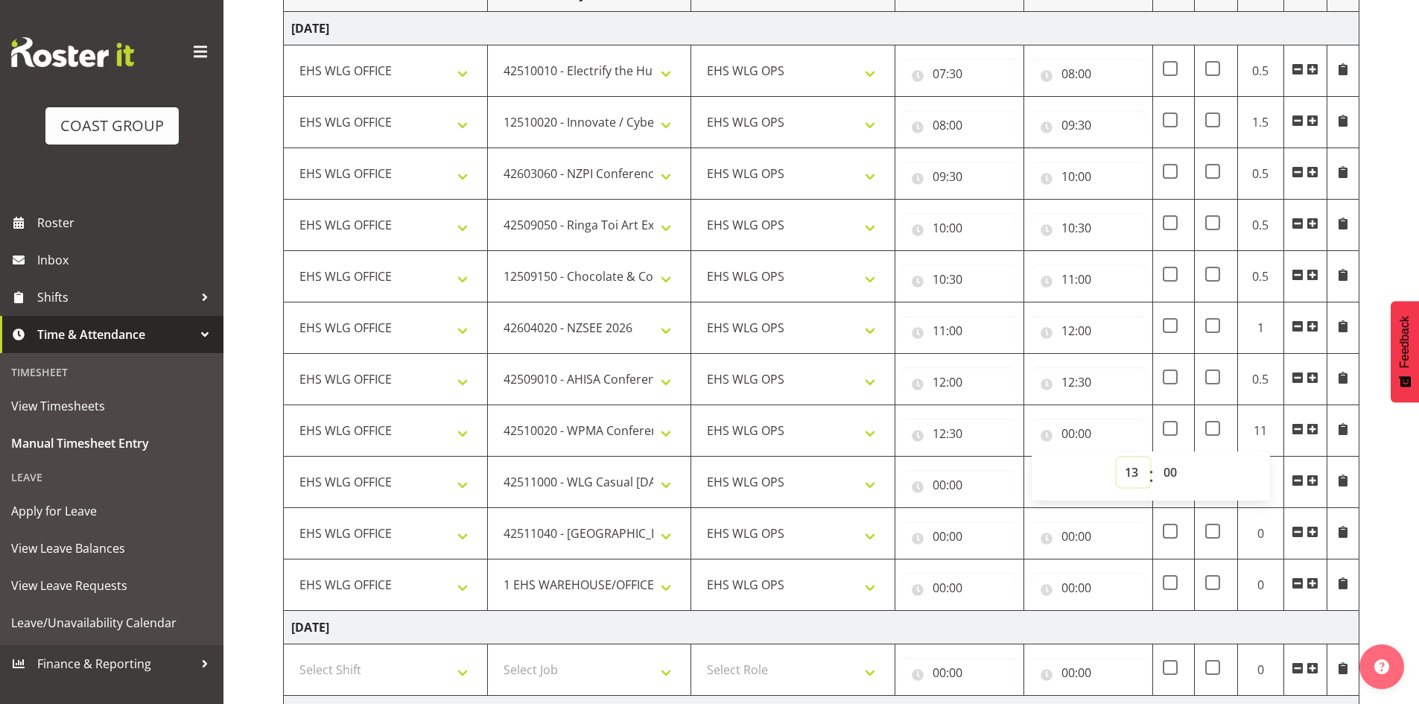
click at [1117, 457] on select "00 01 02 03 04 05 06 07 08 09 10 11 12 13 14 15 16 17 18 19 20 21 22 23" at bounding box center [1134, 472] width 34 height 30
type input "13:00"
click at [943, 484] on input "00:00" at bounding box center [959, 485] width 113 height 30
click at [1003, 518] on select "00 01 02 03 04 05 06 07 08 09 10 11 12 13 14 15 16 17 18 19 20 21 22 23" at bounding box center [1005, 524] width 34 height 30
select select "11"
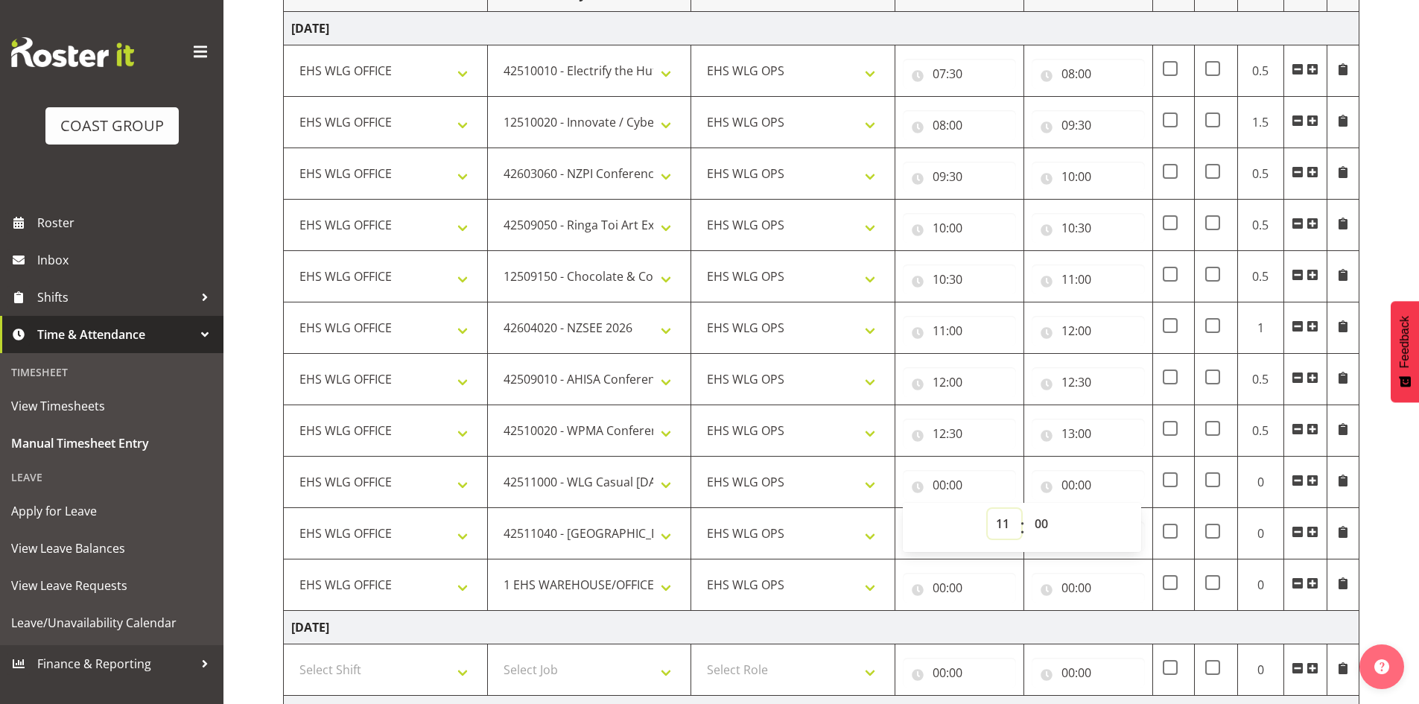
click at [988, 509] on select "00 01 02 03 04 05 06 07 08 09 10 11 12 13 14 15 16 17 18 19 20 21 22 23" at bounding box center [1005, 524] width 34 height 30
type input "11:00"
click at [1068, 484] on input "00:00" at bounding box center [1088, 485] width 113 height 30
click at [928, 482] on input "11:00" at bounding box center [959, 485] width 113 height 30
click at [1000, 519] on select "00 01 02 03 04 05 06 07 08 09 10 11 12 13 14 15 16 17 18 19 20 21 22 23" at bounding box center [1005, 524] width 34 height 30
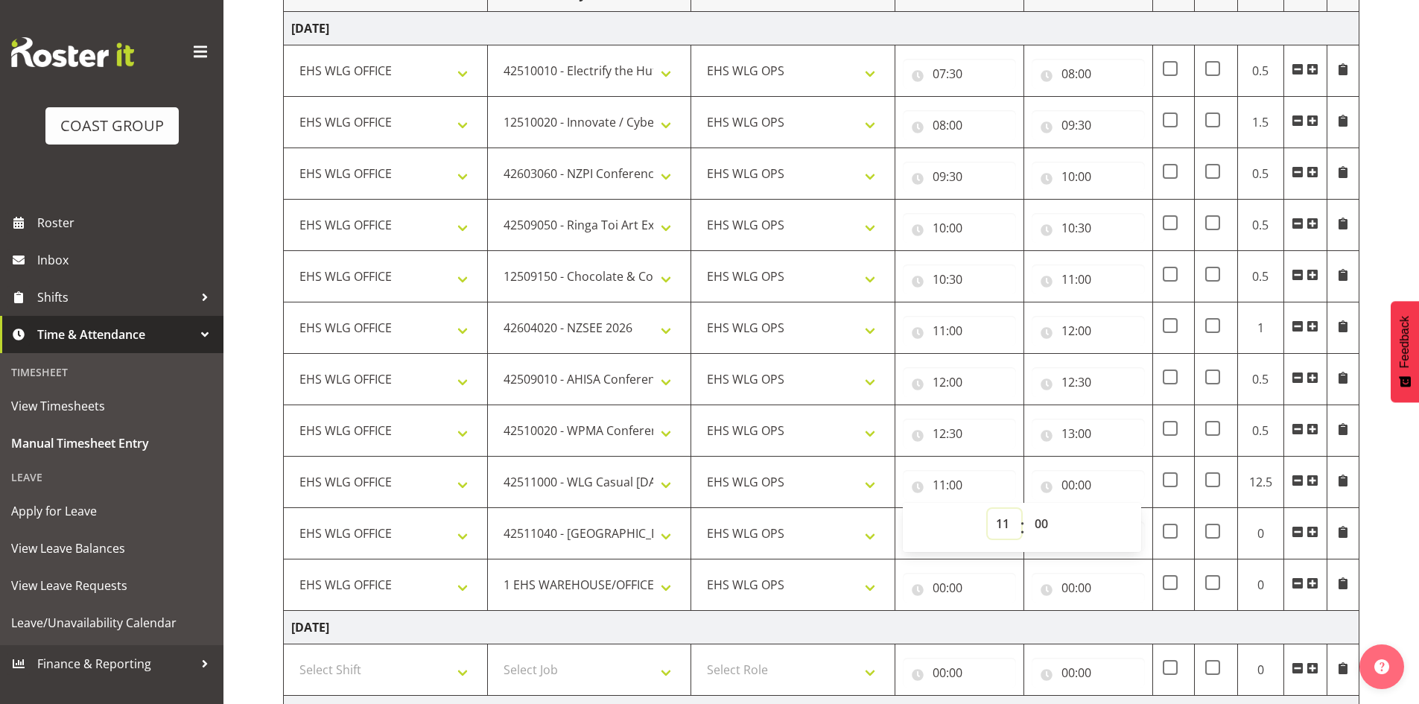
select select "13"
click at [988, 509] on select "00 01 02 03 04 05 06 07 08 09 10 11 12 13 14 15 16 17 18 19 20 21 22 23" at bounding box center [1005, 524] width 34 height 30
type input "13:00"
click at [1065, 486] on input "00:00" at bounding box center [1088, 485] width 113 height 30
click at [1132, 515] on select "00 01 02 03 04 05 06 07 08 09 10 11 12 13 14 15 16 17 18 19 20 21 22 23" at bounding box center [1134, 524] width 34 height 30
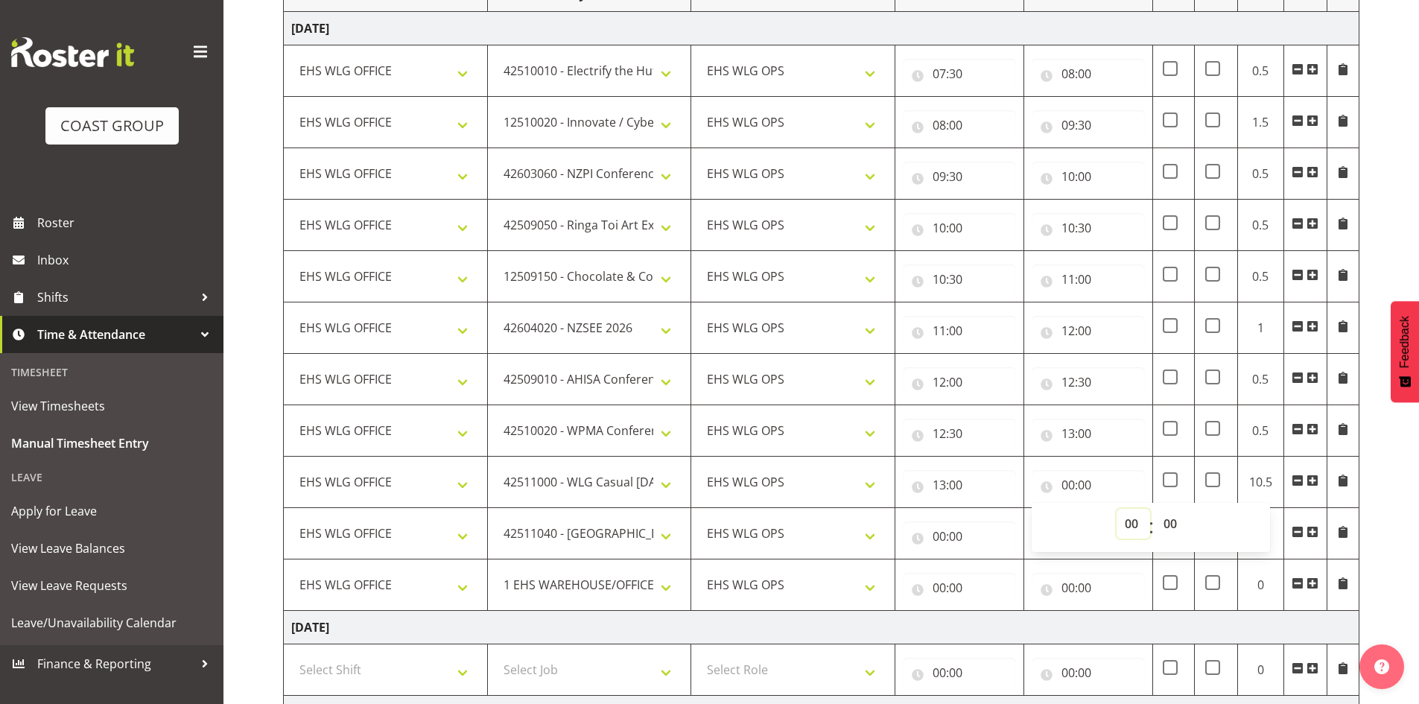
select select "14"
click at [1117, 509] on select "00 01 02 03 04 05 06 07 08 09 10 11 12 13 14 15 16 17 18 19 20 21 22 23" at bounding box center [1134, 524] width 34 height 30
type input "14:00"
click at [940, 530] on input "00:00" at bounding box center [959, 536] width 113 height 30
click at [997, 568] on select "00 01 02 03 04 05 06 07 08 09 10 11 12 13 14 15 16 17 18 19 20 21 22 23" at bounding box center [1005, 575] width 34 height 30
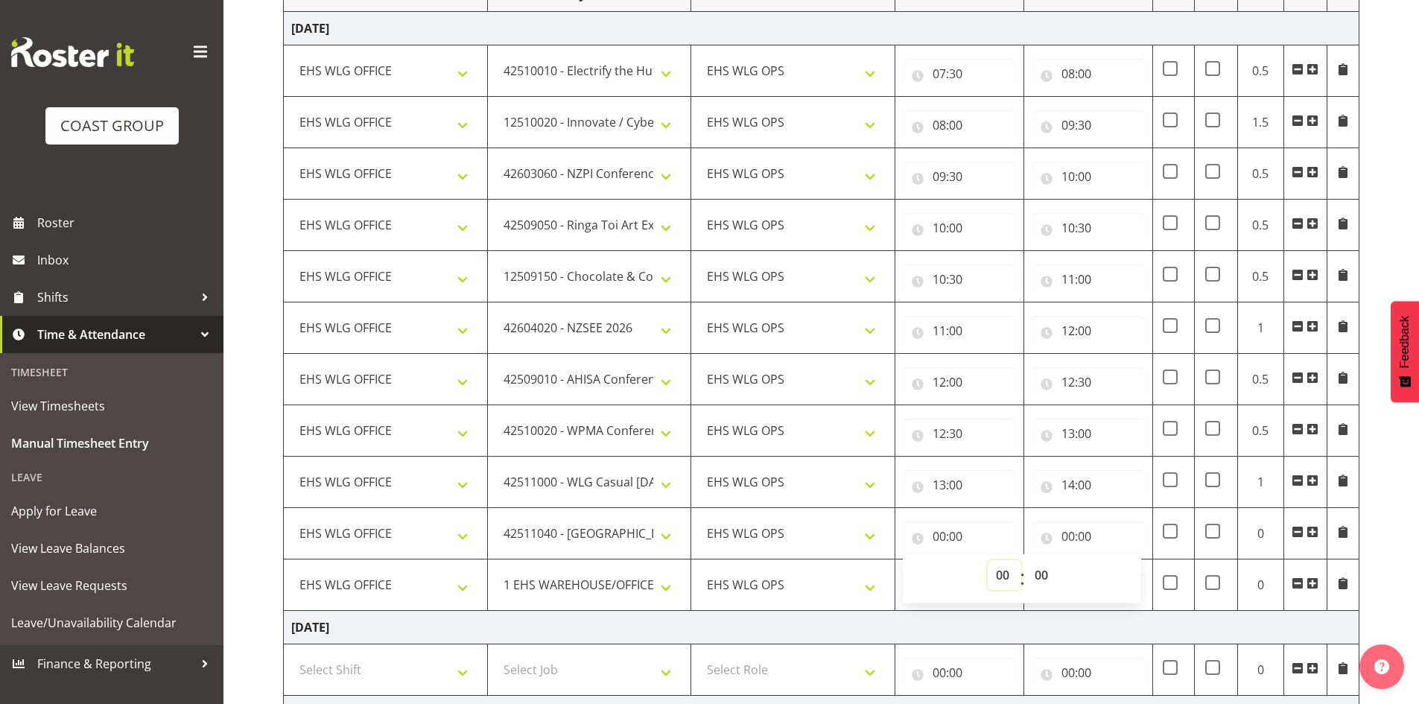
select select "14"
click at [988, 560] on select "00 01 02 03 04 05 06 07 08 09 10 11 12 13 14 15 16 17 18 19 20 21 22 23" at bounding box center [1005, 575] width 34 height 30
type input "14:00"
click at [1064, 527] on input "00:00" at bounding box center [1088, 536] width 113 height 30
click at [1123, 569] on select "00 01 02 03 04 05 06 07 08 09 10 11 12 13 14 15 16 17 18 19 20 21 22 23" at bounding box center [1134, 575] width 34 height 30
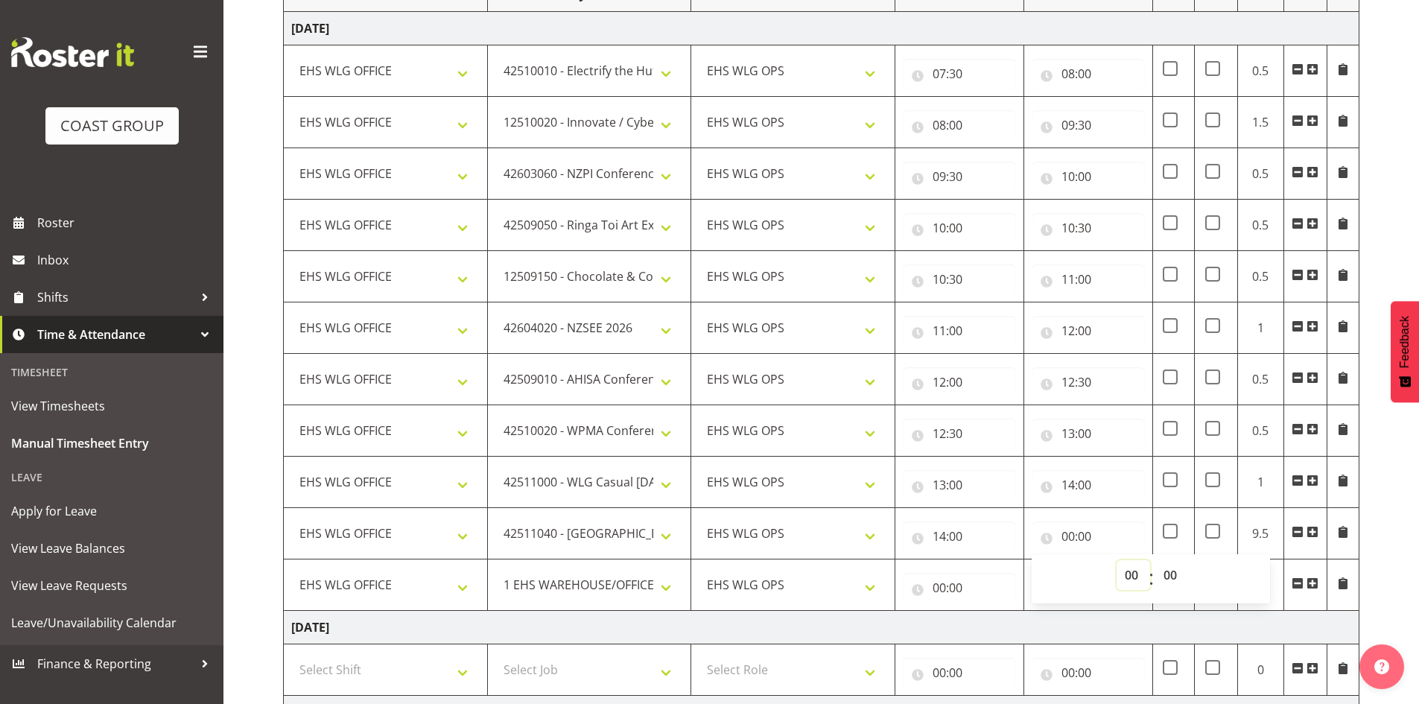
select select "13"
click at [1117, 560] on select "00 01 02 03 04 05 06 07 08 09 10 11 12 13 14 15 16 17 18 19 20 21 22 23" at bounding box center [1134, 575] width 34 height 30
type input "13:00"
click at [1132, 569] on select "00 01 02 03 04 05 06 07 08 09 10 11 12 13 14 15 16 17 18 19 20 21 22 23" at bounding box center [1134, 575] width 34 height 30
select select "14"
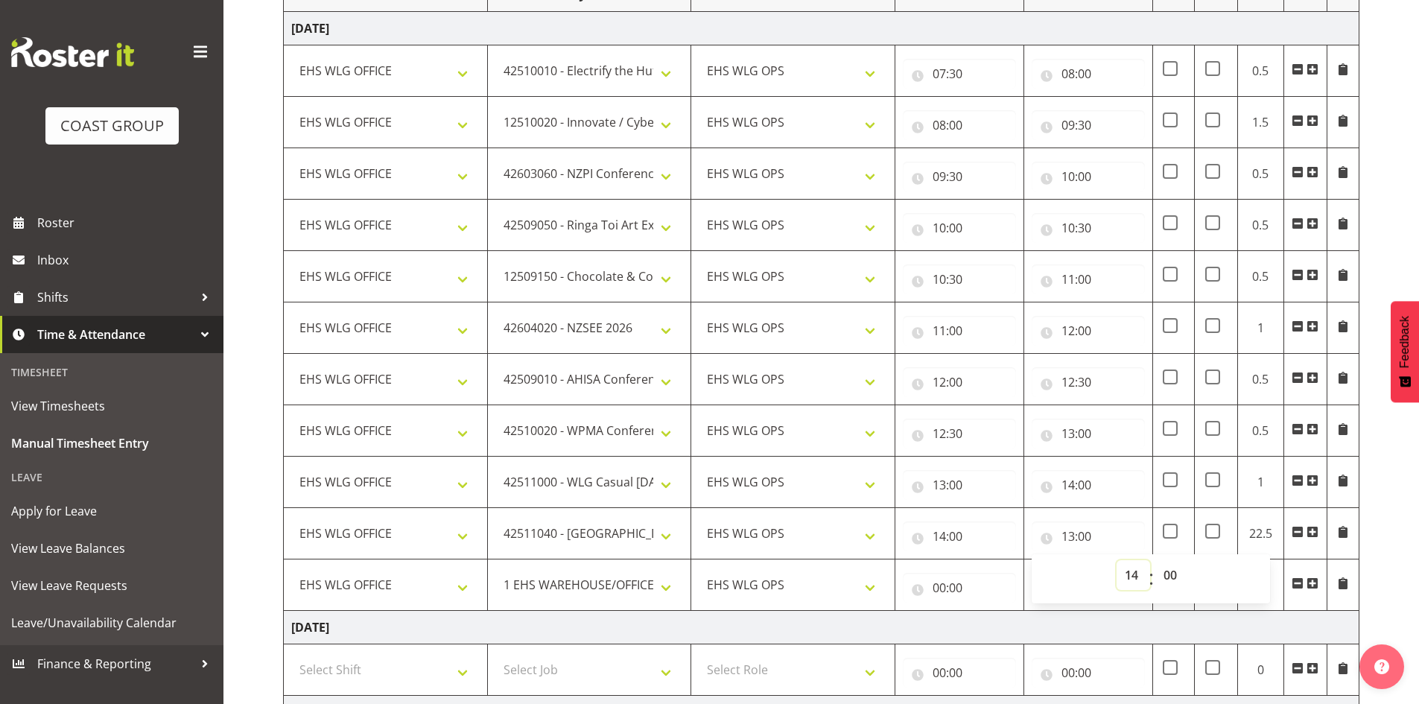
click at [1117, 560] on select "00 01 02 03 04 05 06 07 08 09 10 11 12 13 14 15 16 17 18 19 20 21 22 23" at bounding box center [1134, 575] width 34 height 30
type input "14:00"
drag, startPoint x: 1170, startPoint y: 572, endPoint x: 1172, endPoint y: 560, distance: 12.3
click at [1170, 572] on select "00 01 02 03 04 05 06 07 08 09 10 11 12 13 14 15 16 17 18 19 20 21 22 23 24 25 2…" at bounding box center [1172, 575] width 34 height 30
select select "30"
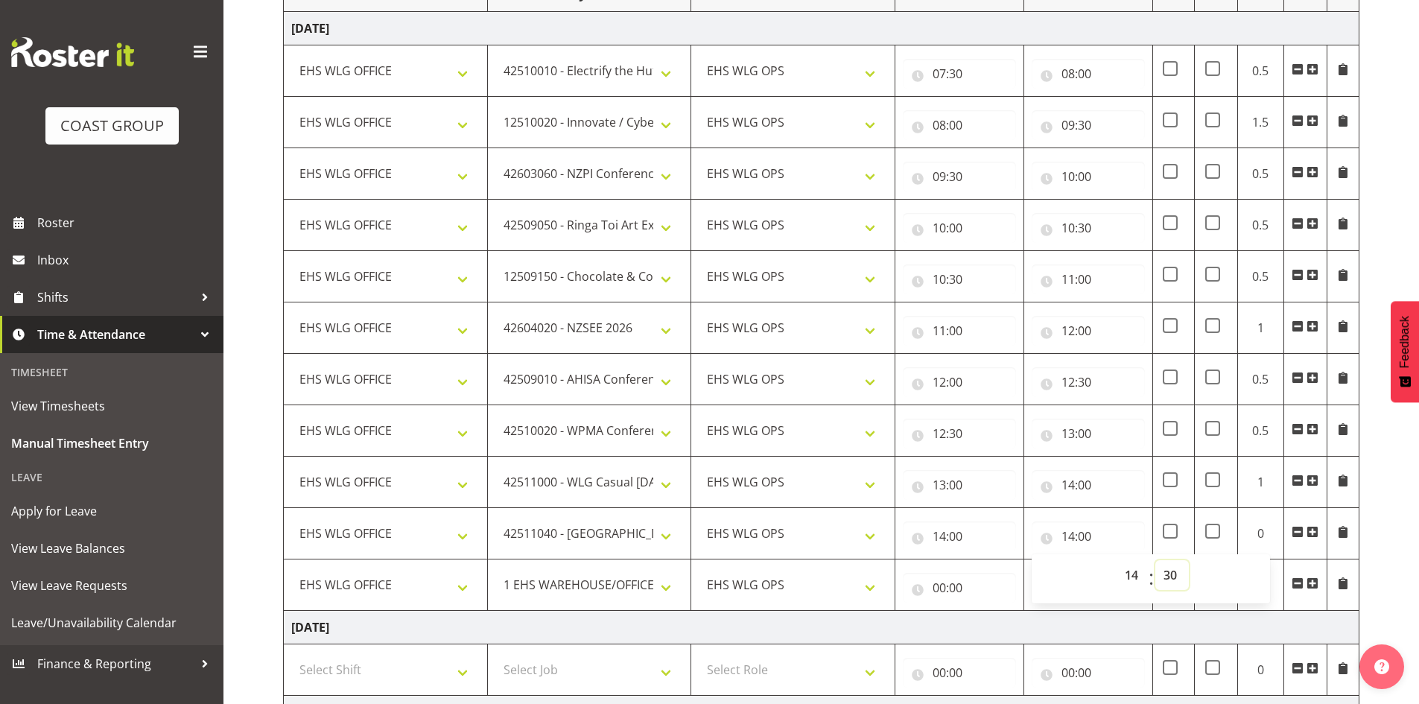
click at [1155, 560] on select "00 01 02 03 04 05 06 07 08 09 10 11 12 13 14 15 16 17 18 19 20 21 22 23 24 25 2…" at bounding box center [1172, 575] width 34 height 30
type input "14:30"
click at [935, 586] on input "00:00" at bounding box center [959, 588] width 113 height 30
click at [1004, 620] on select "00 01 02 03 04 05 06 07 08 09 10 11 12 13 14 15 16 17 18 19 20 21 22 23" at bounding box center [1005, 627] width 34 height 30
select select "14"
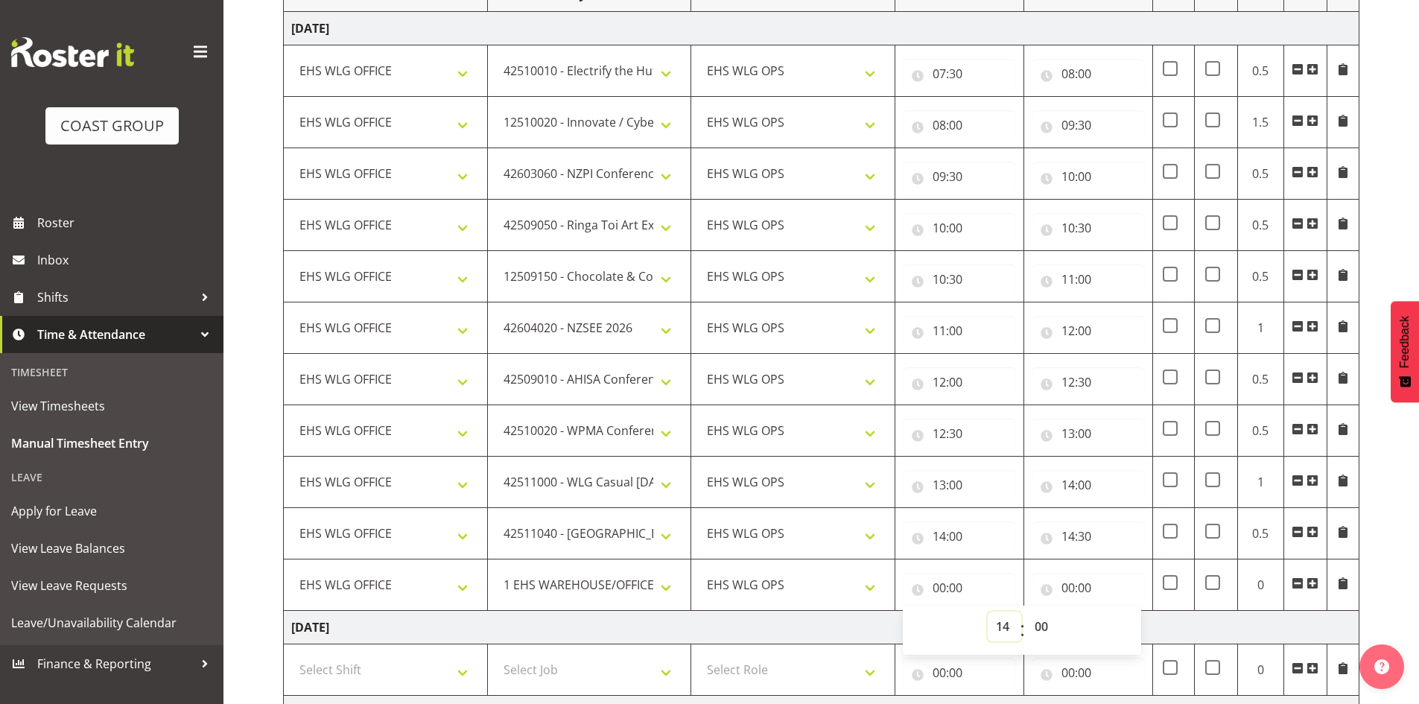
click at [988, 612] on select "00 01 02 03 04 05 06 07 08 09 10 11 12 13 14 15 16 17 18 19 20 21 22 23" at bounding box center [1005, 627] width 34 height 30
type input "14:00"
click at [1043, 624] on select "00 01 02 03 04 05 06 07 08 09 10 11 12 13 14 15 16 17 18 19 20 21 22 23 24 25 2…" at bounding box center [1043, 627] width 34 height 30
select select "30"
click at [1026, 612] on select "00 01 02 03 04 05 06 07 08 09 10 11 12 13 14 15 16 17 18 19 20 21 22 23 24 25 2…" at bounding box center [1043, 627] width 34 height 30
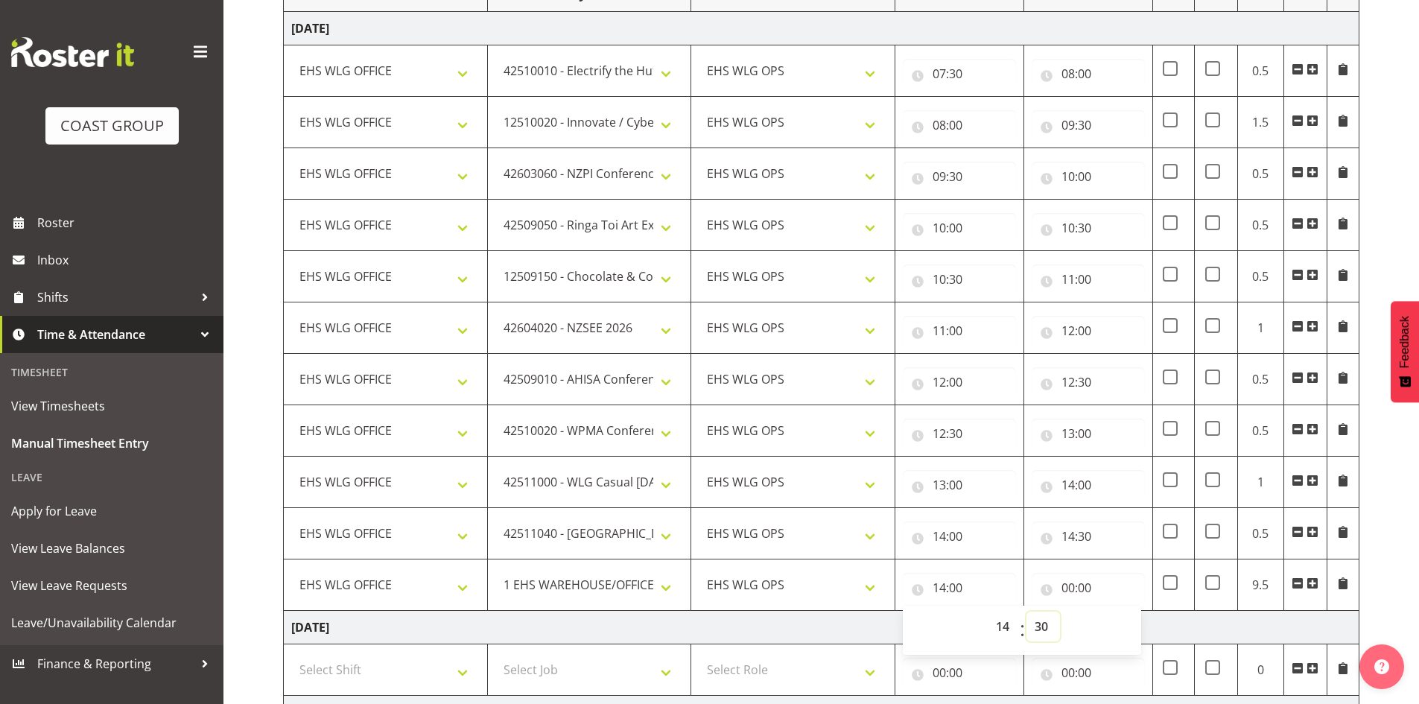
type input "14:30"
click at [1064, 586] on input "00:00" at bounding box center [1088, 588] width 113 height 30
click at [1138, 615] on select "00 01 02 03 04 05 06 07 08 09 10 11 12 13 14 15 16 17 18 19 20 21 22 23" at bounding box center [1134, 627] width 34 height 30
select select "16"
click at [1117, 612] on select "00 01 02 03 04 05 06 07 08 09 10 11 12 13 14 15 16 17 18 19 20 21 22 23" at bounding box center [1134, 627] width 34 height 30
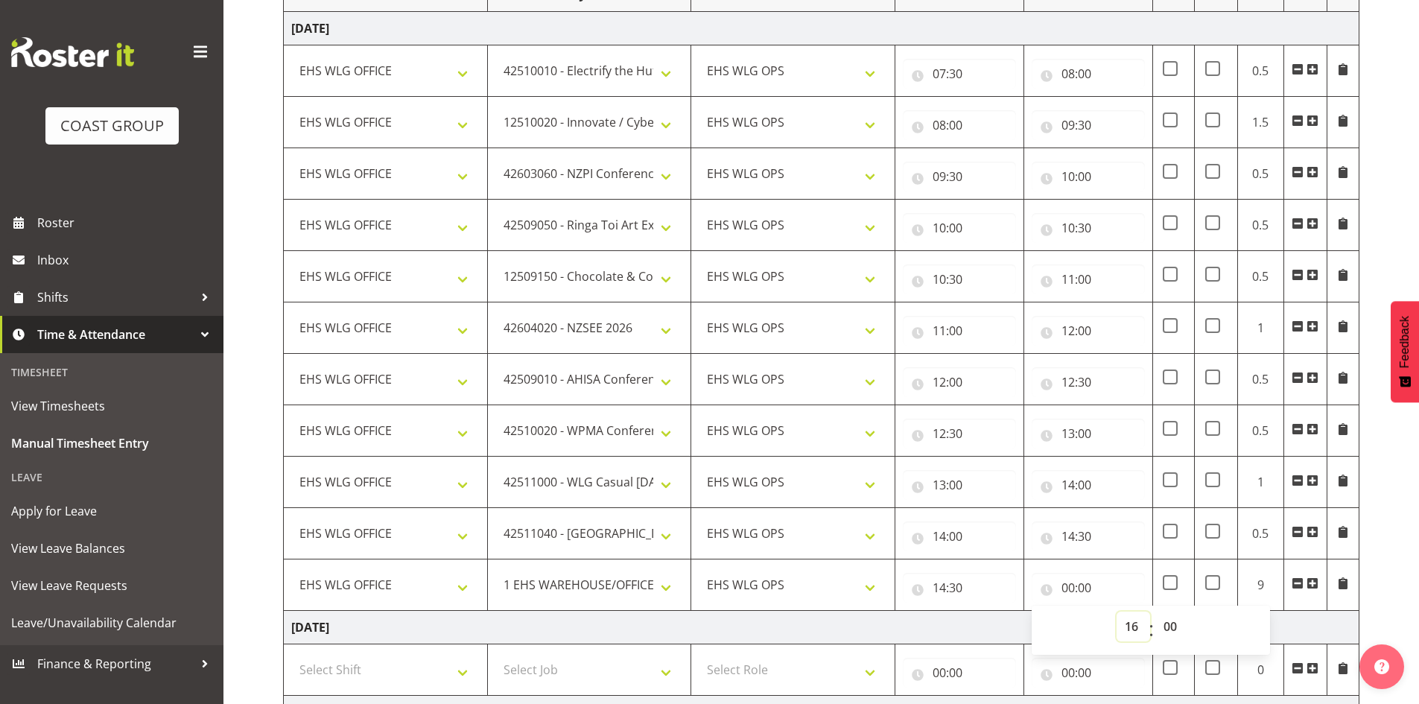
type input "16:00"
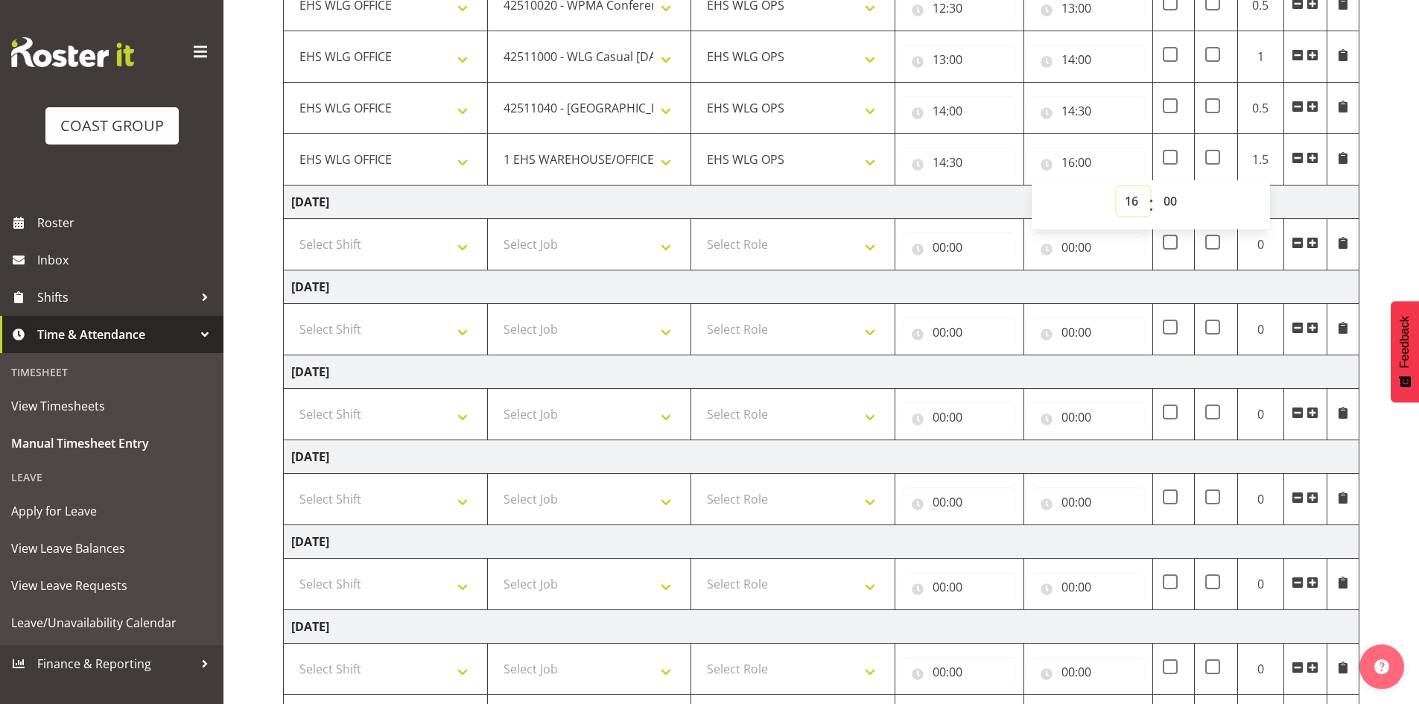
scroll to position [734, 0]
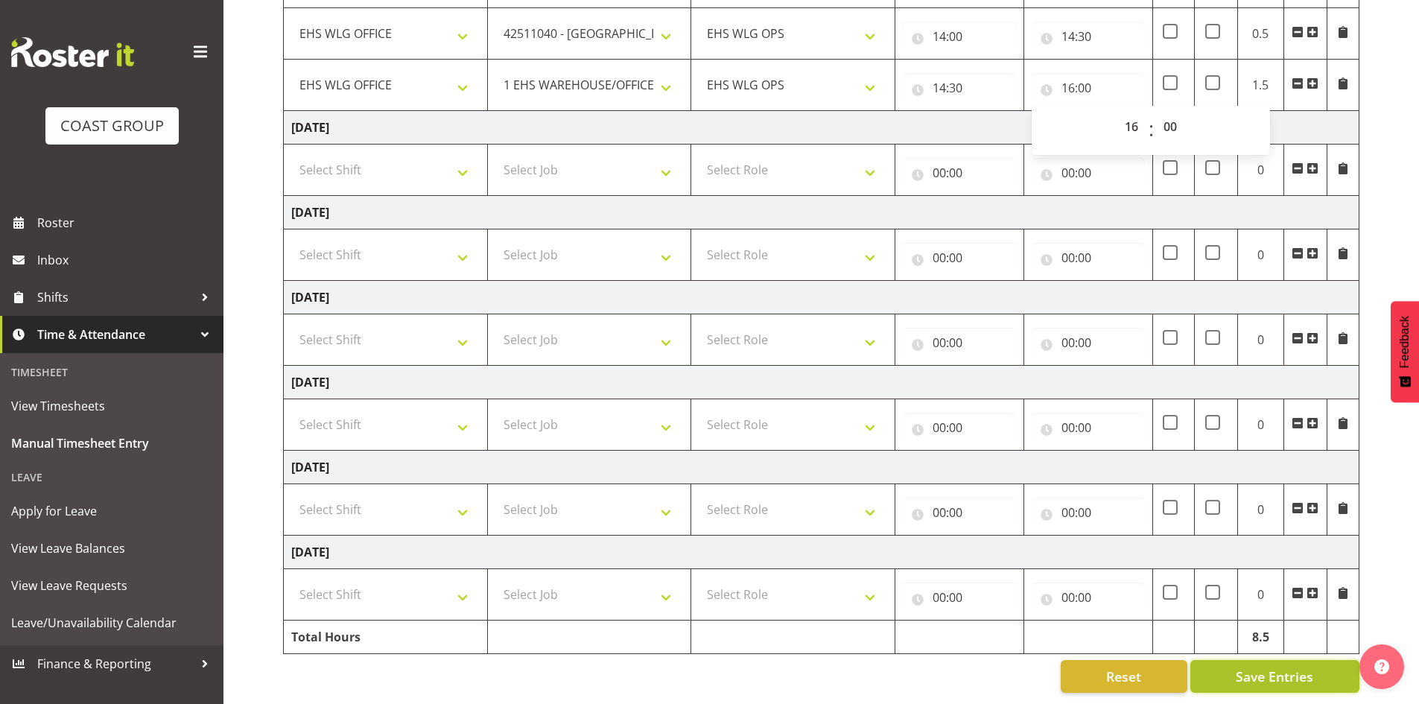
click at [1246, 667] on span "Save Entries" at bounding box center [1274, 676] width 77 height 19
